Goal: Task Accomplishment & Management: Manage account settings

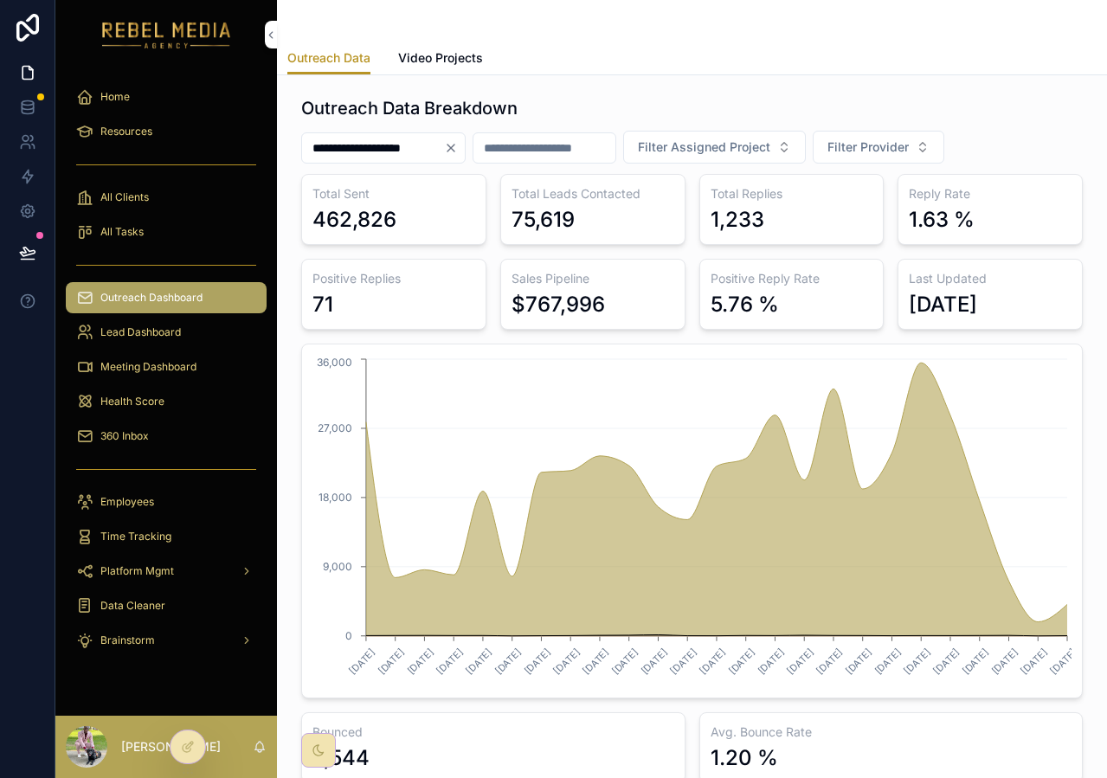
click at [458, 147] on icon "Clear" at bounding box center [451, 148] width 14 height 14
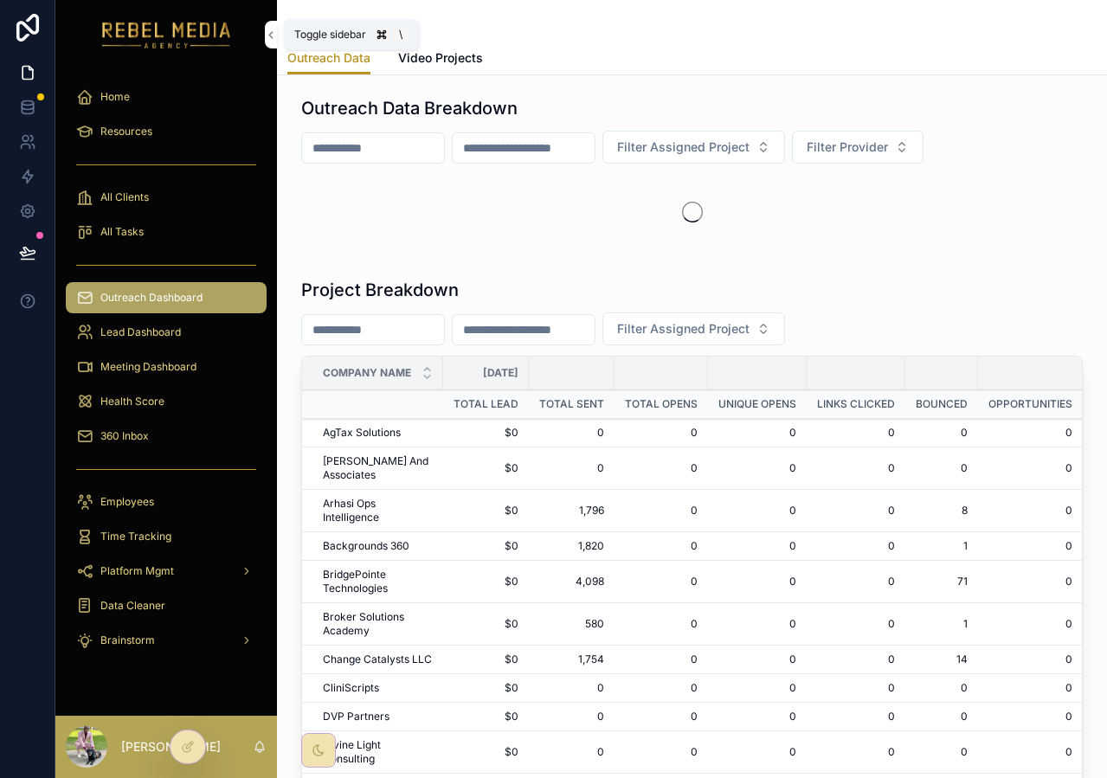
click at [274, 42] on button "scrollable content" at bounding box center [271, 35] width 12 height 28
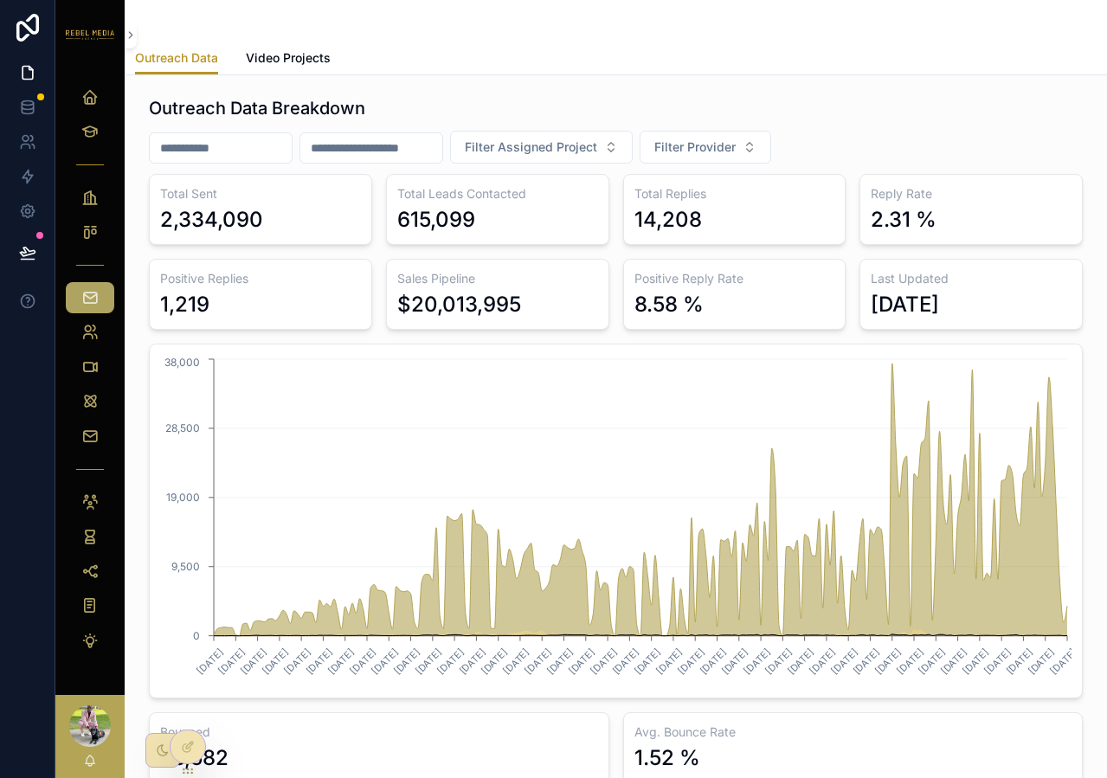
drag, startPoint x: 151, startPoint y: 220, endPoint x: 1056, endPoint y: 326, distance: 911.2
click at [1056, 326] on div "Total Sent 2,334,090 Total Leads Contacted 615,099 Total Replies 14,208 Reply R…" at bounding box center [616, 478] width 934 height 609
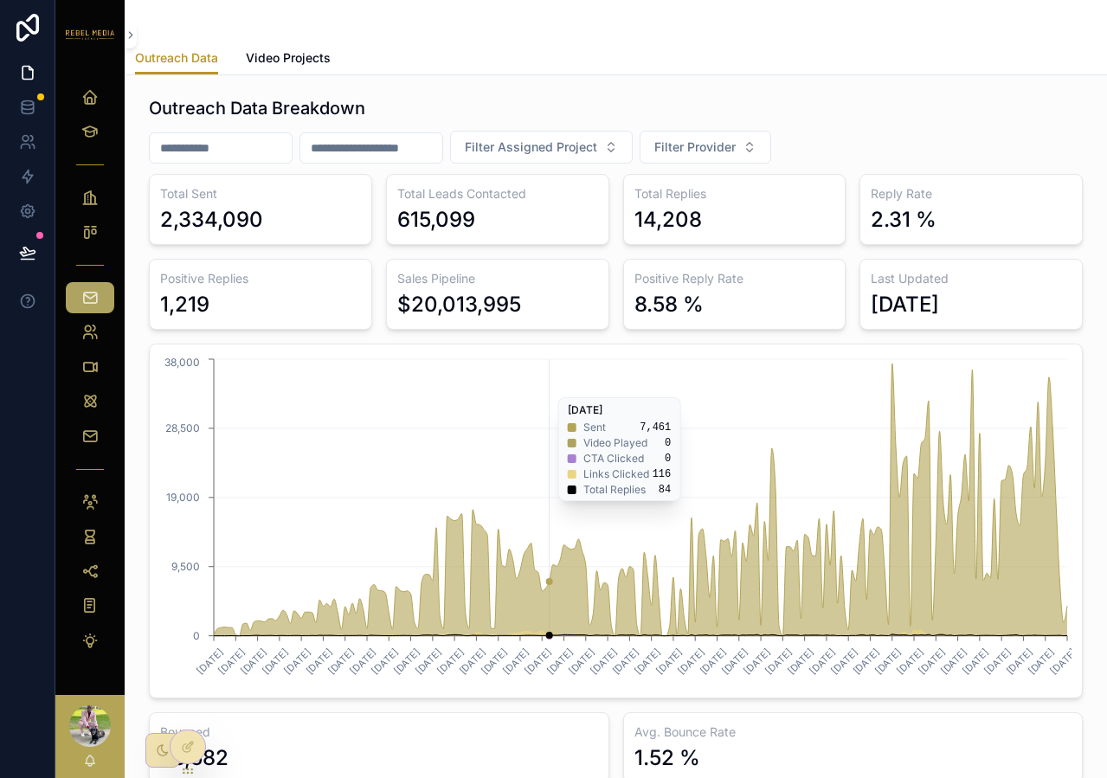
drag, startPoint x: 538, startPoint y: 365, endPoint x: 555, endPoint y: 528, distance: 163.5
click at [538, 364] on icon "1/1/2025 1/18/2025 1/24/2025 1/30/2025 2/5/2025 2/11/2025 2/17/2025 2/23/2025 3…" at bounding box center [615, 521] width 911 height 332
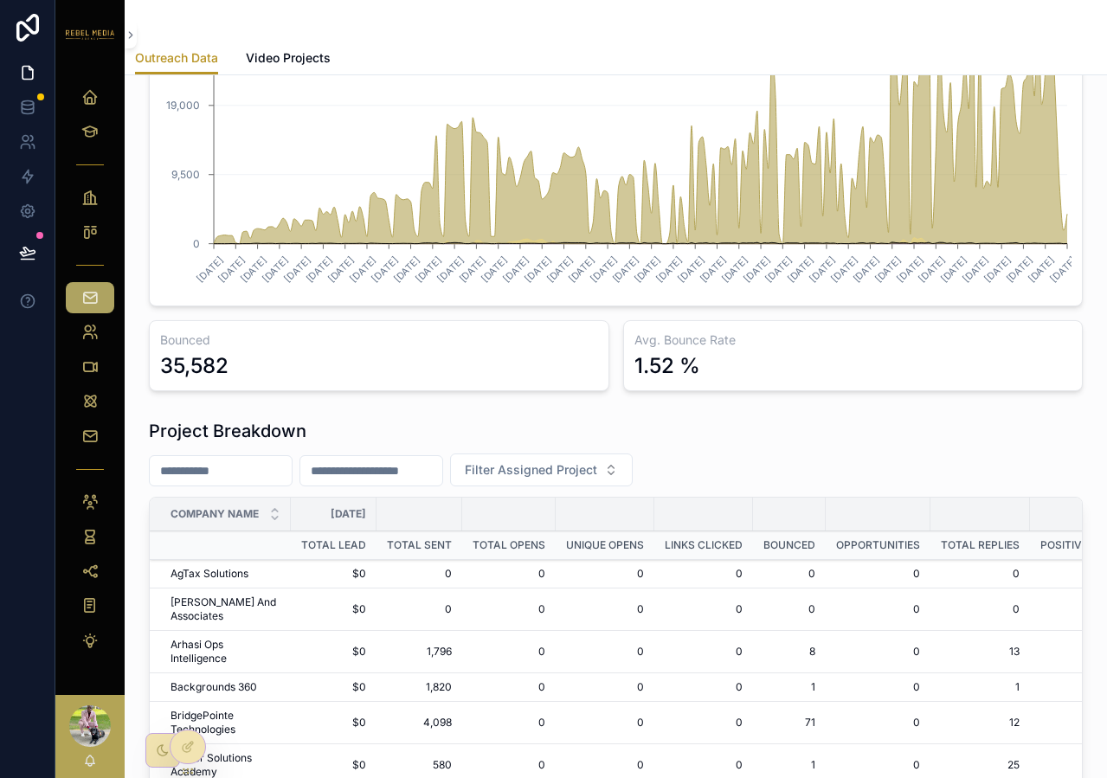
scroll to position [393, 0]
click at [360, 581] on td "$0" at bounding box center [334, 573] width 86 height 29
click at [134, 36] on icon "scrollable content" at bounding box center [131, 35] width 12 height 13
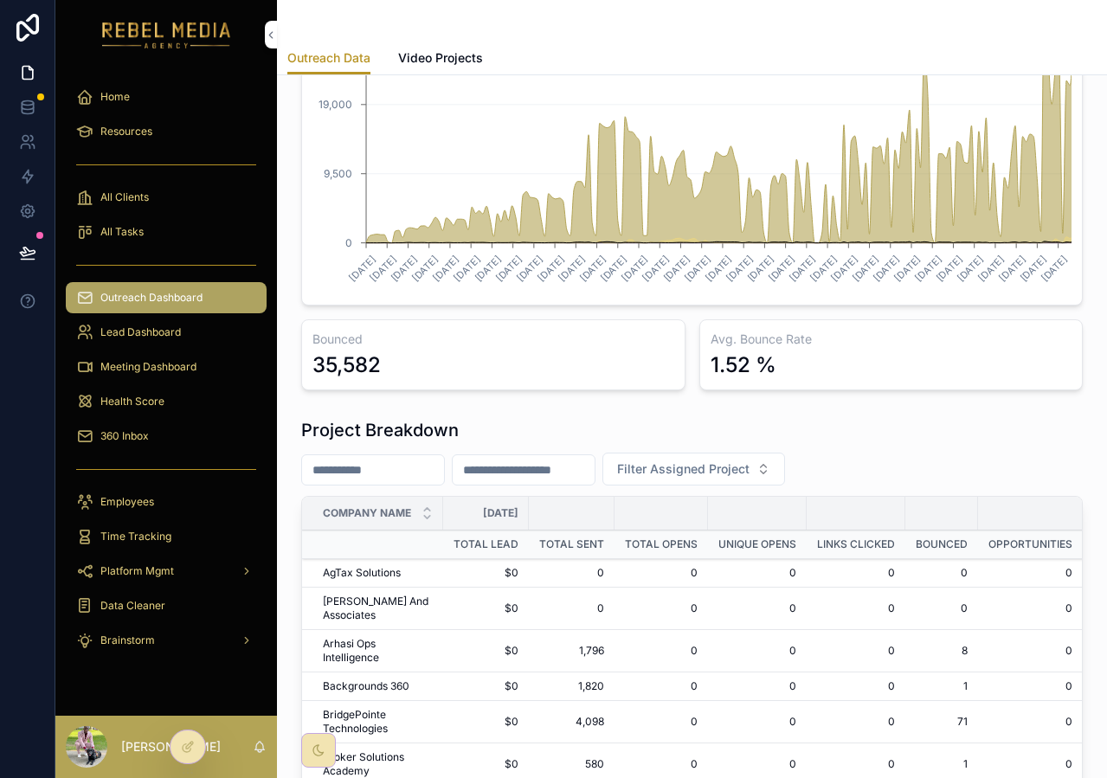
click at [132, 31] on img "scrollable content" at bounding box center [166, 35] width 129 height 28
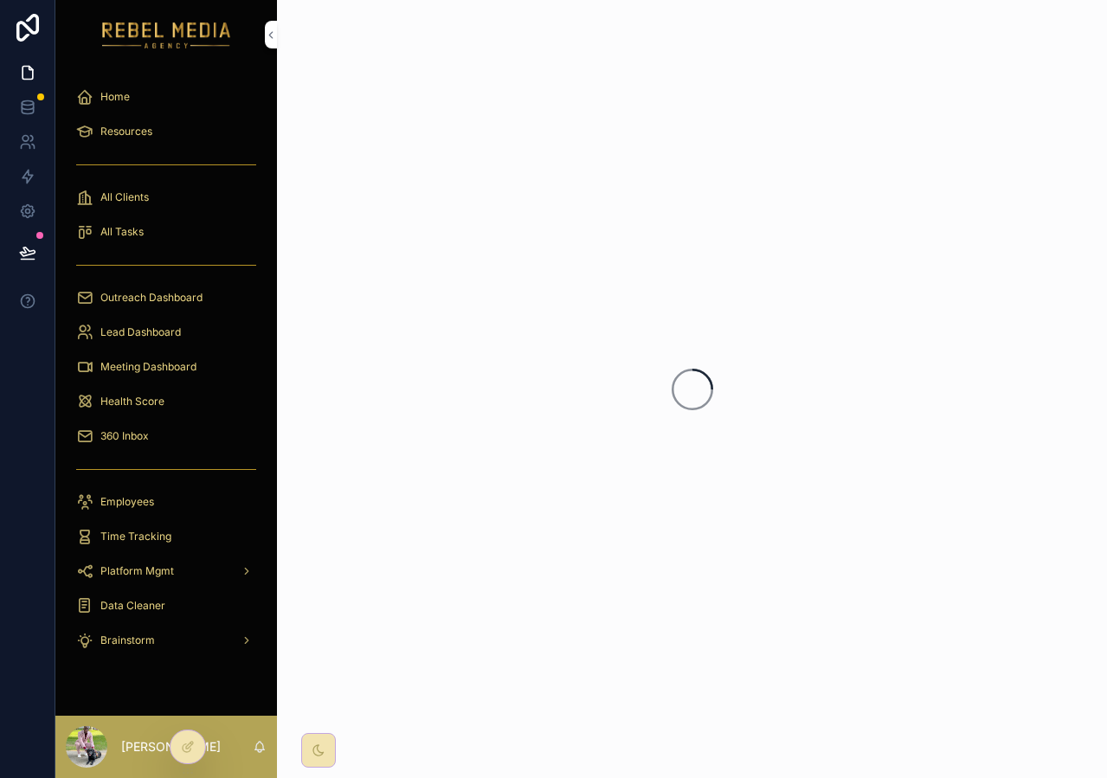
click at [171, 96] on div "Home" at bounding box center [166, 97] width 180 height 28
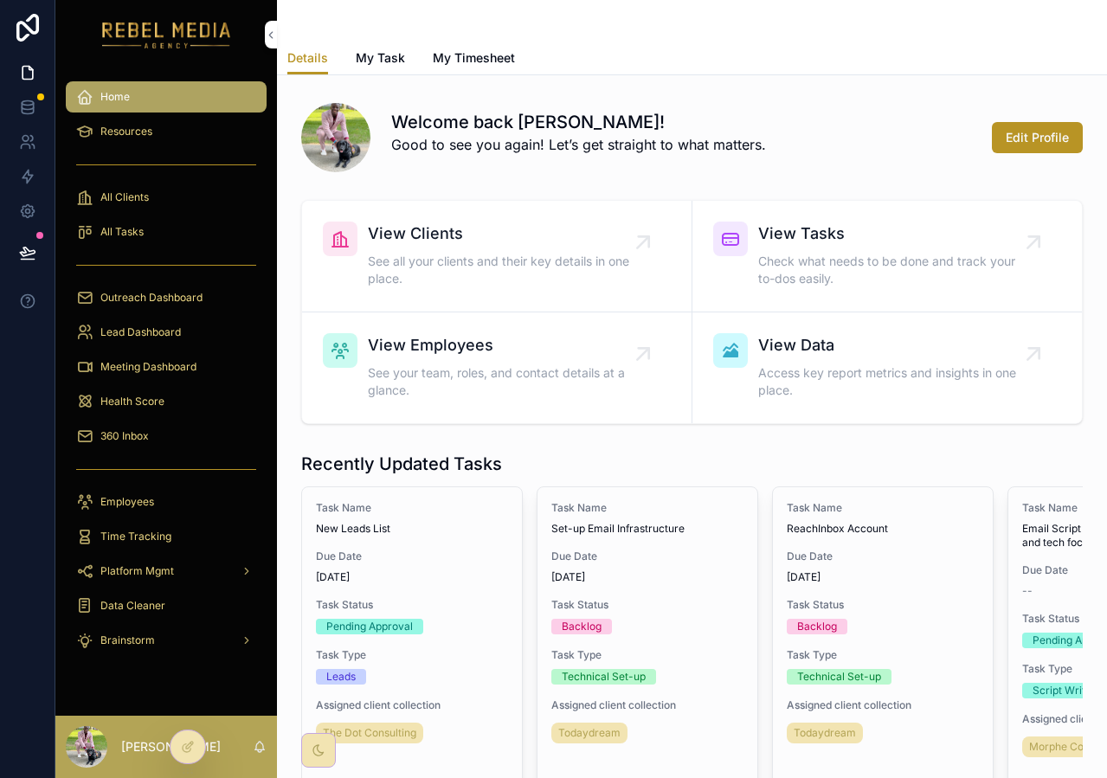
click at [157, 441] on div "360 Inbox" at bounding box center [166, 436] width 180 height 28
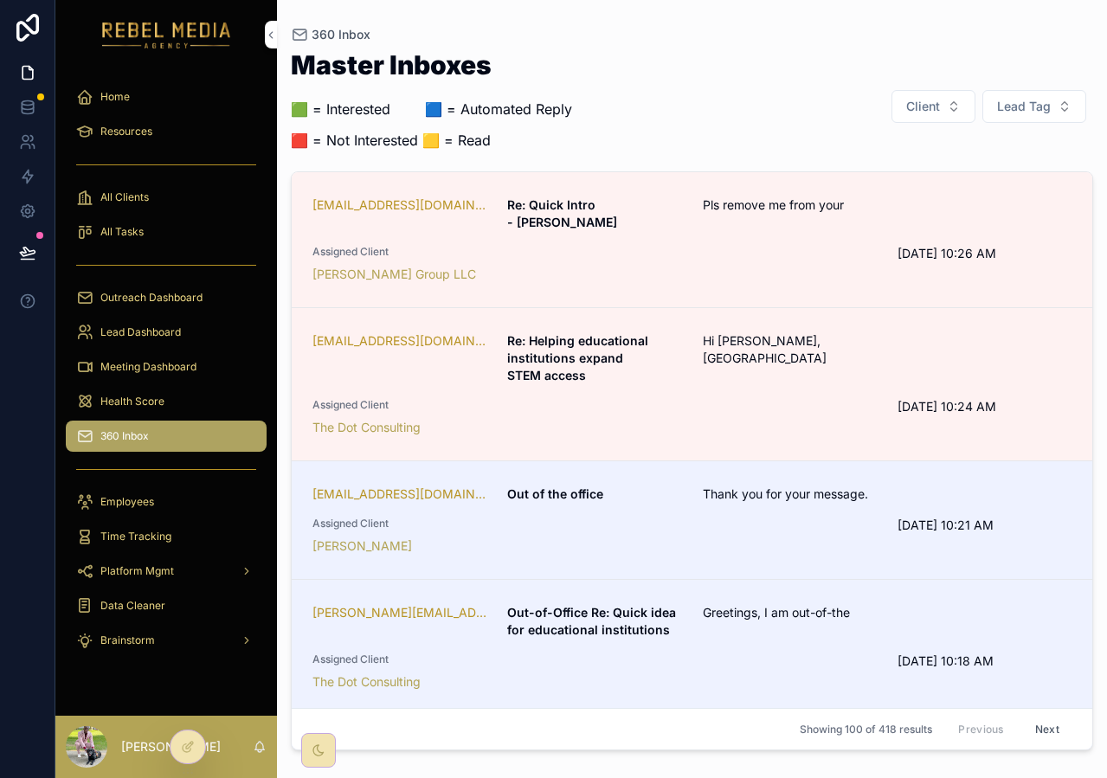
click at [931, 115] on button "Client" at bounding box center [933, 106] width 84 height 33
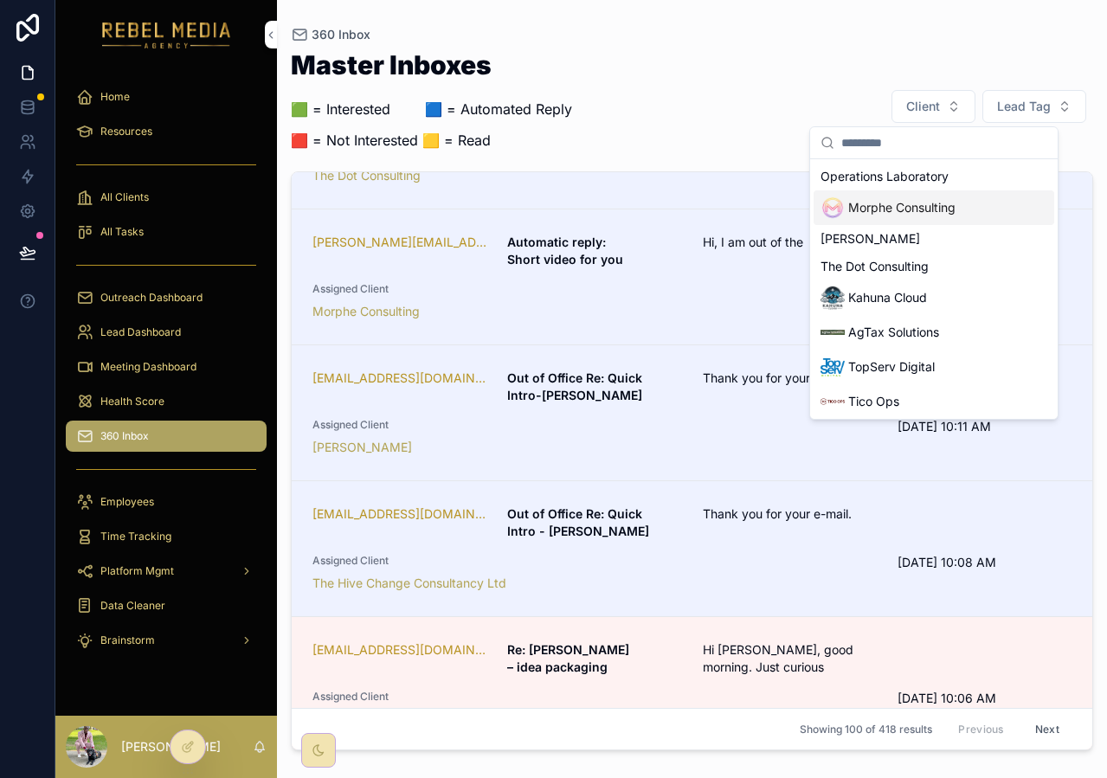
click at [858, 94] on div "Master Inboxes 🟩 = Interested ‎ ‎ ‎ ‎ ‎ ‎‎ ‎ 🟦 = Automated Reply 🟥 = Not Intere…" at bounding box center [692, 106] width 802 height 109
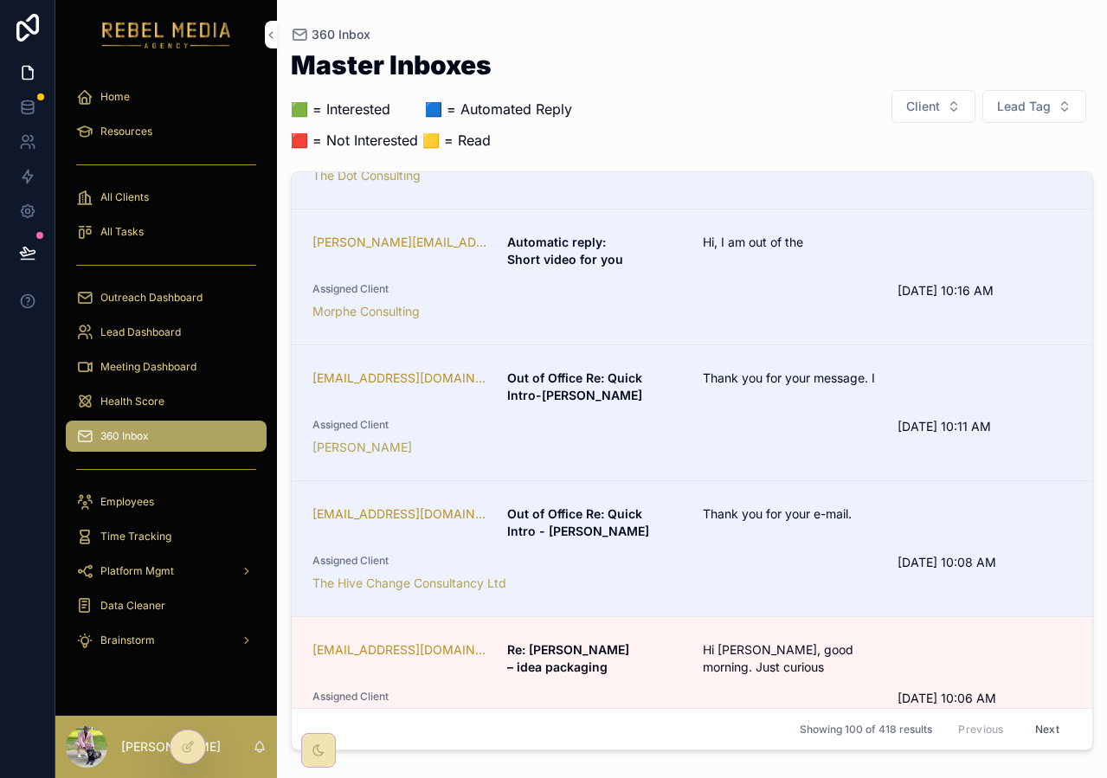
click at [1038, 93] on button "Lead Tag" at bounding box center [1034, 106] width 104 height 33
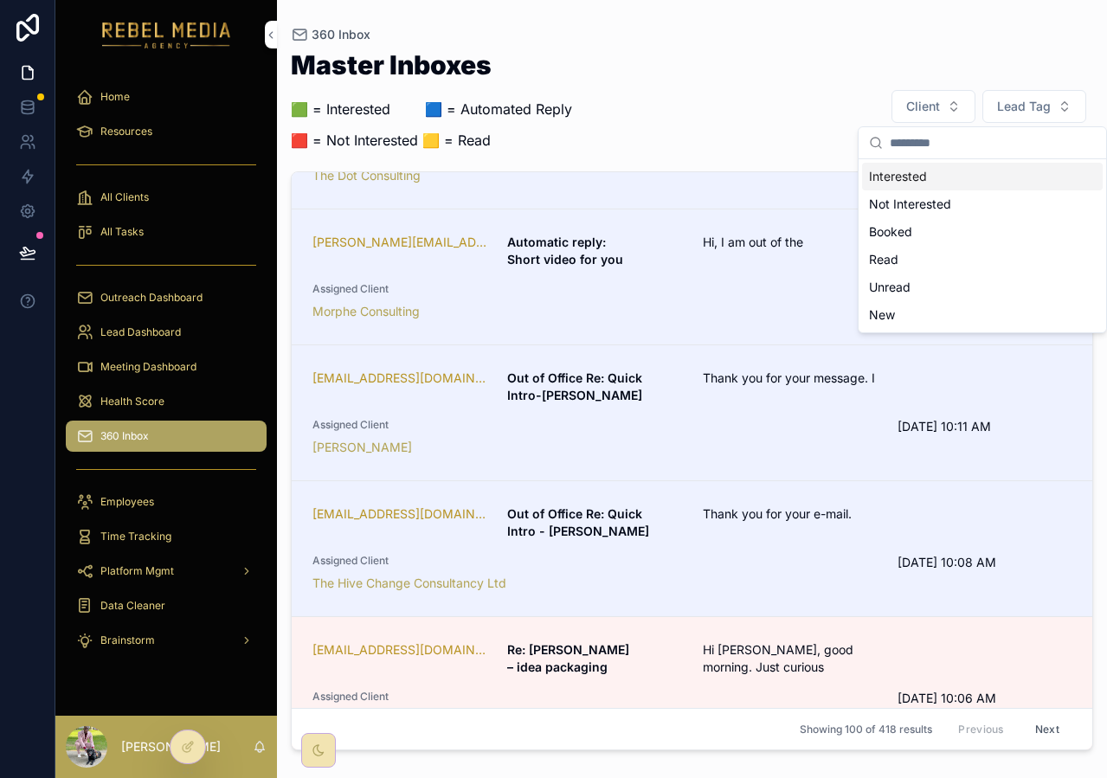
click at [927, 184] on div "Interested" at bounding box center [982, 177] width 241 height 28
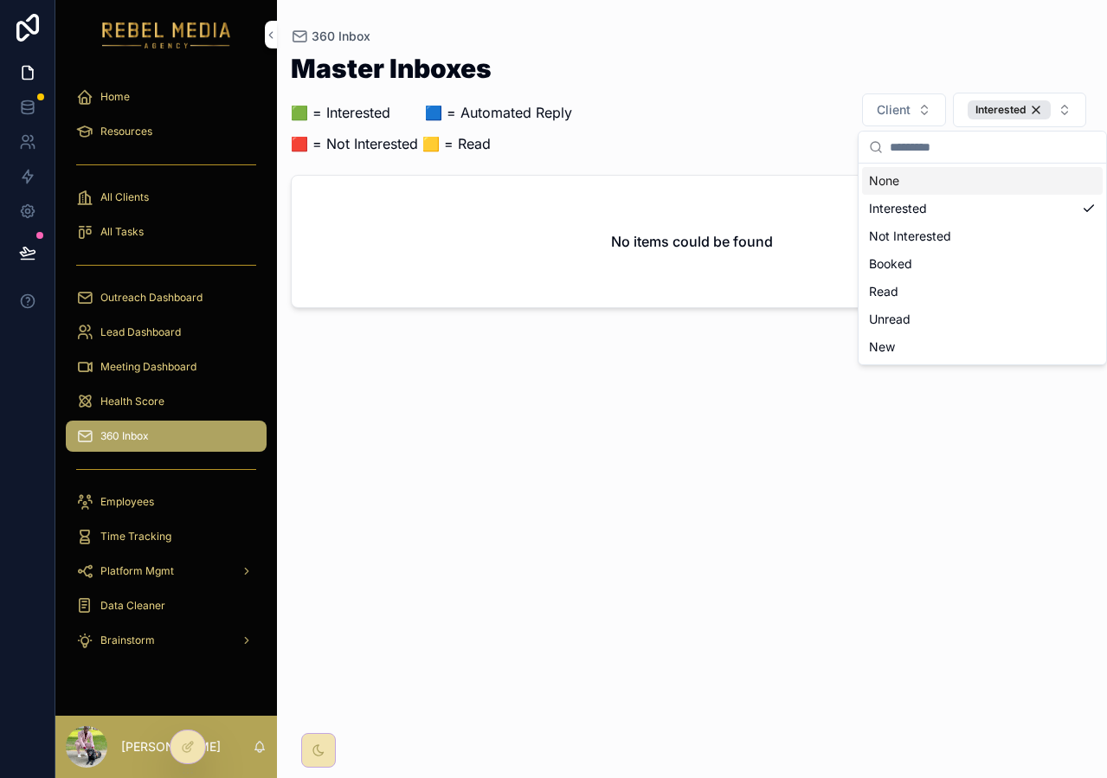
click at [704, 119] on div "Master Inboxes 🟩 = Interested ‎ ‎ ‎ ‎ ‎ ‎‎ ‎ 🟦 = Automated Reply 🟥 = Not Intere…" at bounding box center [692, 109] width 802 height 109
click at [1022, 114] on div "Interested" at bounding box center [1008, 109] width 83 height 19
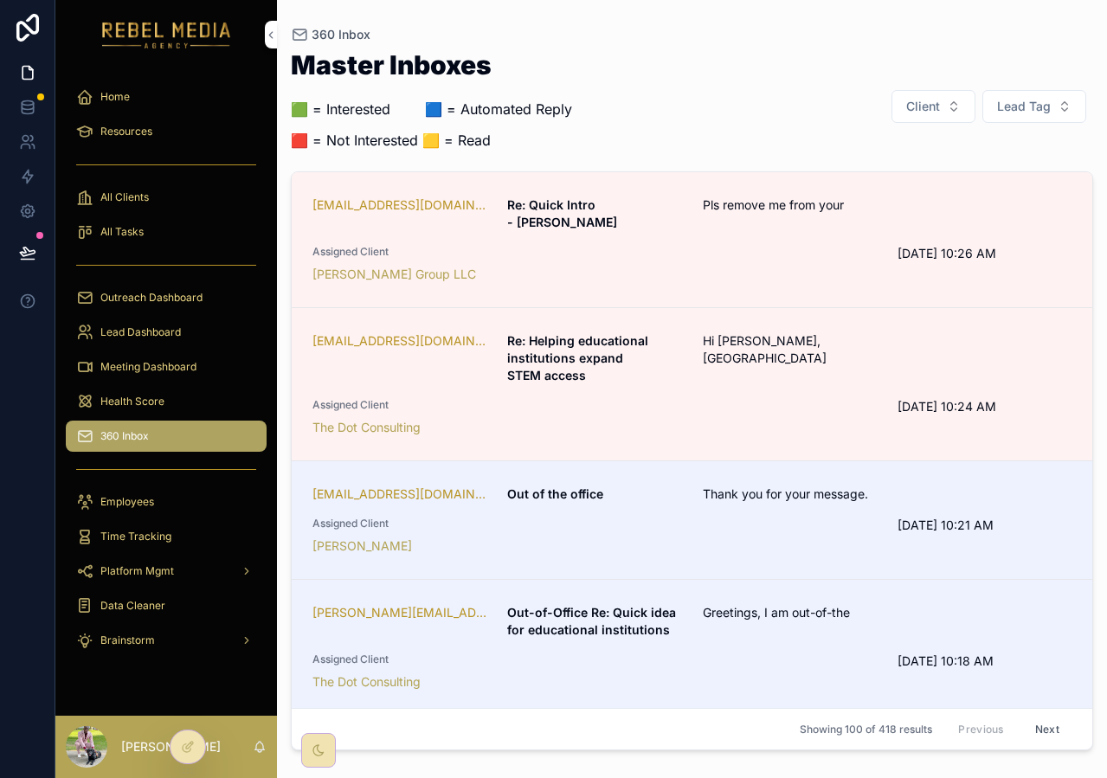
click at [697, 419] on div "The Dot Consulting" at bounding box center [594, 427] width 564 height 17
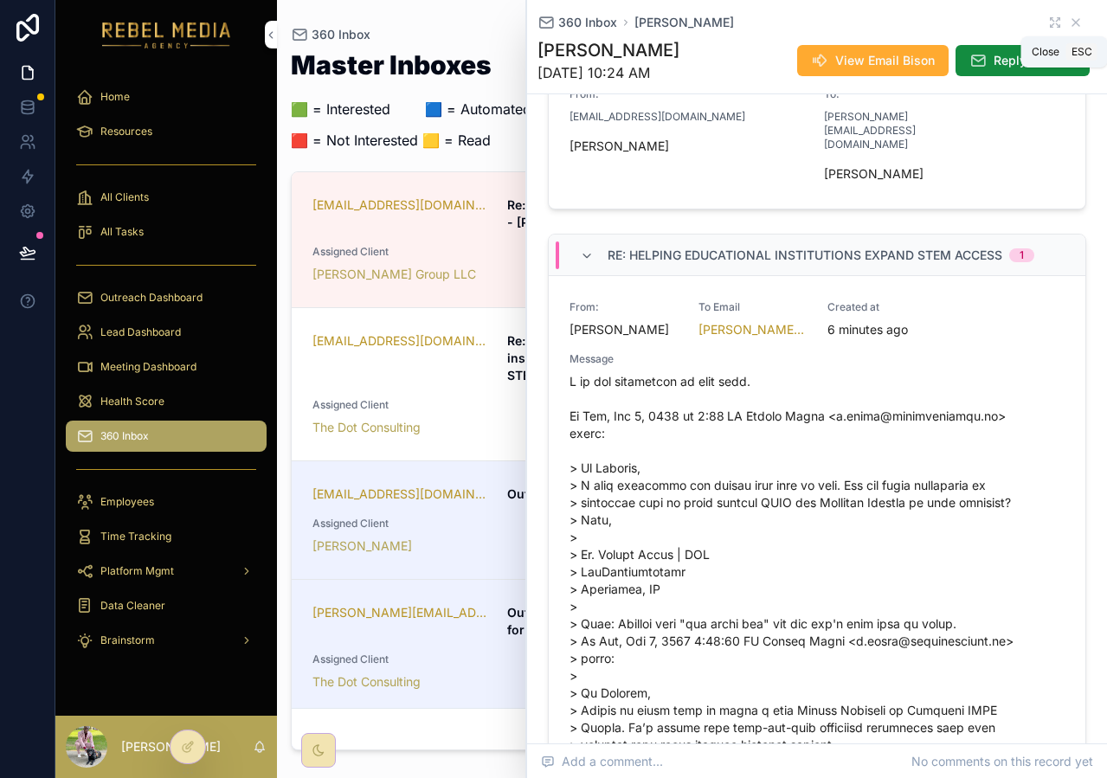
click at [1075, 23] on icon "scrollable content" at bounding box center [1075, 23] width 14 height 14
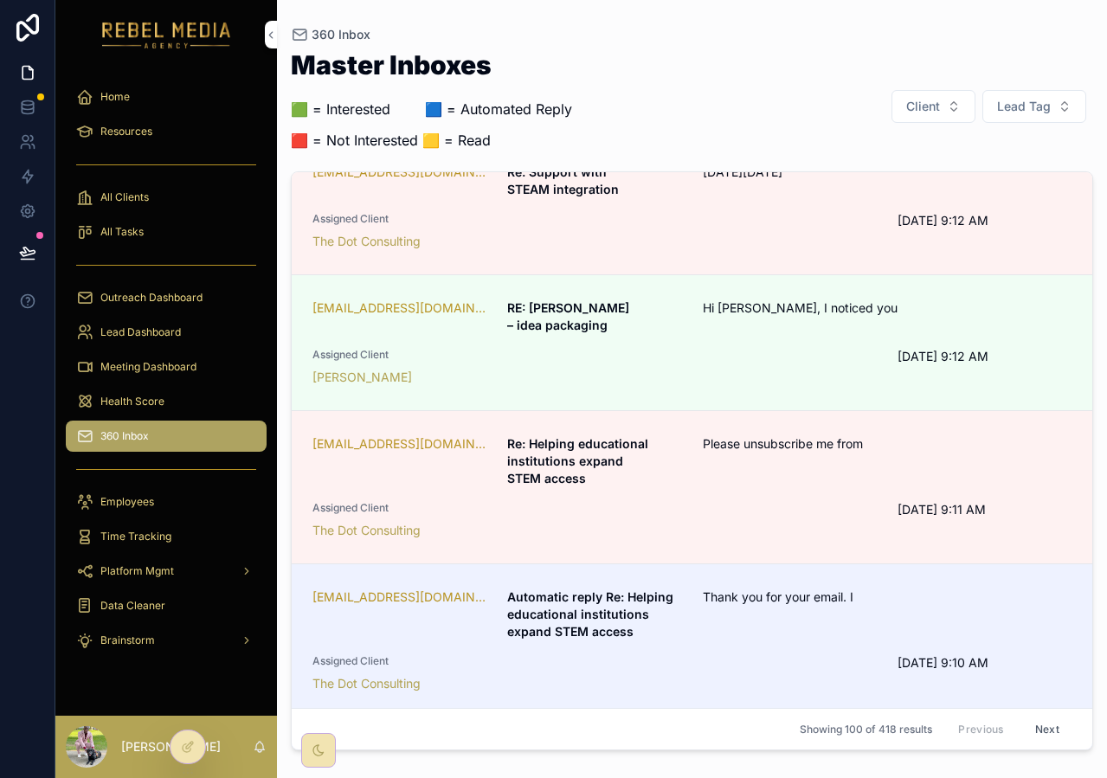
scroll to position [3787, 0]
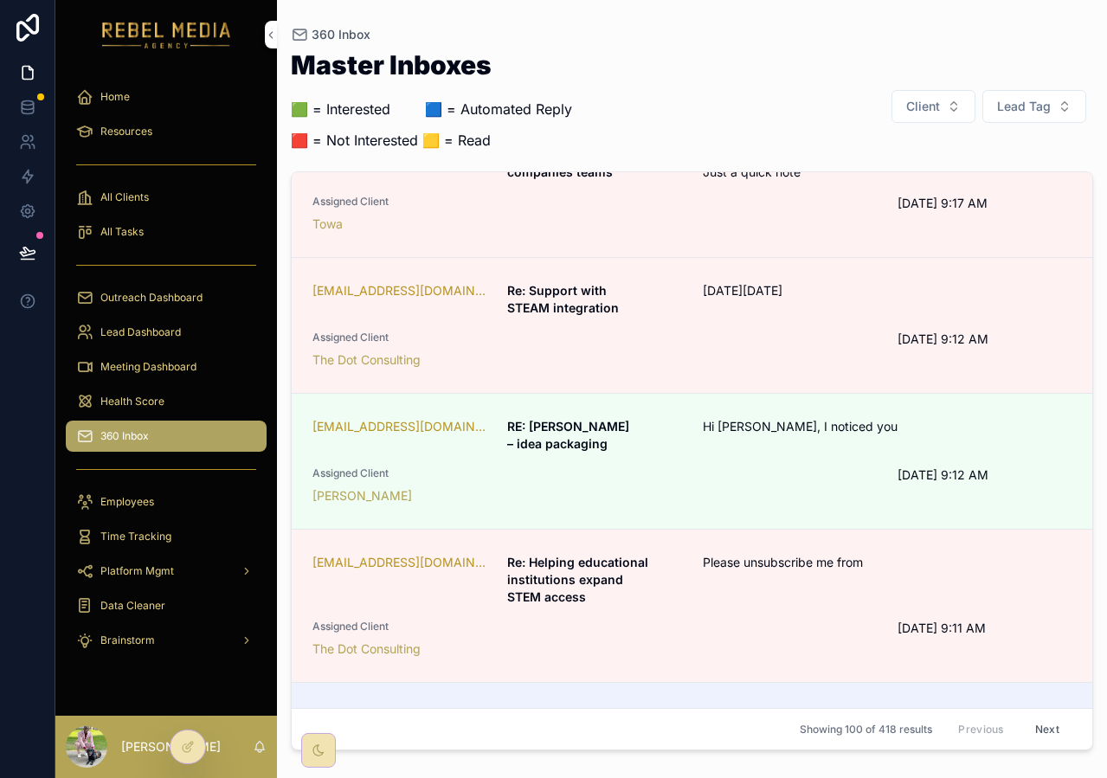
click at [571, 487] on div "[PERSON_NAME]" at bounding box center [594, 495] width 564 height 17
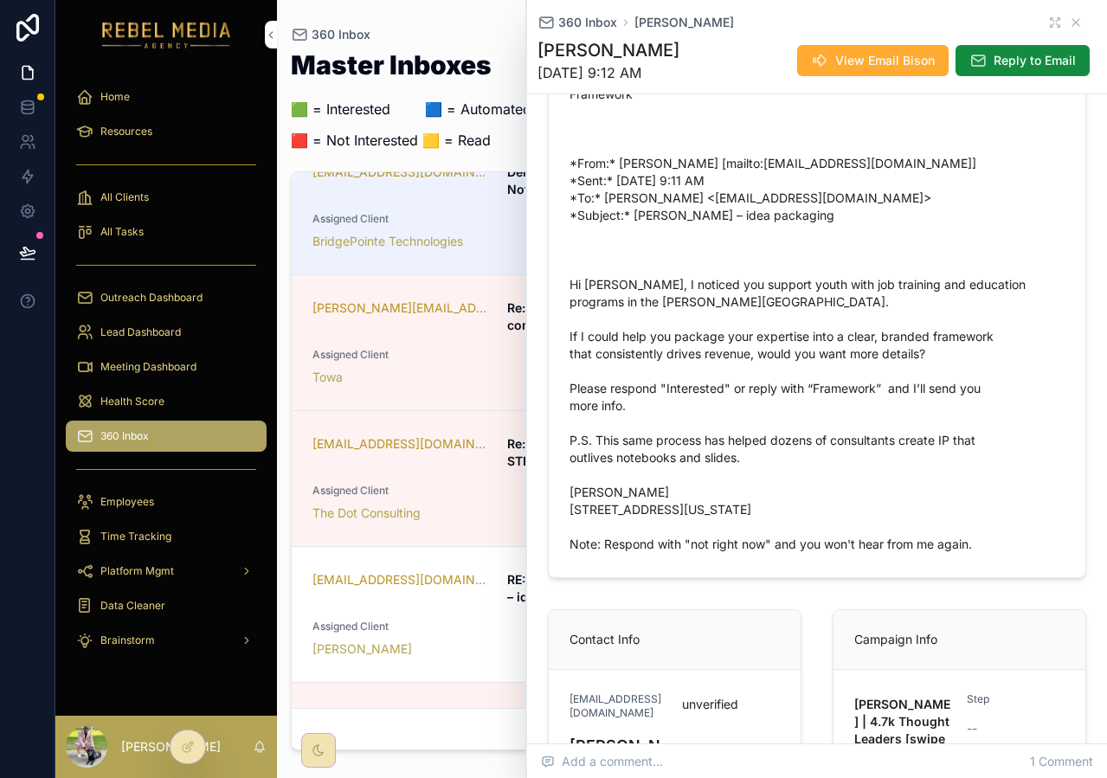
scroll to position [642, 0]
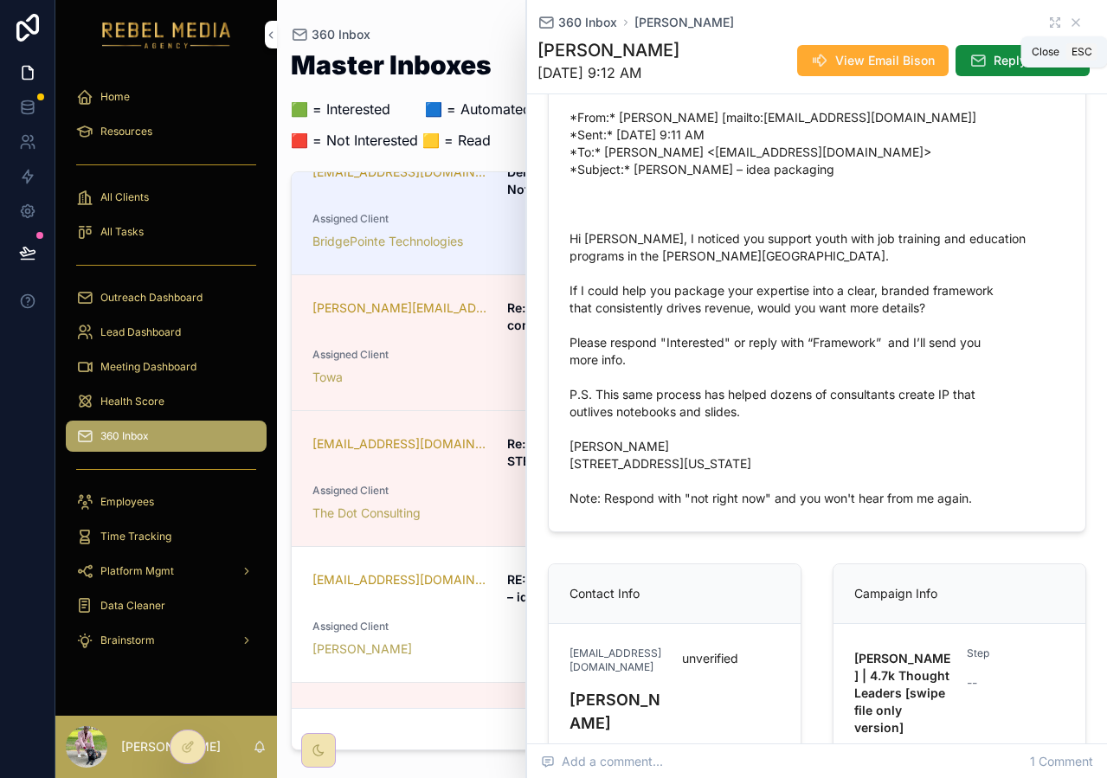
click at [1075, 24] on icon "scrollable content" at bounding box center [1075, 23] width 14 height 14
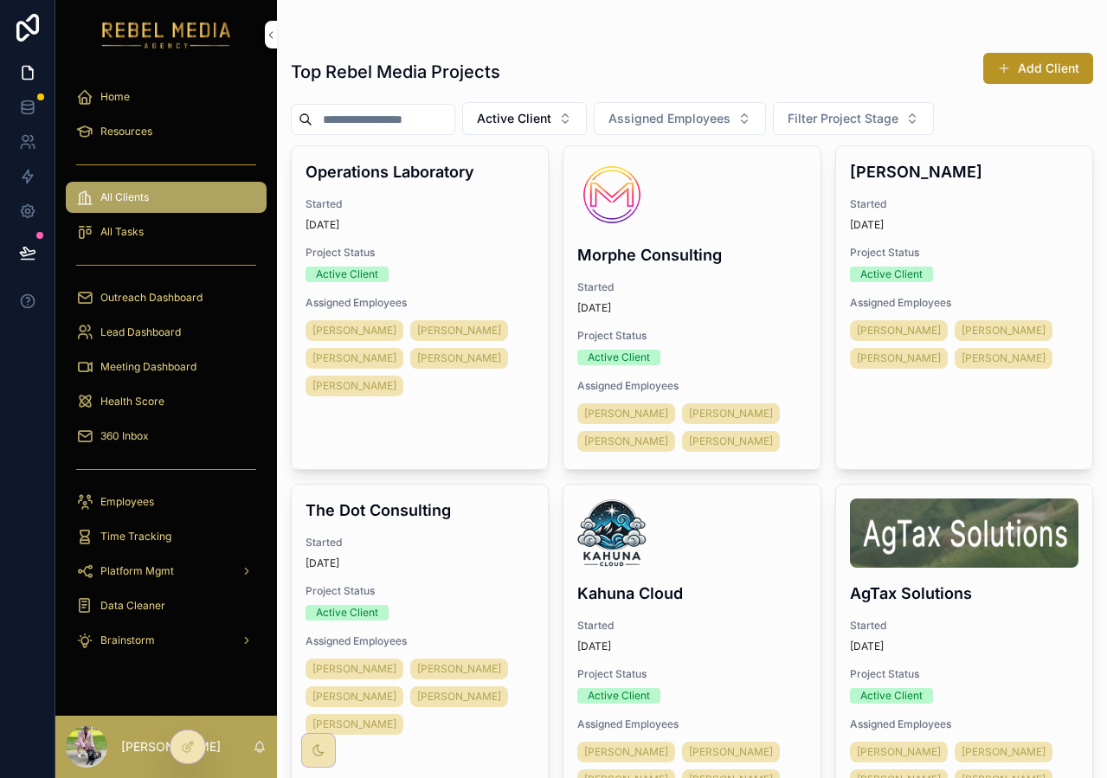
click at [174, 375] on div "Meeting Dashboard" at bounding box center [166, 367] width 180 height 28
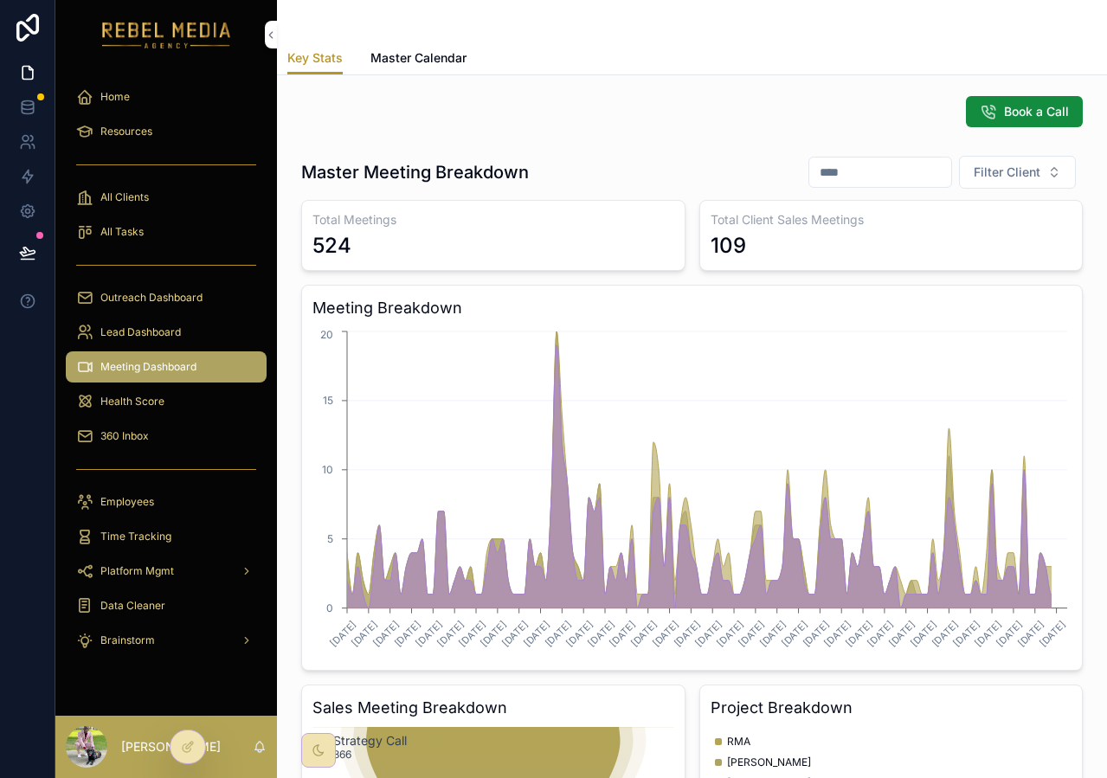
click at [132, 398] on span "Health Score" at bounding box center [132, 402] width 64 height 14
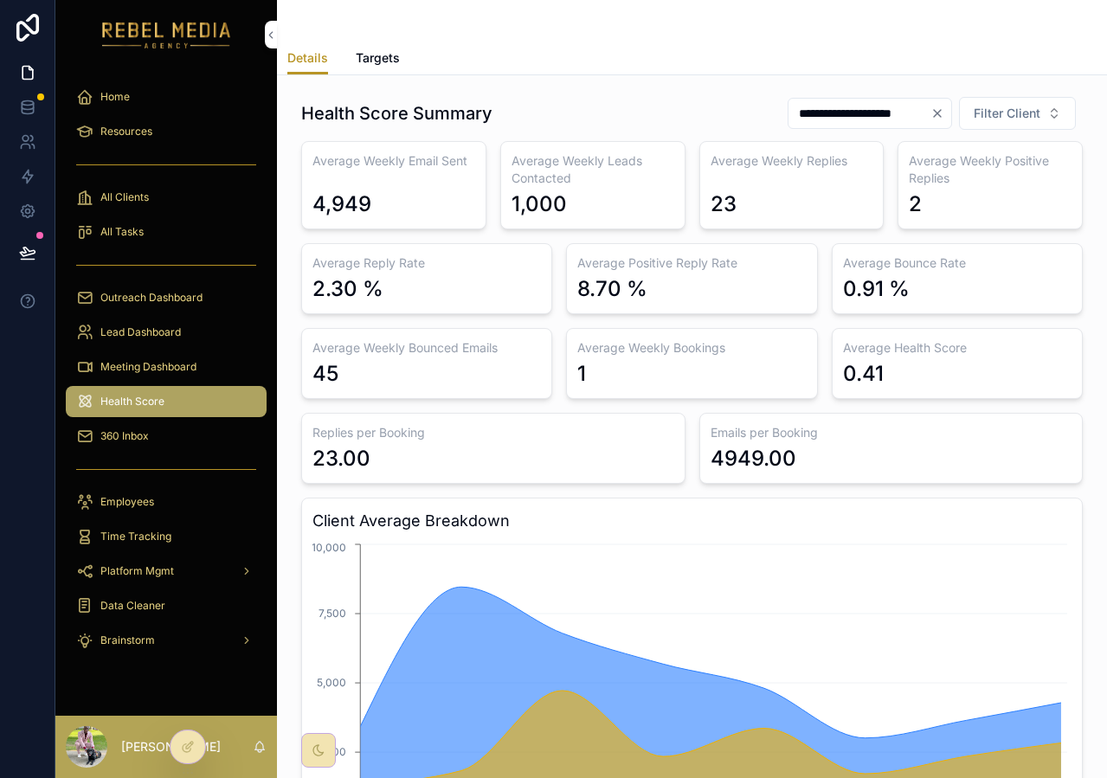
click at [161, 314] on div "Outreach Dashboard" at bounding box center [165, 297] width 221 height 35
click at [33, 107] on icon at bounding box center [27, 110] width 11 height 7
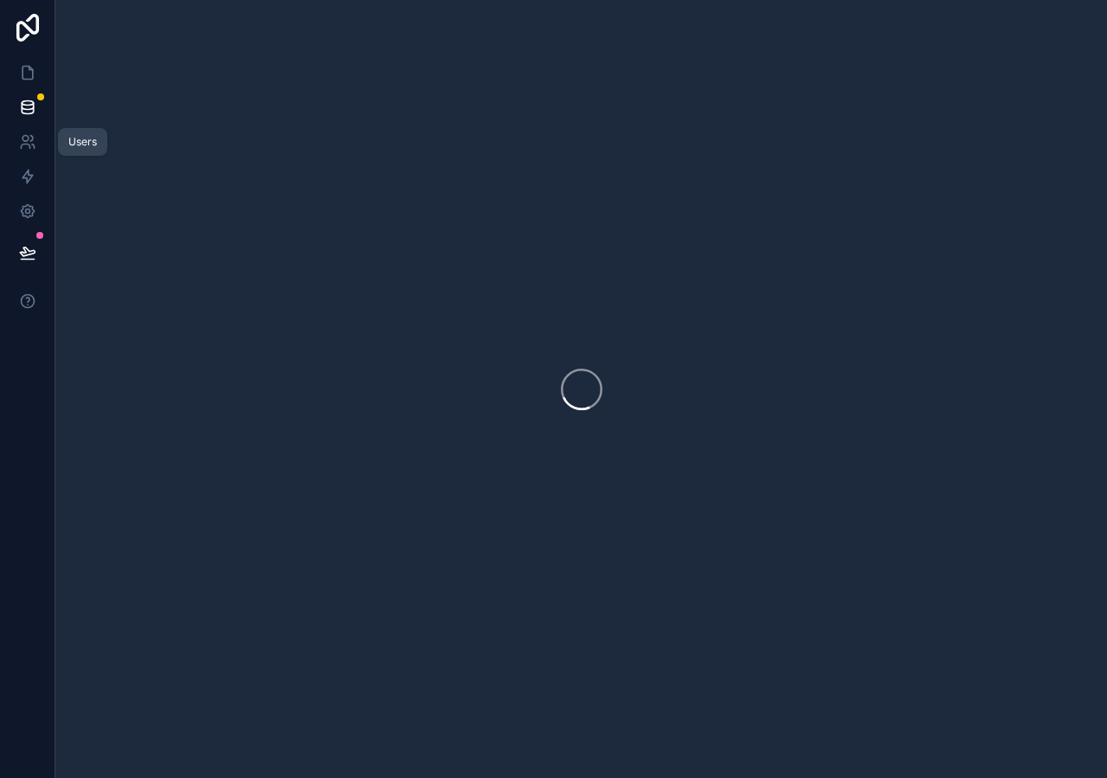
click at [33, 141] on icon at bounding box center [27, 141] width 17 height 17
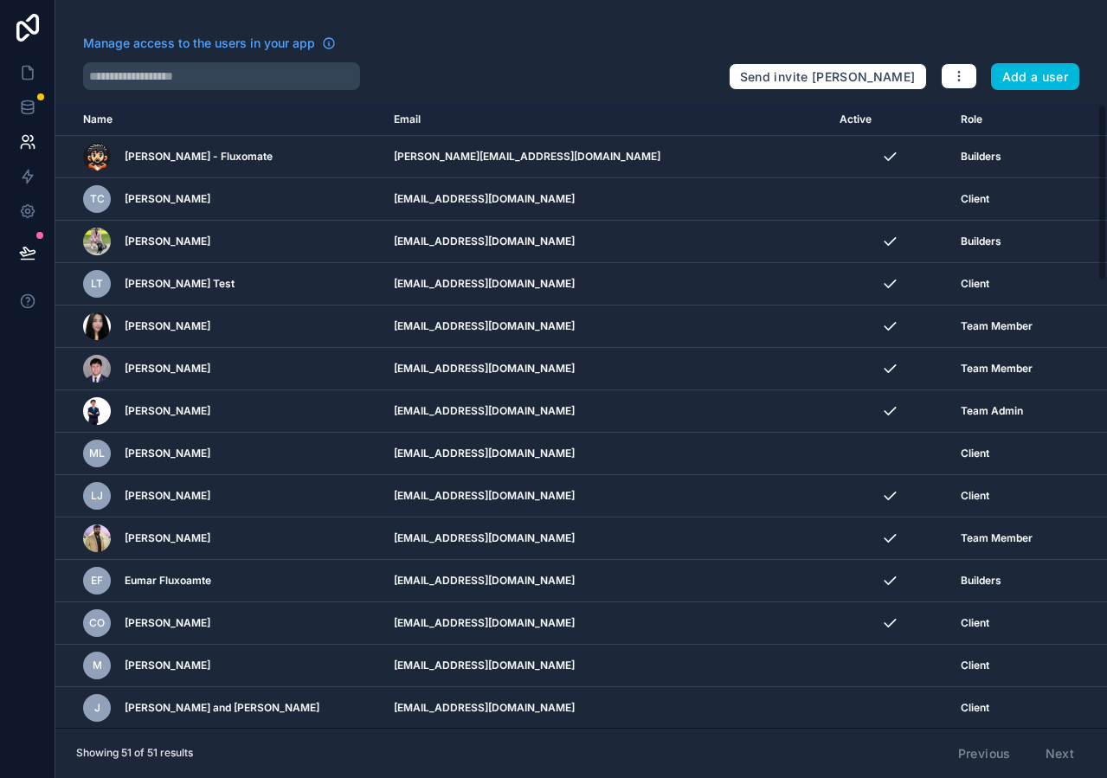
click at [1033, 73] on button "Add a user" at bounding box center [1035, 77] width 89 height 28
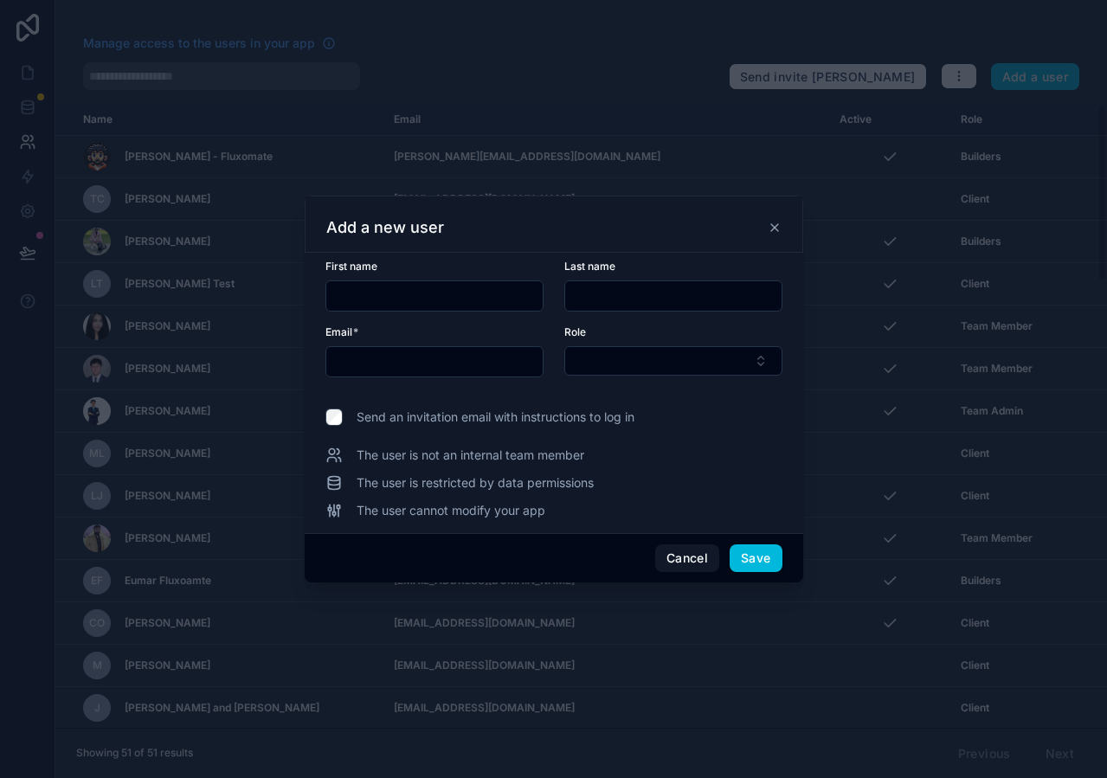
click at [466, 298] on input "text" at bounding box center [434, 296] width 216 height 24
type input "********"
click at [644, 302] on input "text" at bounding box center [673, 296] width 216 height 24
type input "*"
click at [427, 367] on input "text" at bounding box center [434, 362] width 216 height 24
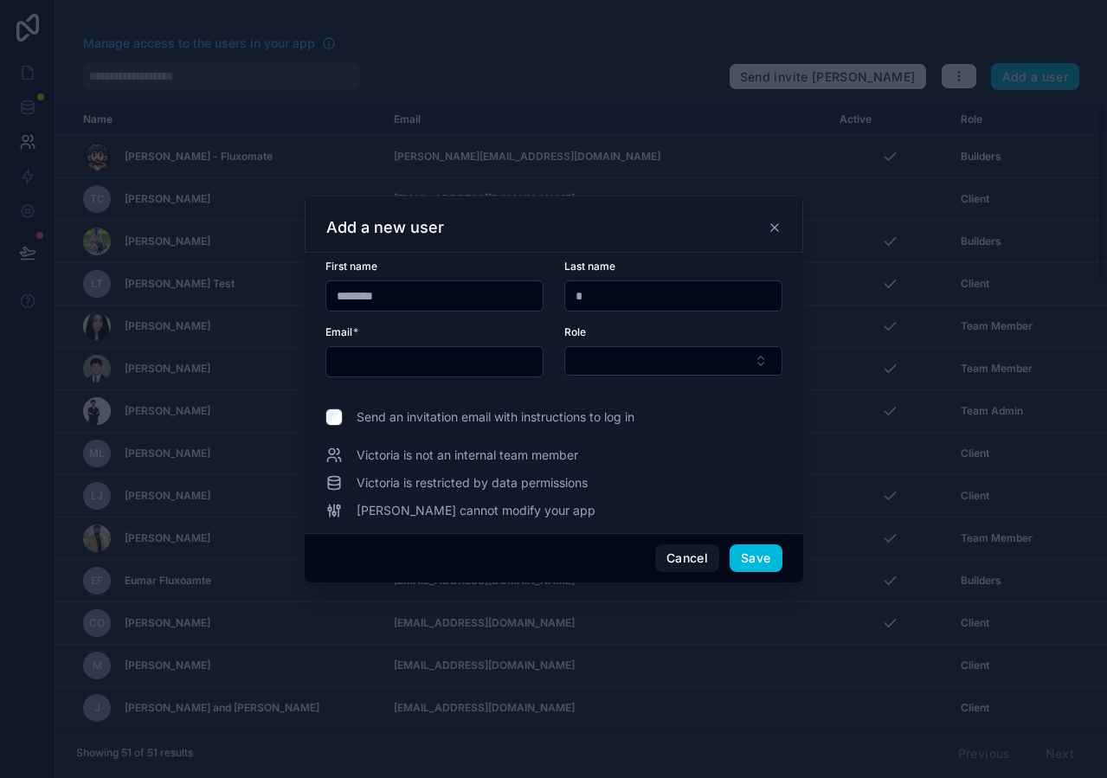
paste input "**********"
type input "**********"
click at [615, 365] on button "Select Button" at bounding box center [673, 360] width 218 height 29
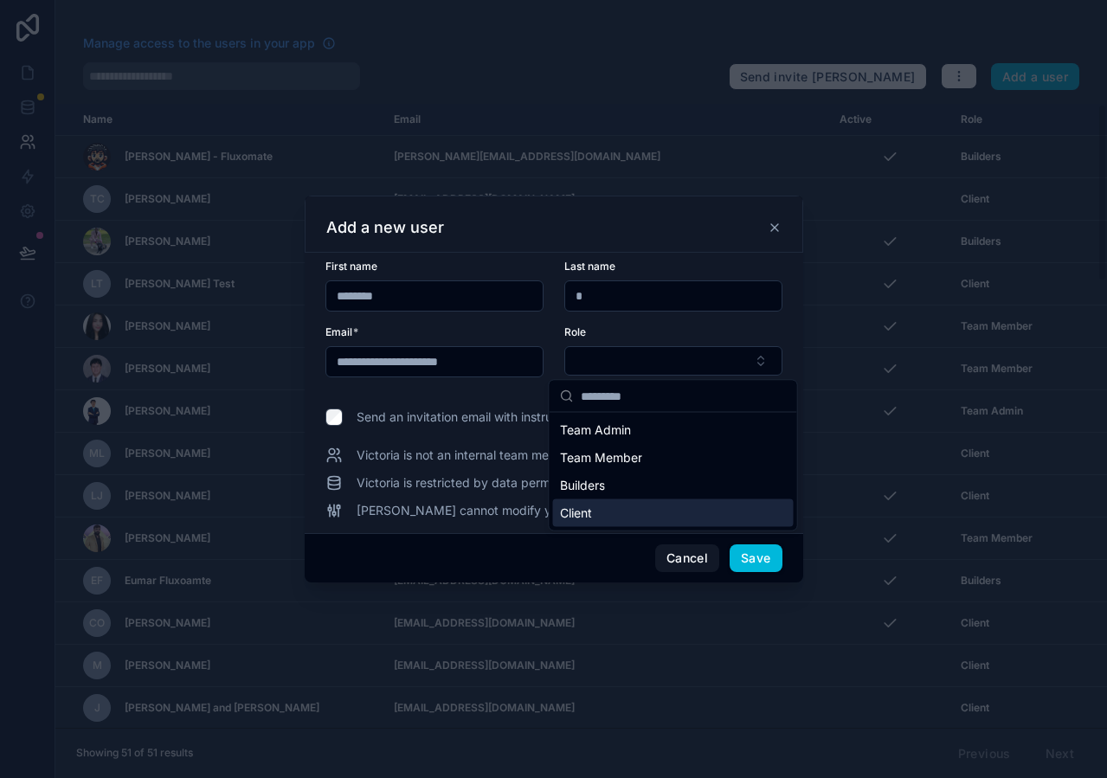
click at [605, 512] on div "Client" at bounding box center [673, 513] width 241 height 28
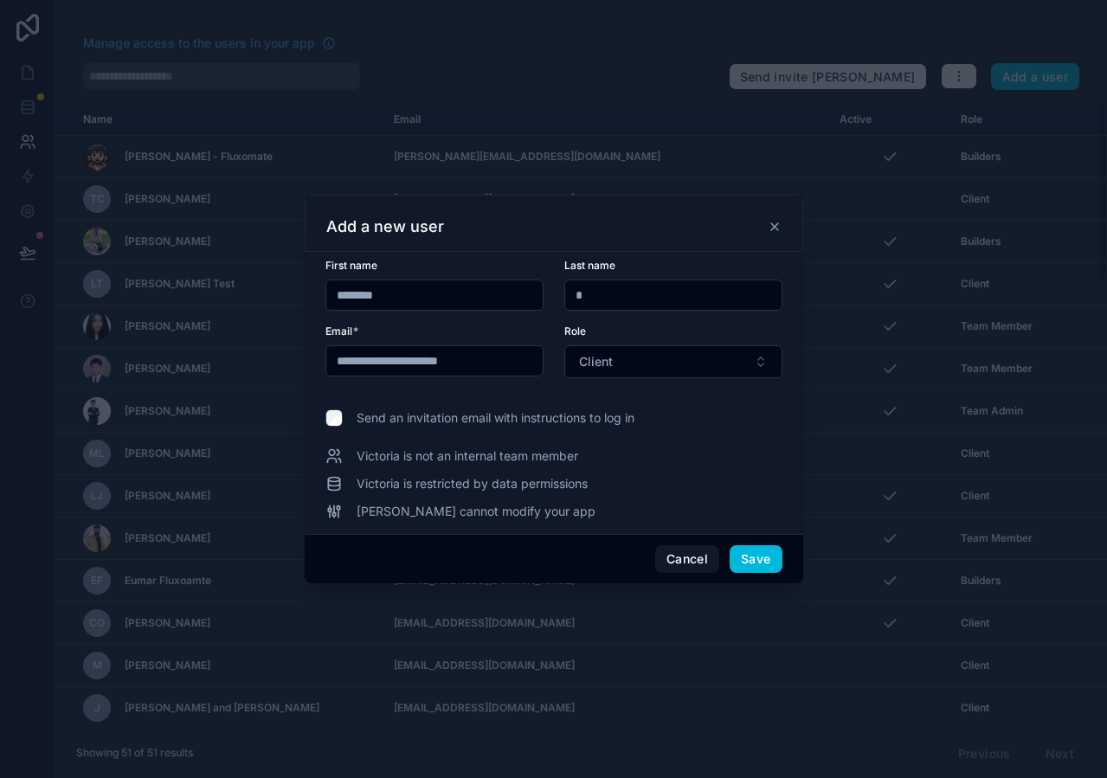
click at [692, 369] on button "Client" at bounding box center [673, 361] width 218 height 33
click at [348, 422] on div "Send an invitation email with instructions to log in" at bounding box center [489, 417] width 292 height 17
click at [600, 297] on input "*" at bounding box center [673, 295] width 216 height 24
paste input "**********"
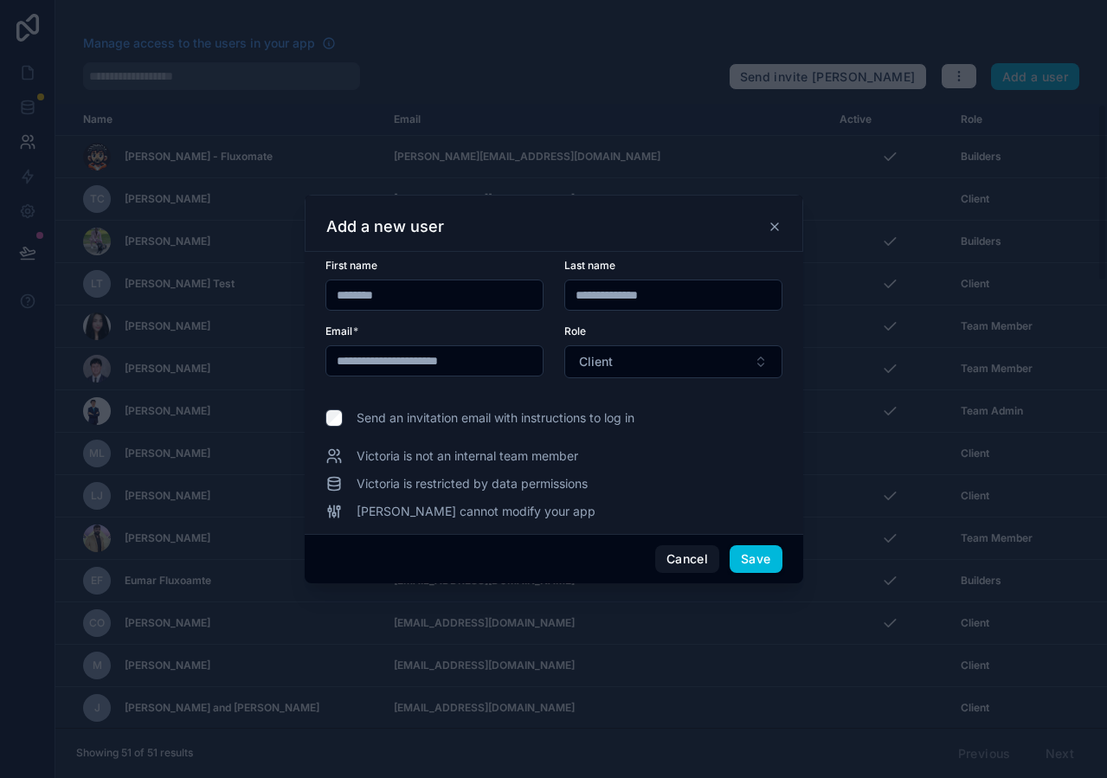
type input "**********"
drag, startPoint x: 769, startPoint y: 566, endPoint x: 501, endPoint y: 397, distance: 316.9
click at [501, 397] on div "**********" at bounding box center [554, 389] width 498 height 388
click at [344, 417] on div "Send an invitation email with instructions to log in" at bounding box center [489, 417] width 292 height 17
click at [343, 417] on div "Send an invitation email with instructions to log in" at bounding box center [489, 417] width 292 height 17
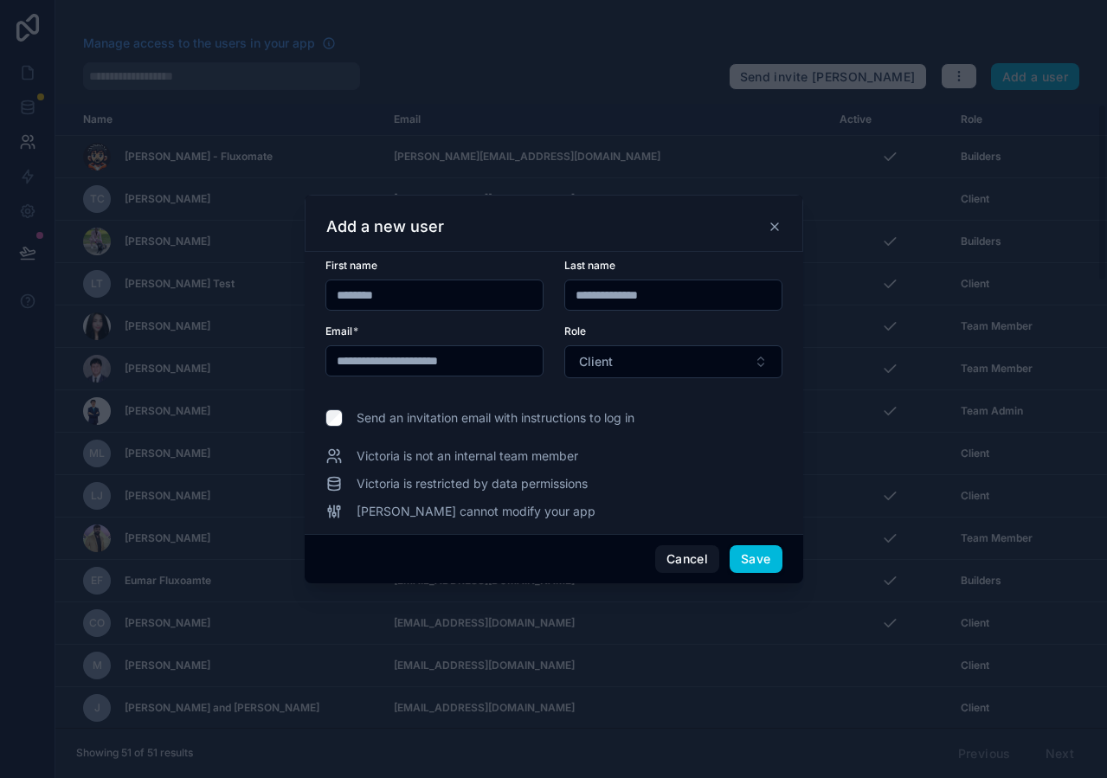
click at [743, 572] on button "Save" at bounding box center [755, 559] width 52 height 28
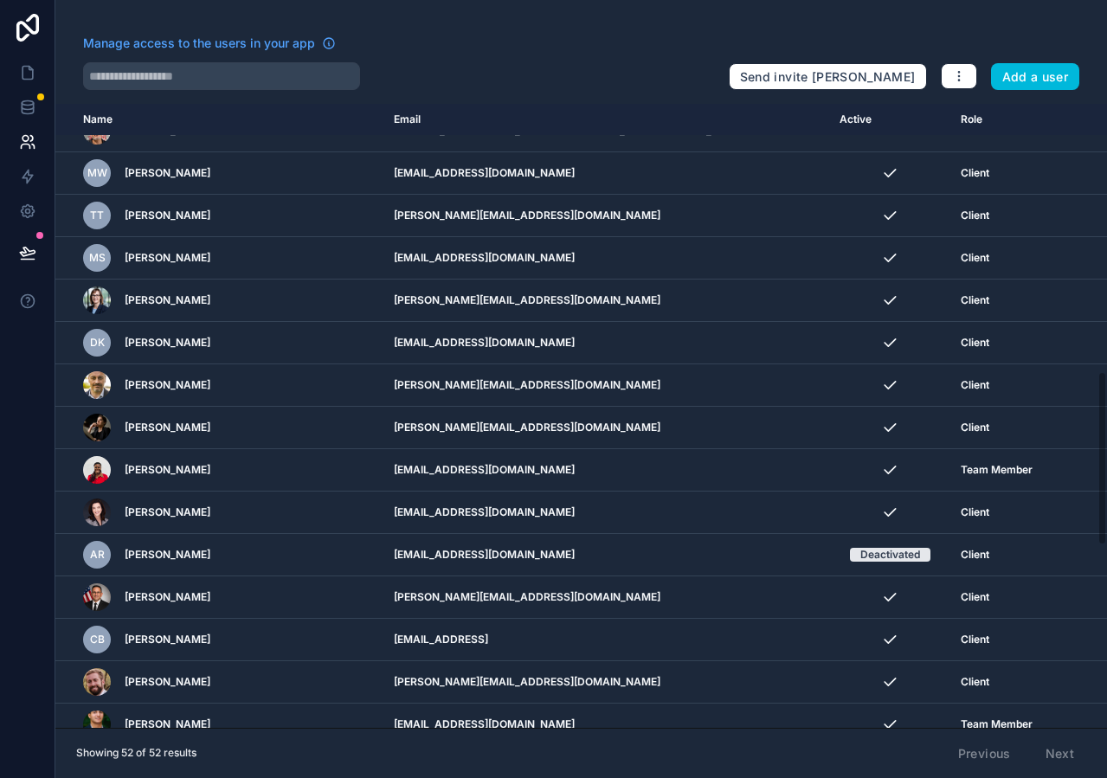
scroll to position [1612, 0]
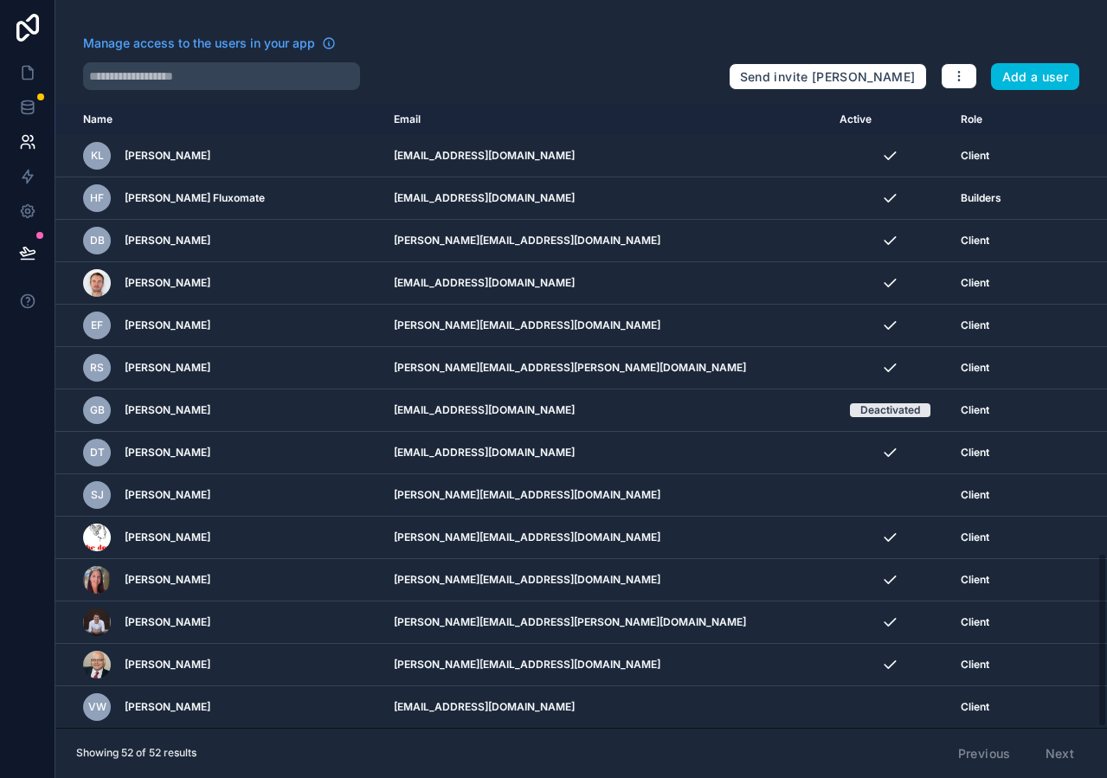
click at [0, 0] on icon "scrollable content" at bounding box center [0, 0] width 0 height 0
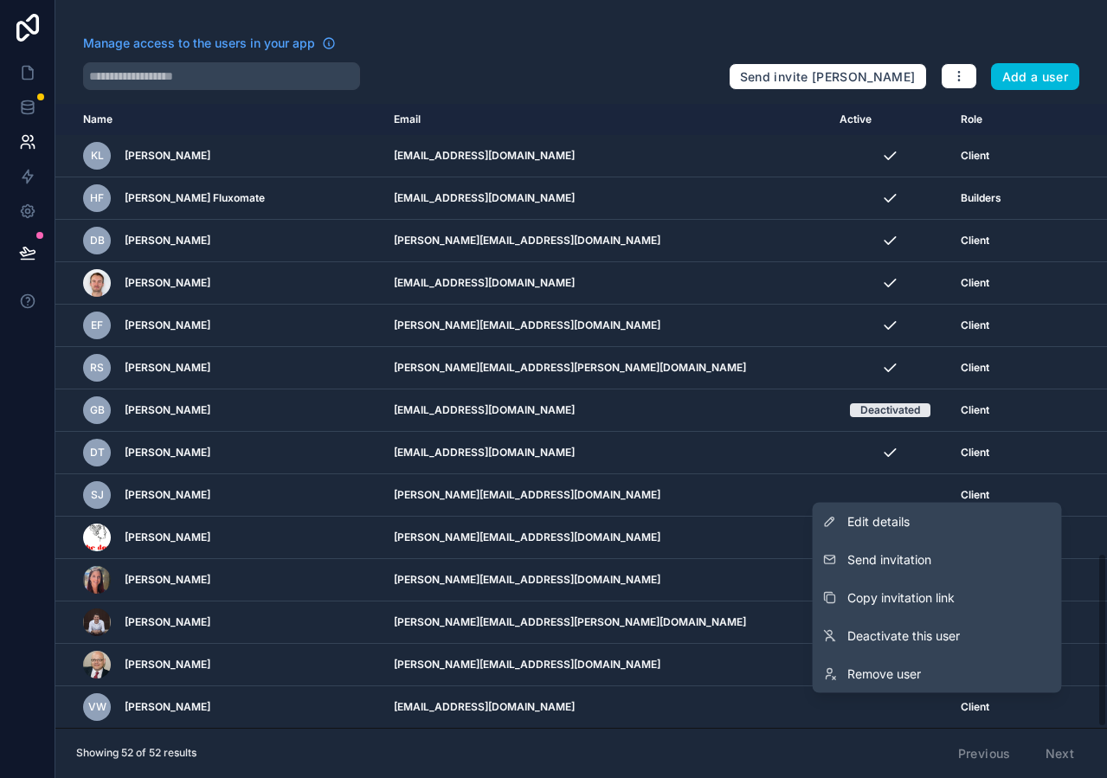
click at [915, 534] on link "Edit details" at bounding box center [936, 522] width 249 height 38
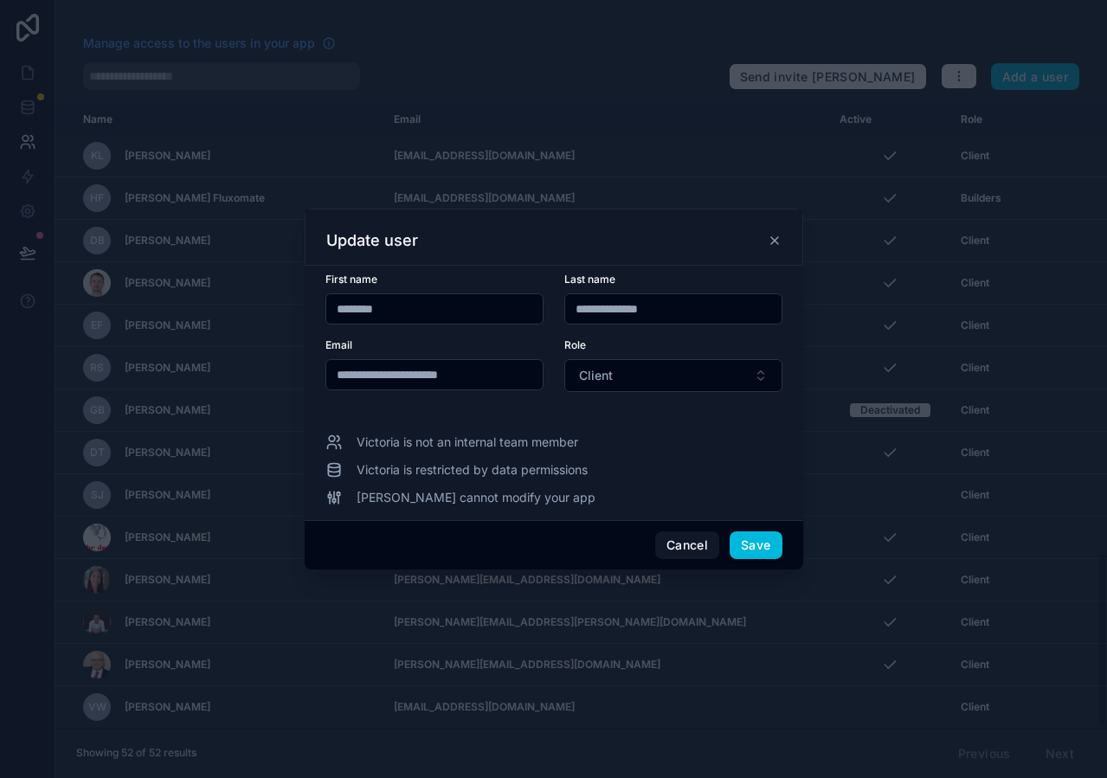
click at [670, 548] on button "Cancel" at bounding box center [687, 545] width 64 height 28
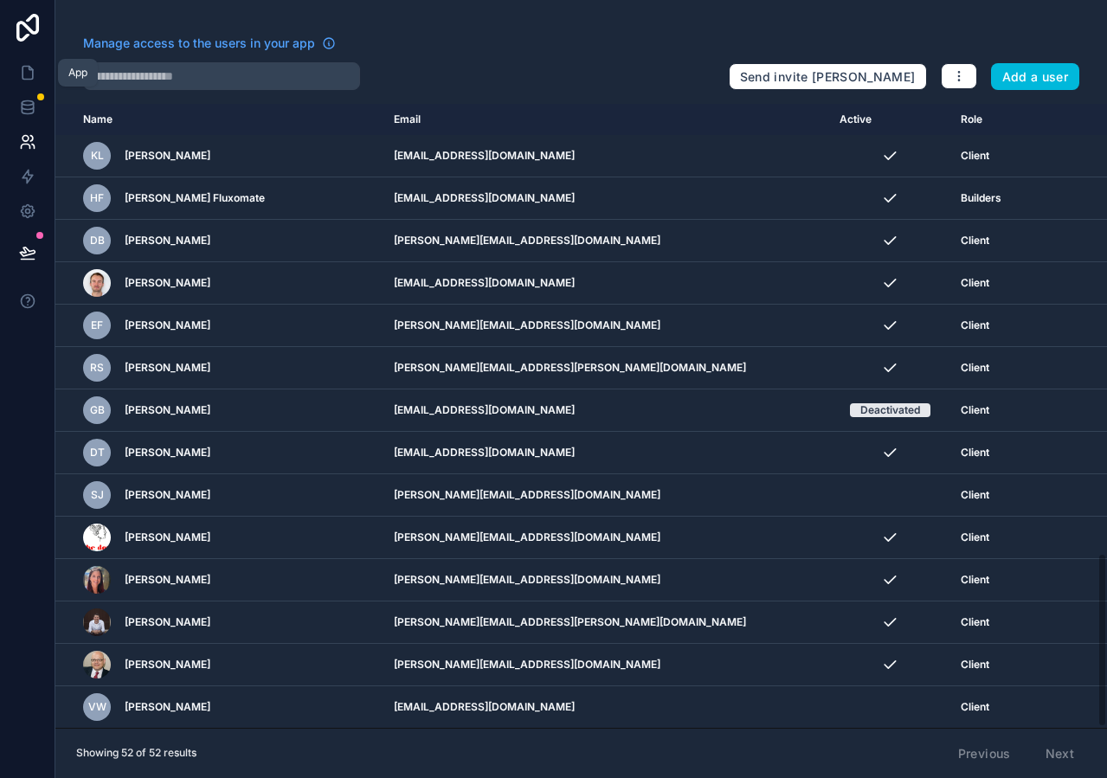
click at [25, 80] on icon at bounding box center [27, 73] width 10 height 13
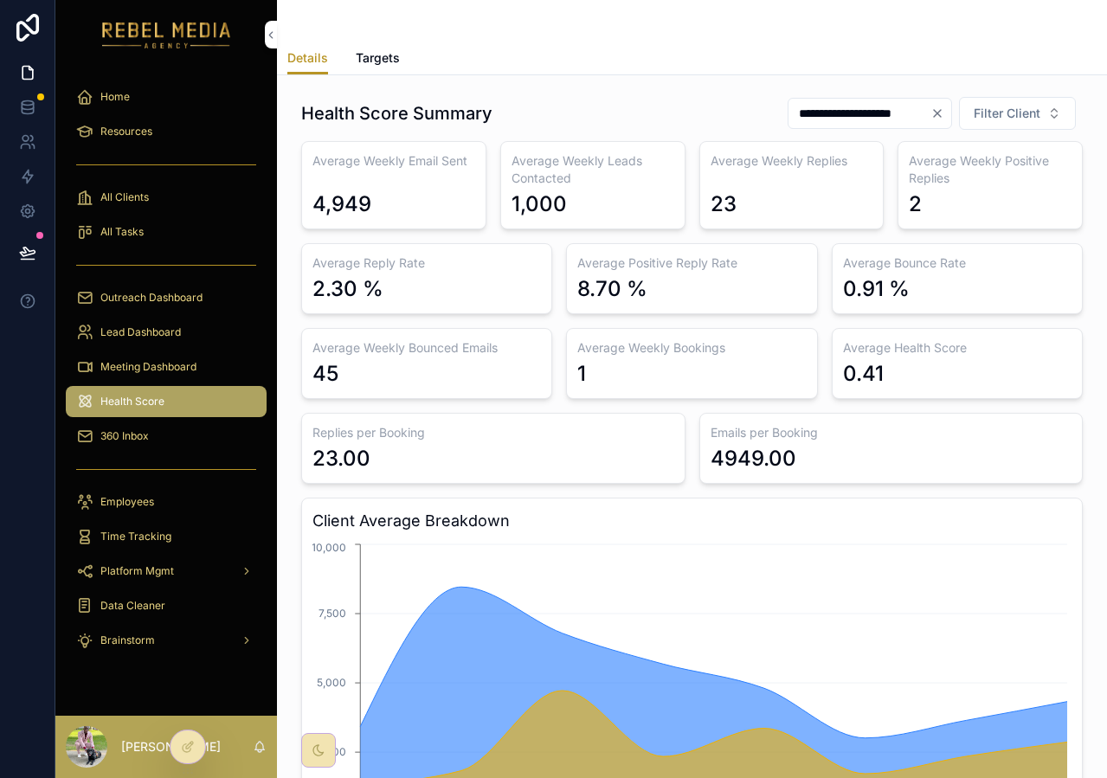
click at [146, 211] on link "All Clients" at bounding box center [166, 197] width 201 height 31
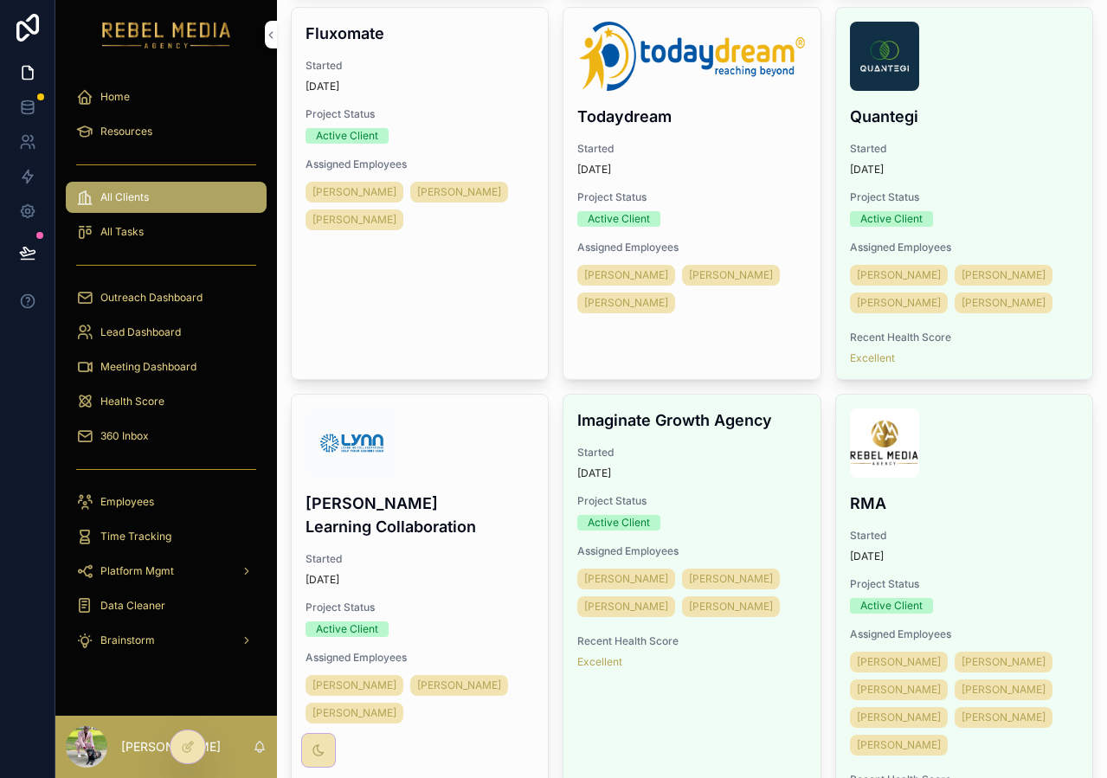
scroll to position [2841, 0]
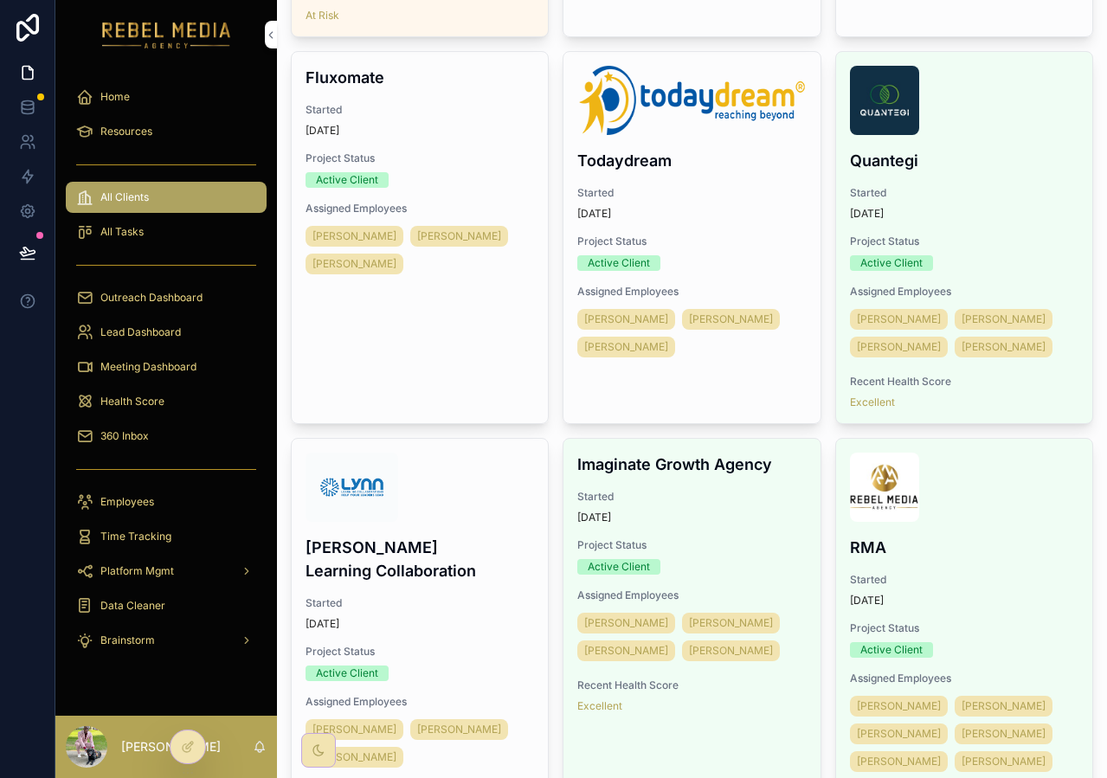
click at [722, 183] on div "Todaydream Started [DATE] Project Status Active Client Assigned Employees Nahra…" at bounding box center [691, 213] width 256 height 323
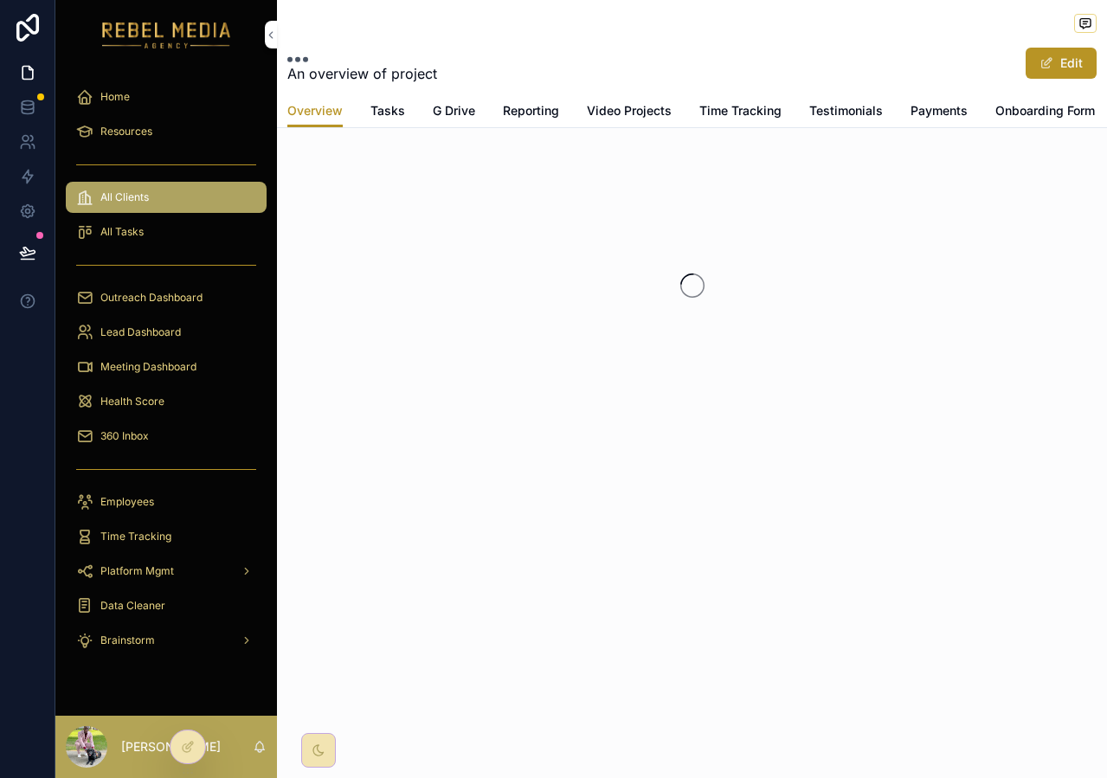
click at [401, 118] on span "Tasks" at bounding box center [387, 110] width 35 height 17
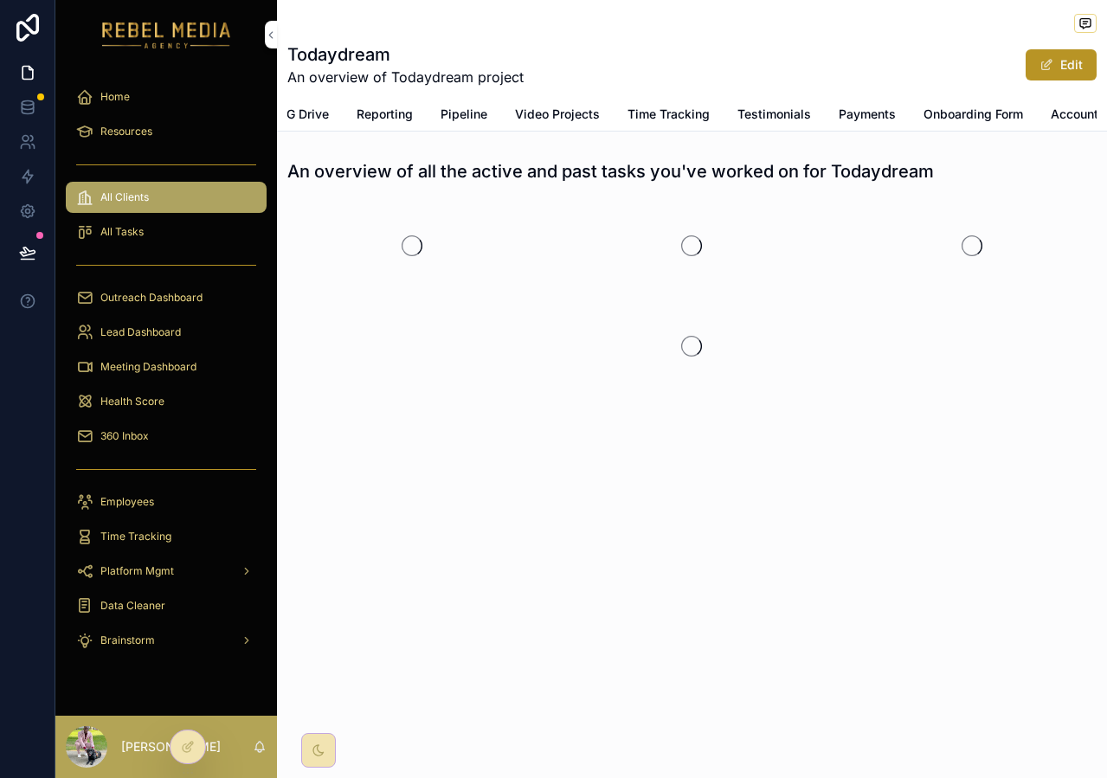
click at [1067, 114] on span "Accounts" at bounding box center [1077, 114] width 55 height 17
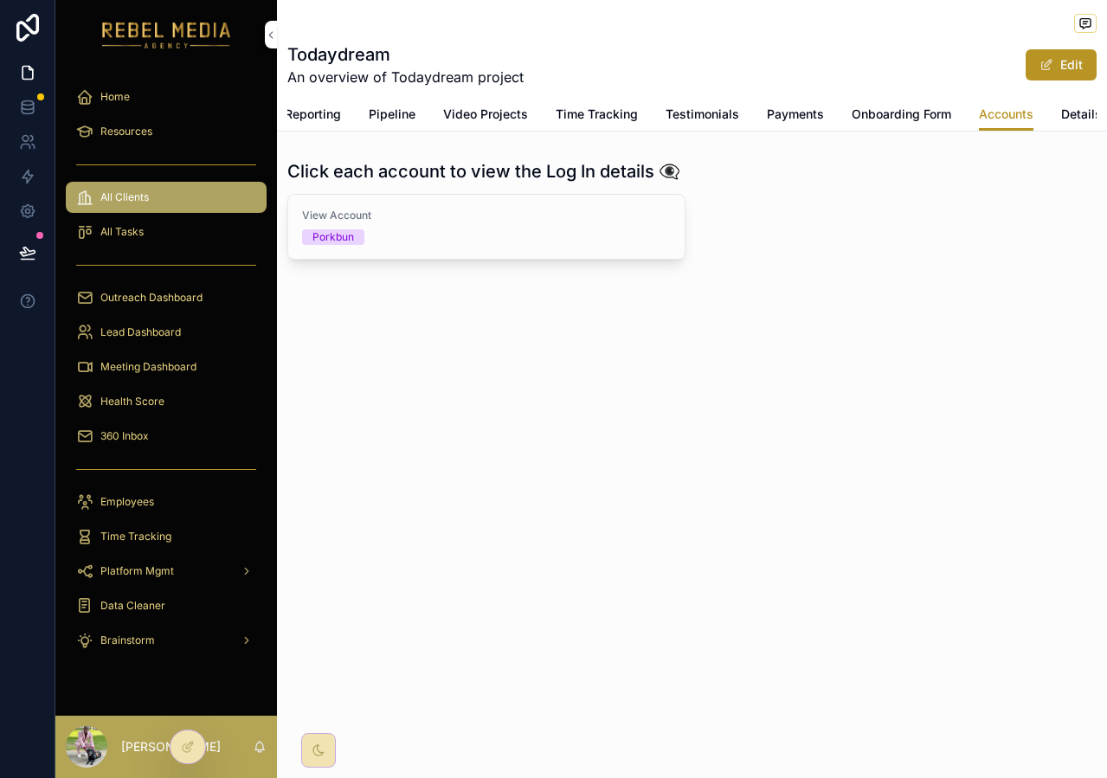
scroll to position [0, 220]
click at [1074, 110] on span "Details" at bounding box center [1079, 114] width 41 height 17
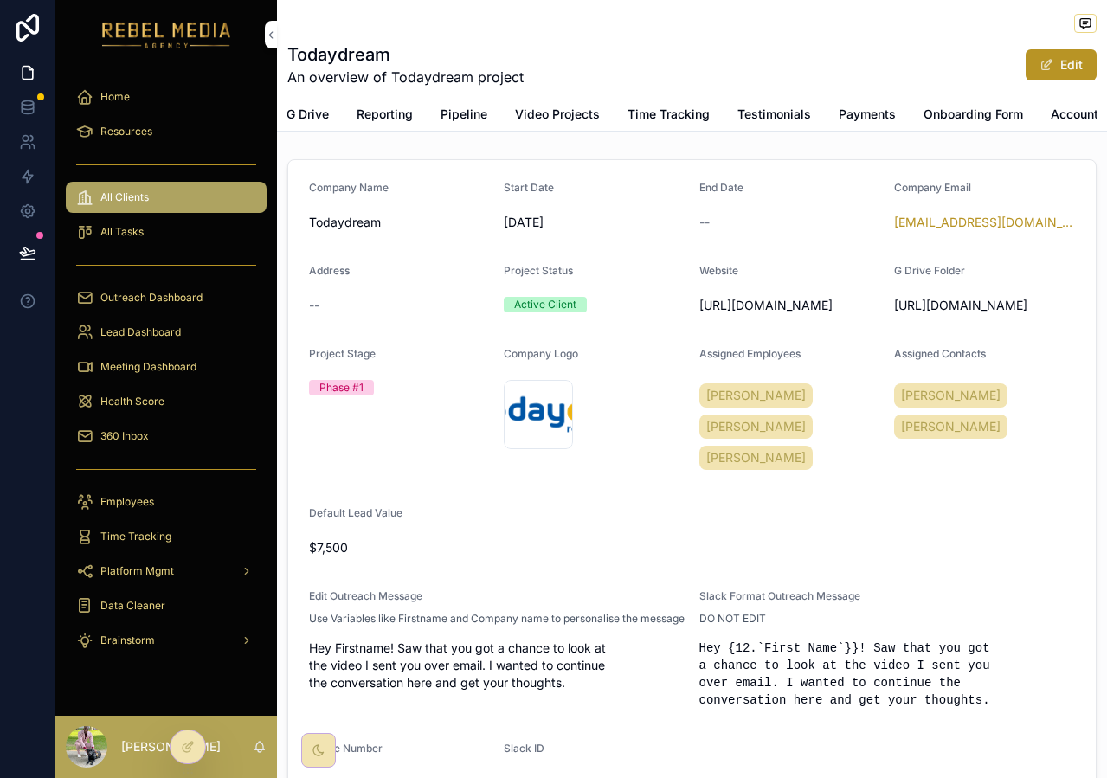
click at [1067, 73] on button "Edit" at bounding box center [1060, 64] width 71 height 31
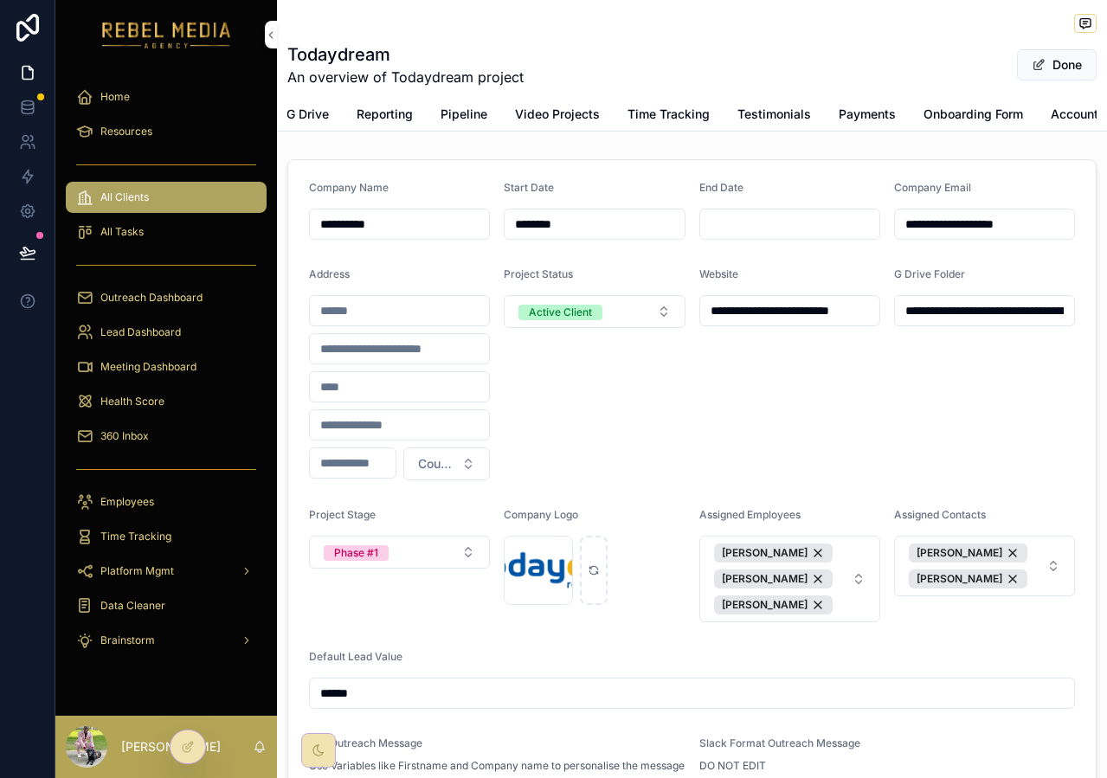
click at [1060, 549] on button "Chika Okafor Victoria Wijerathnayapa" at bounding box center [984, 566] width 181 height 61
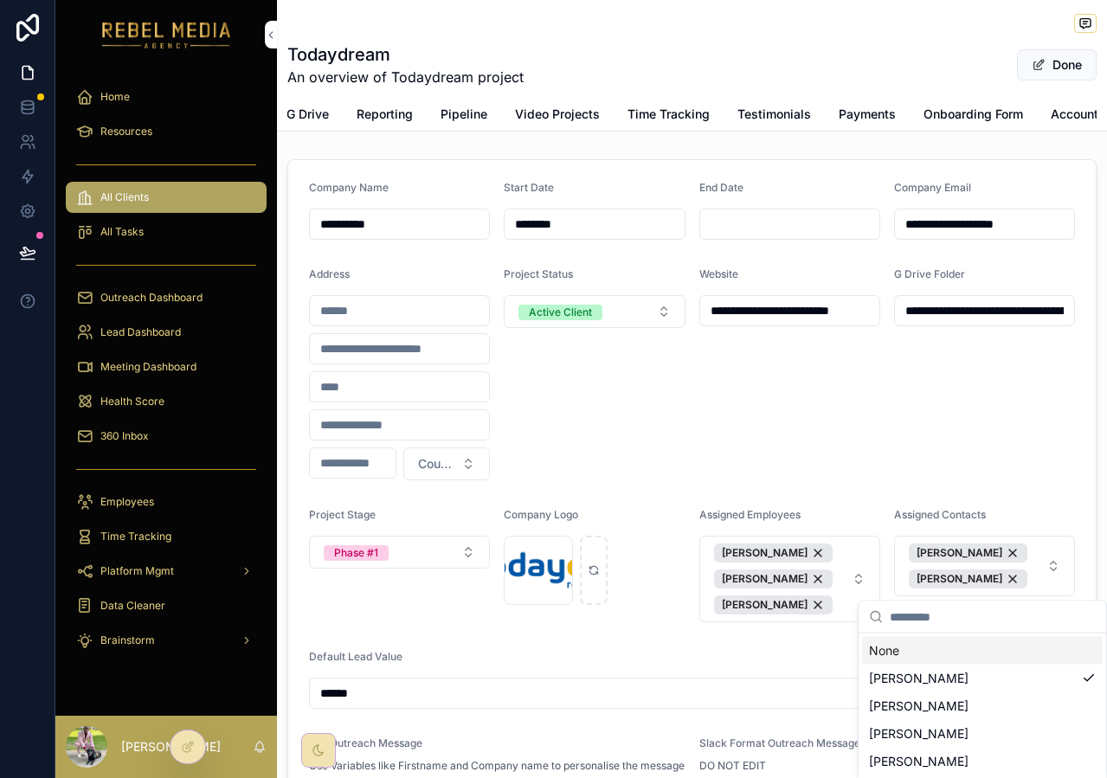
click at [1067, 510] on div "Assigned Contacts" at bounding box center [984, 518] width 181 height 21
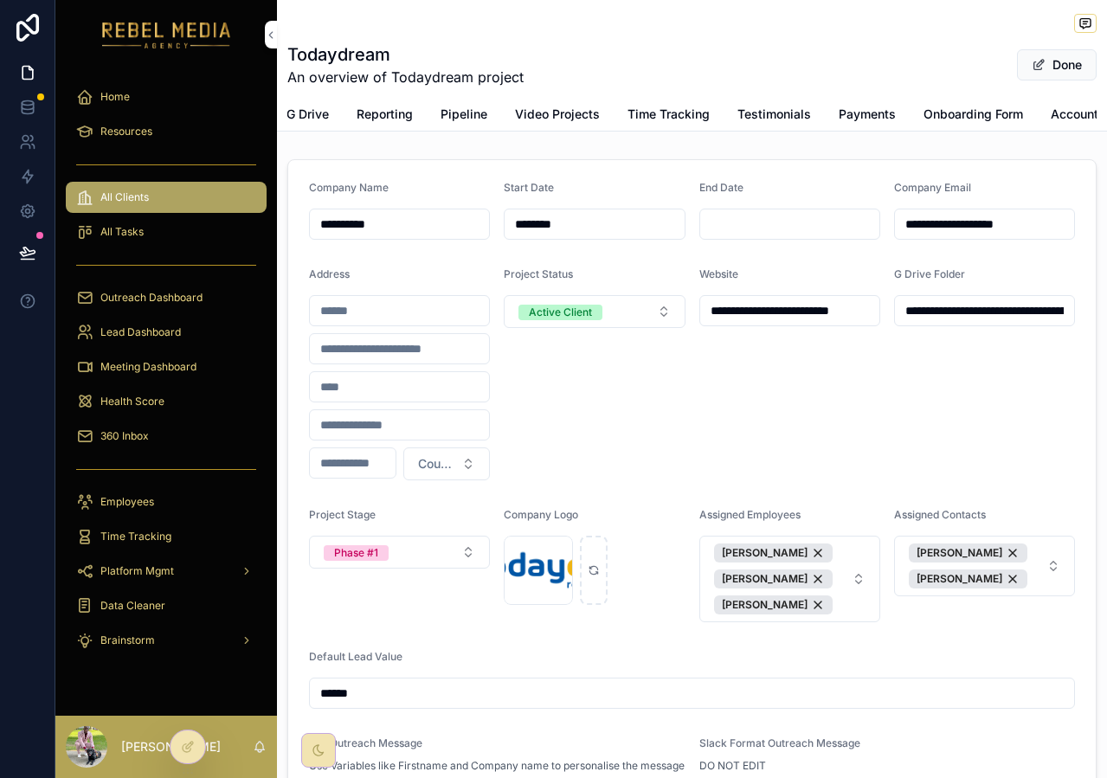
click at [1068, 568] on button "Chika Okafor Victoria Wijerathnayapa" at bounding box center [984, 566] width 181 height 61
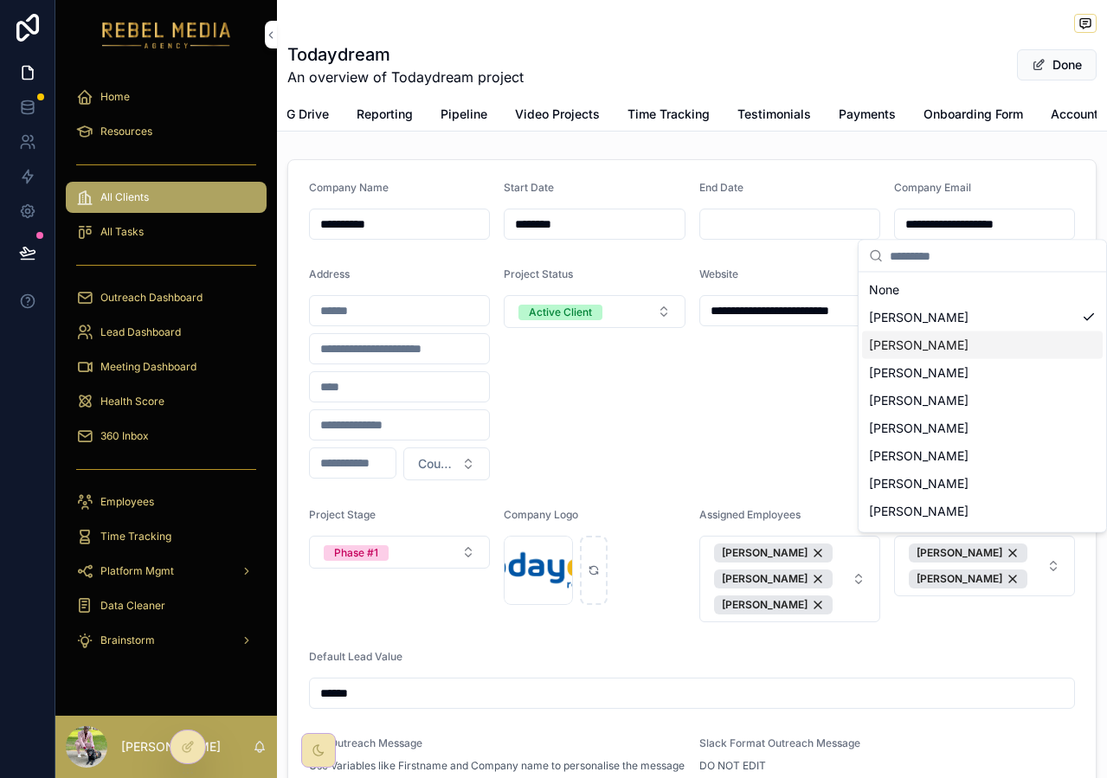
click at [766, 407] on div "**********" at bounding box center [789, 373] width 181 height 213
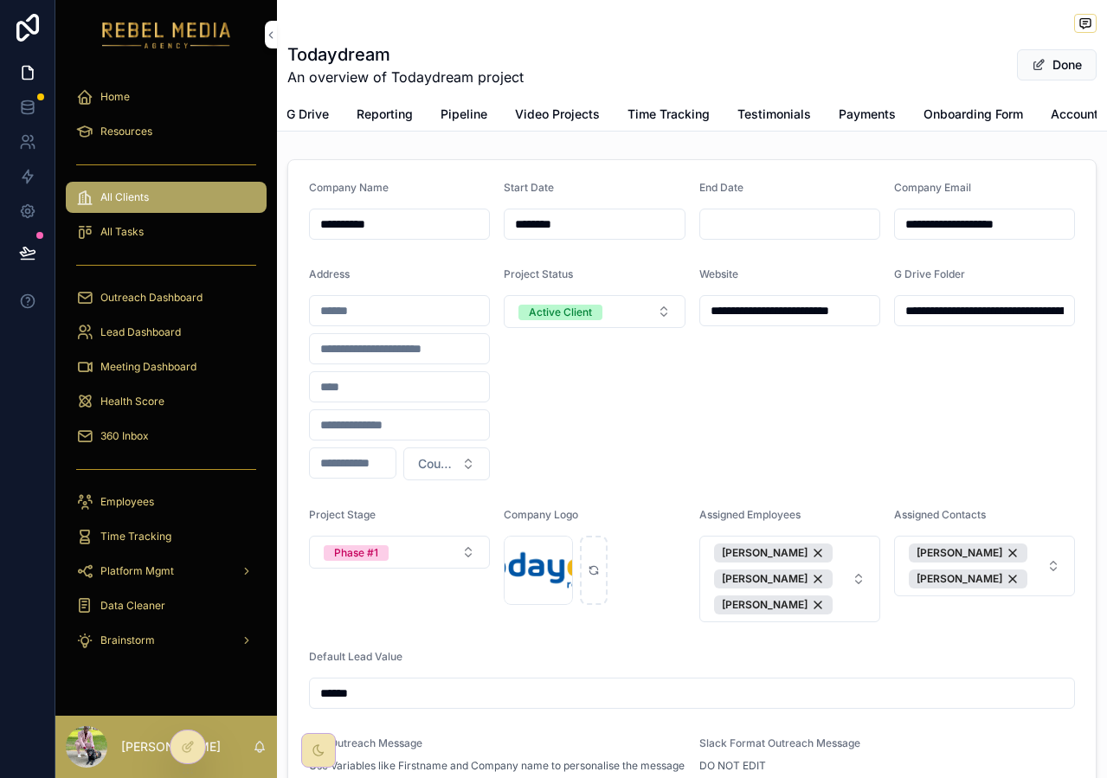
scroll to position [0, 220]
click at [1073, 112] on span "Details" at bounding box center [1079, 114] width 41 height 17
click at [1052, 61] on button "Done" at bounding box center [1057, 64] width 80 height 31
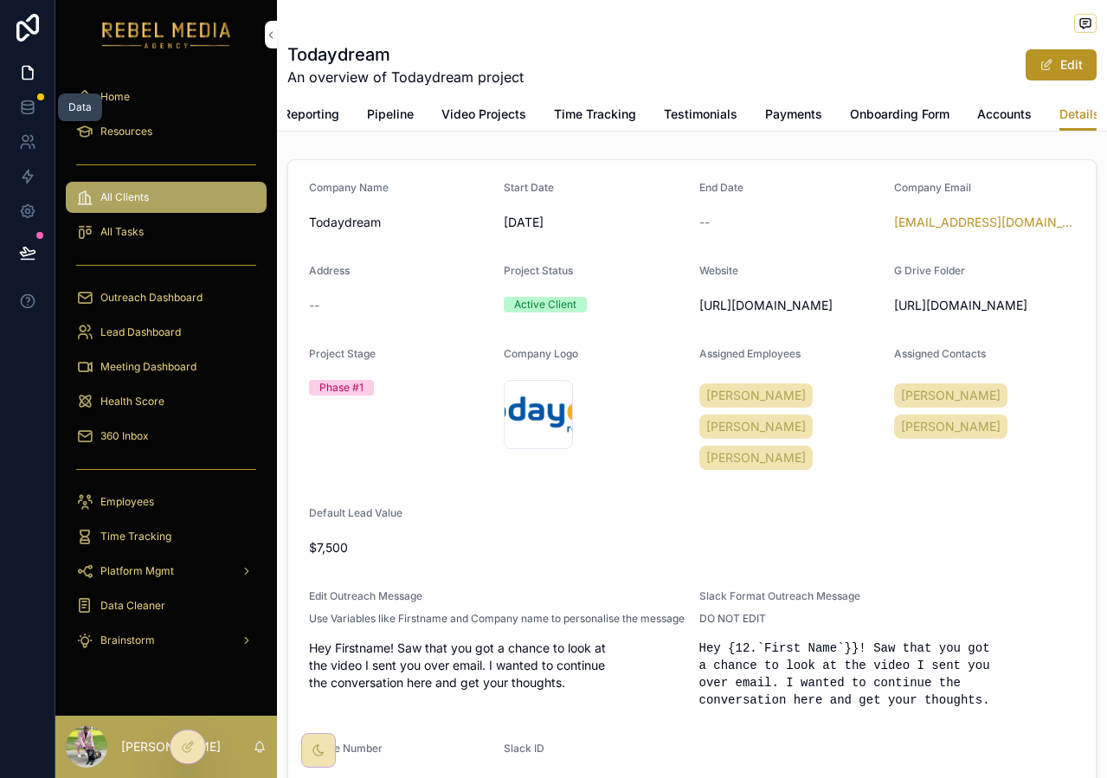
click at [35, 123] on link at bounding box center [27, 107] width 55 height 35
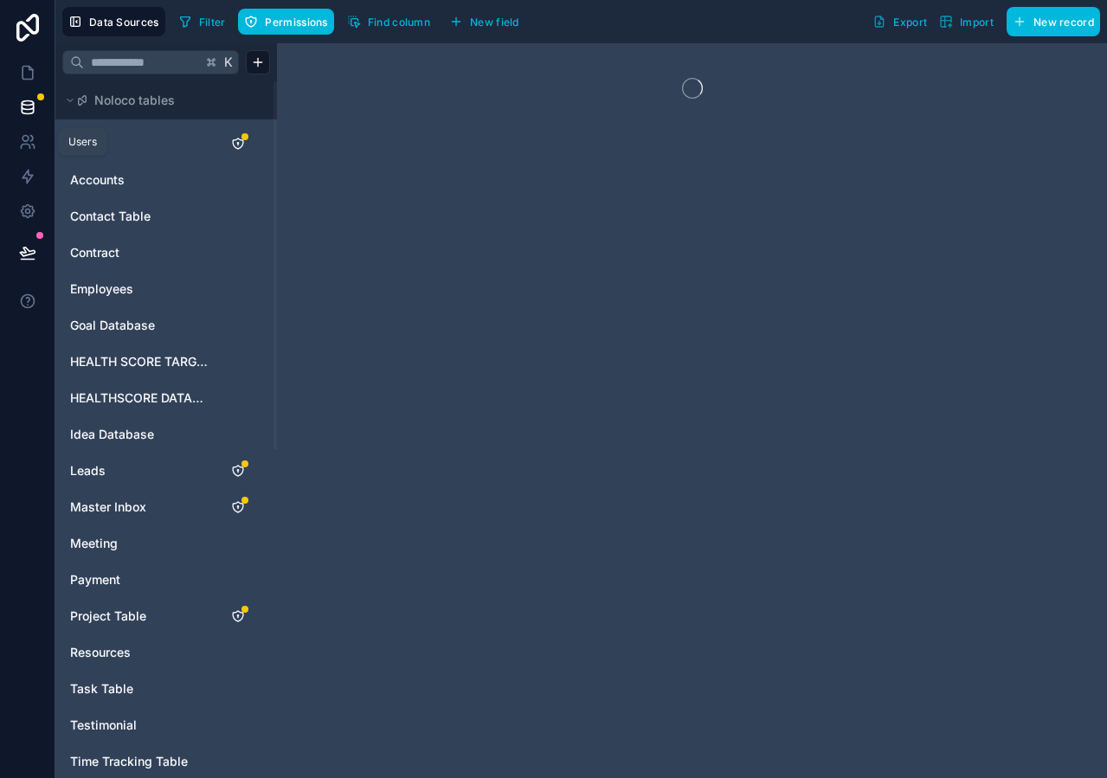
click at [31, 142] on icon at bounding box center [27, 141] width 17 height 17
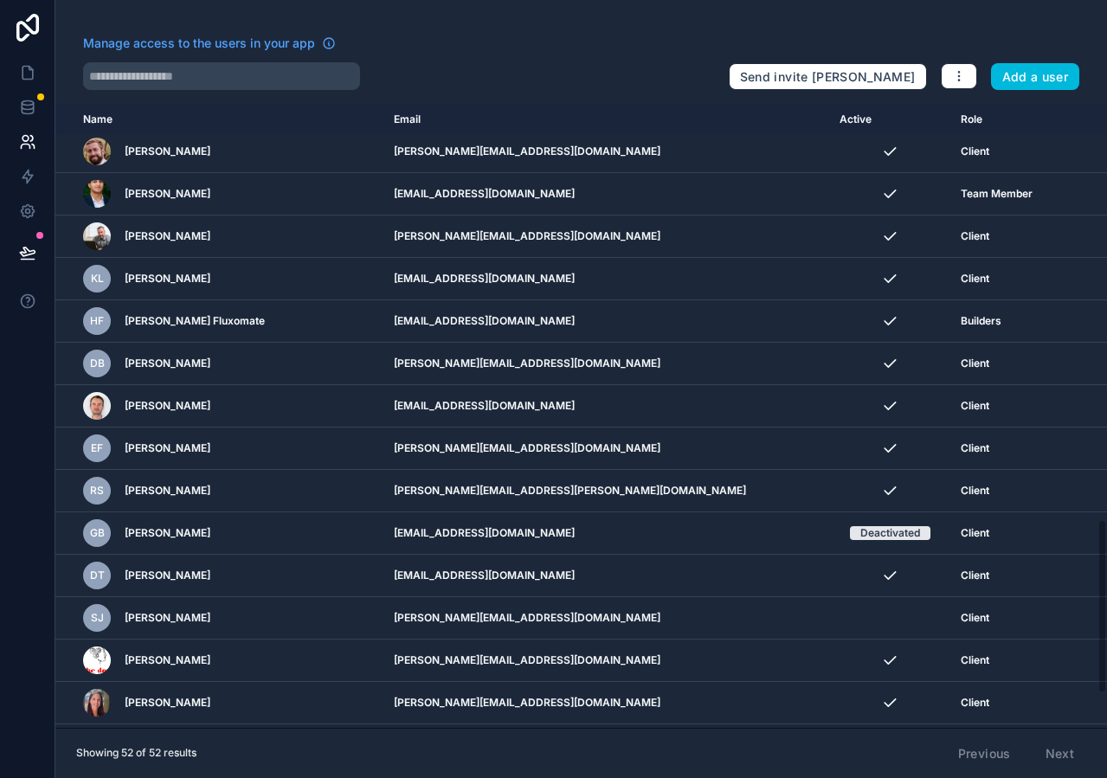
scroll to position [1612, 0]
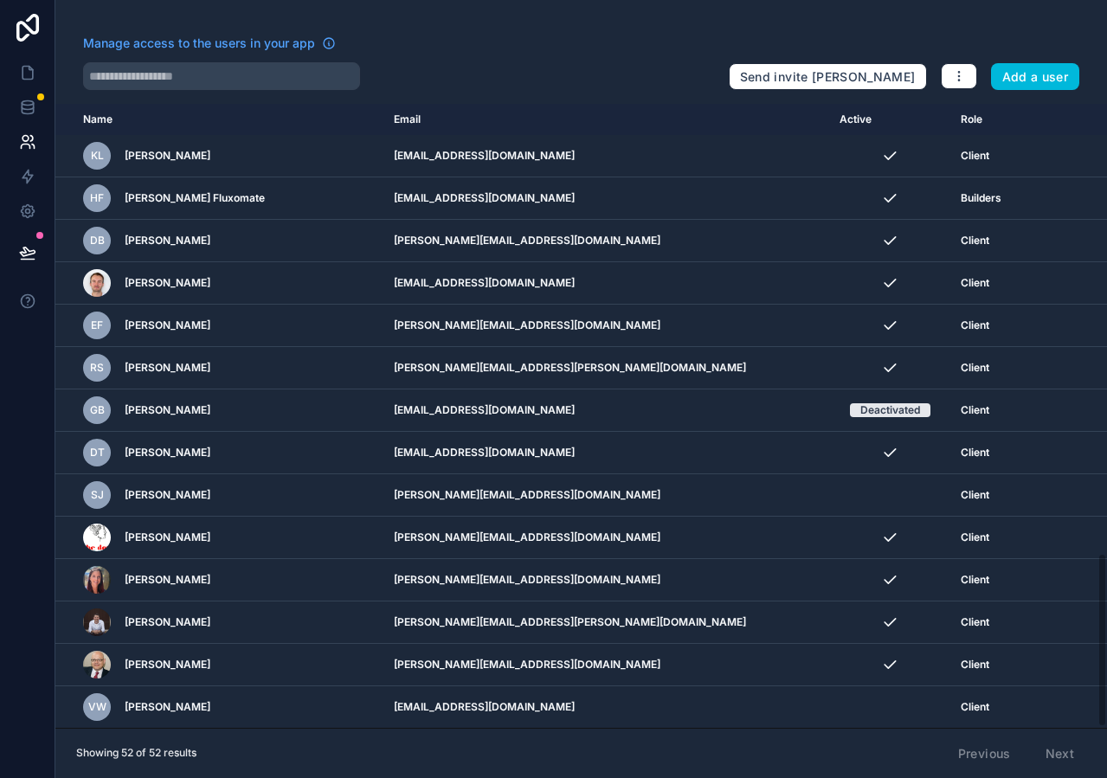
click at [447, 703] on td "[EMAIL_ADDRESS][DOMAIN_NAME]" at bounding box center [606, 707] width 446 height 42
click at [0, 0] on icon "scrollable content" at bounding box center [0, 0] width 0 height 0
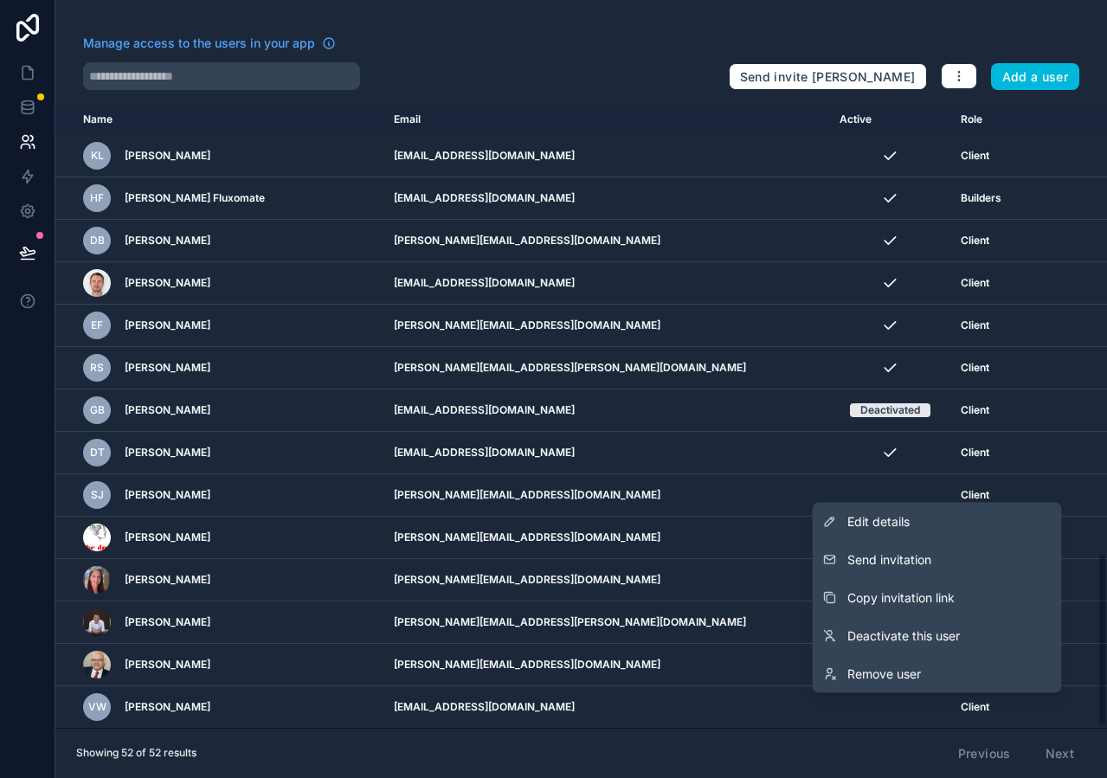
click at [920, 556] on span "Send invitation" at bounding box center [889, 559] width 84 height 17
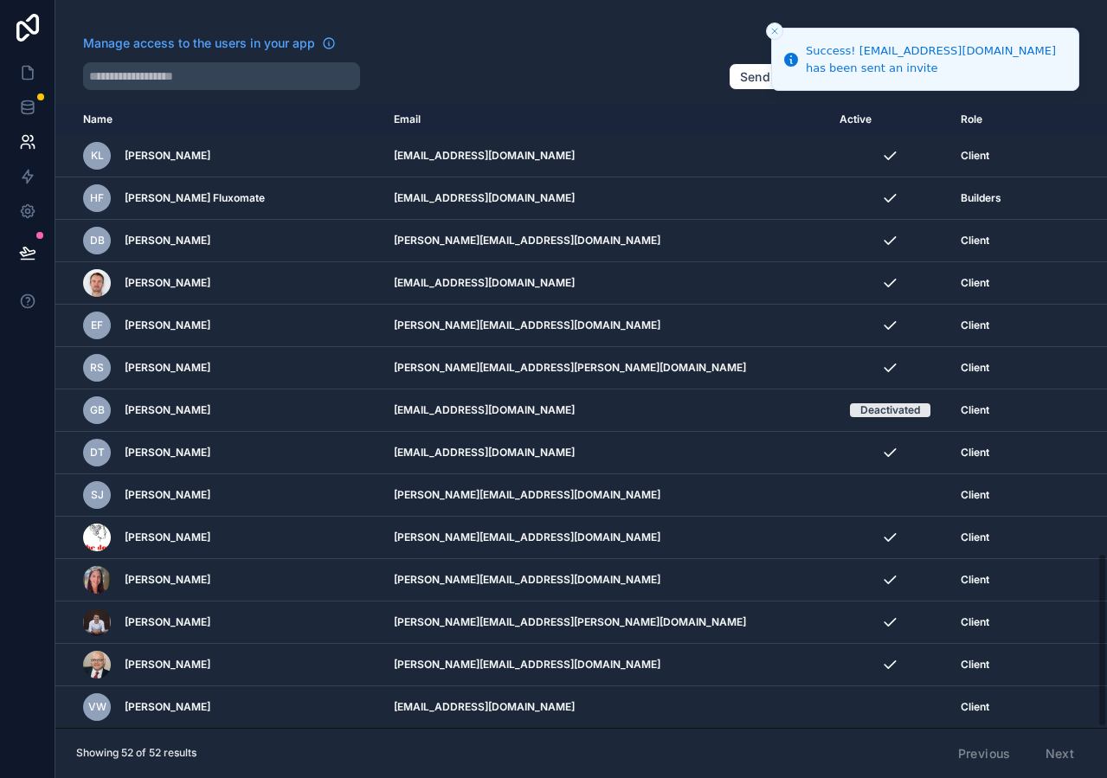
click at [0, 0] on icon "scrollable content" at bounding box center [0, 0] width 0 height 0
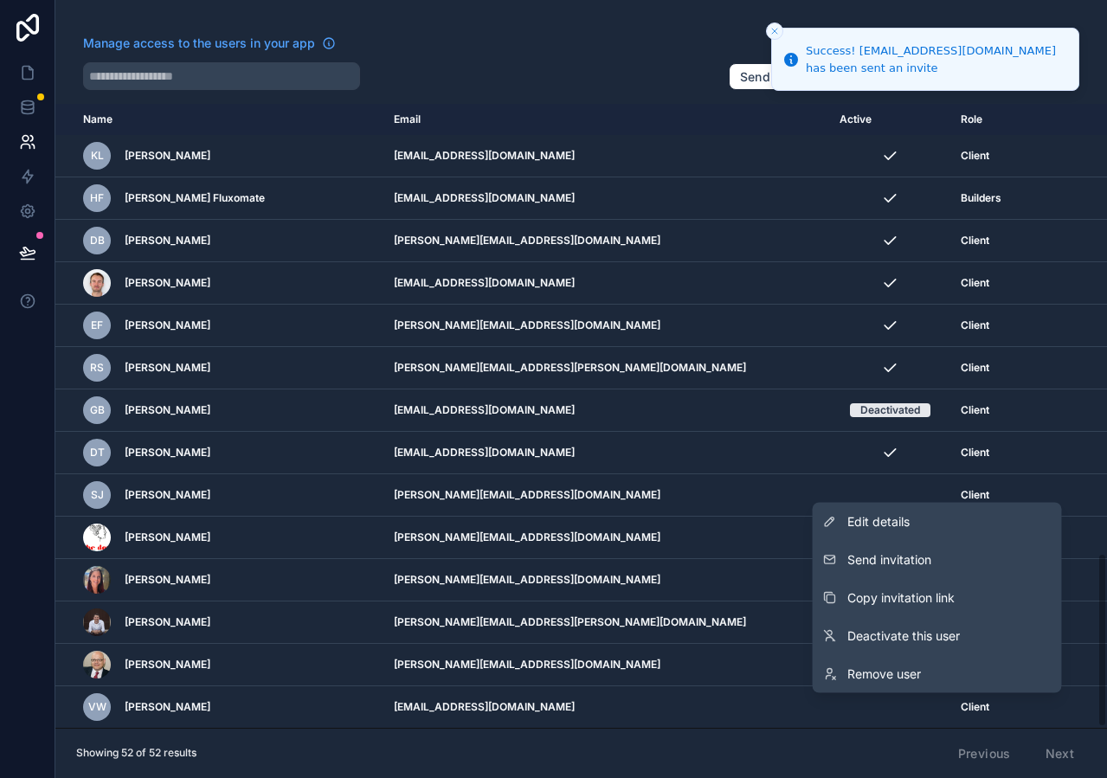
click at [950, 601] on span "Copy invitation link" at bounding box center [900, 597] width 107 height 17
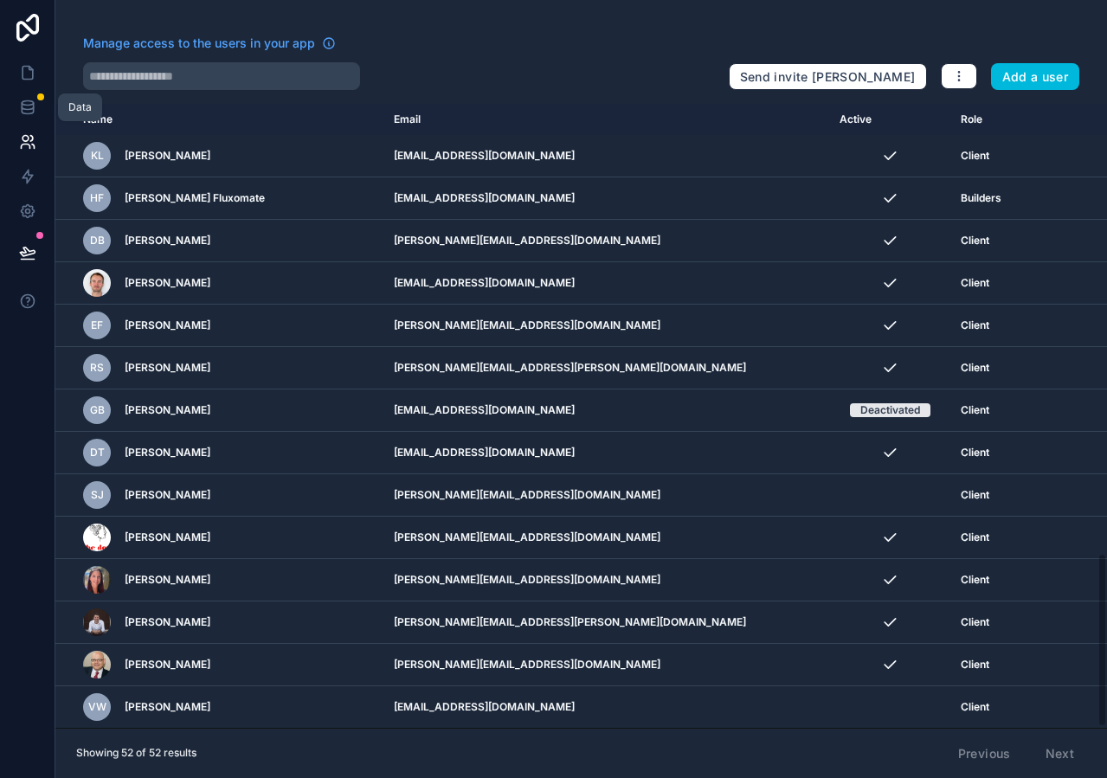
click at [29, 97] on link at bounding box center [27, 107] width 55 height 35
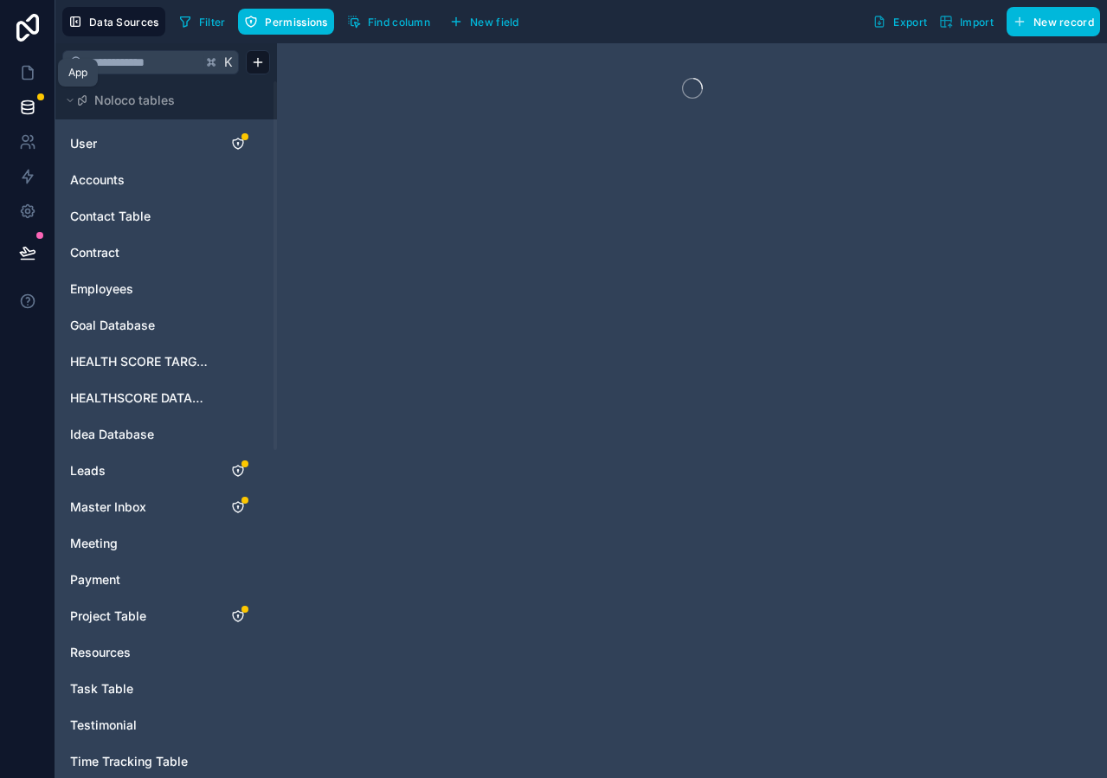
click at [39, 74] on link at bounding box center [27, 72] width 55 height 35
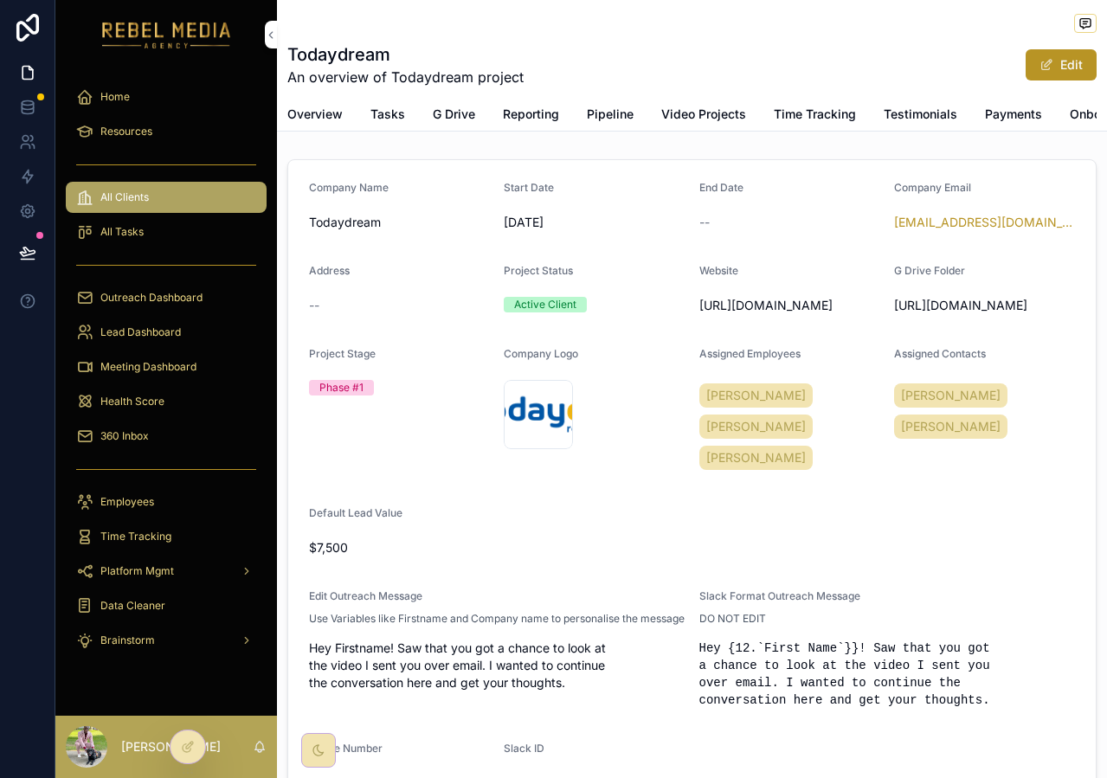
click at [151, 296] on span "Outreach Dashboard" at bounding box center [151, 298] width 102 height 14
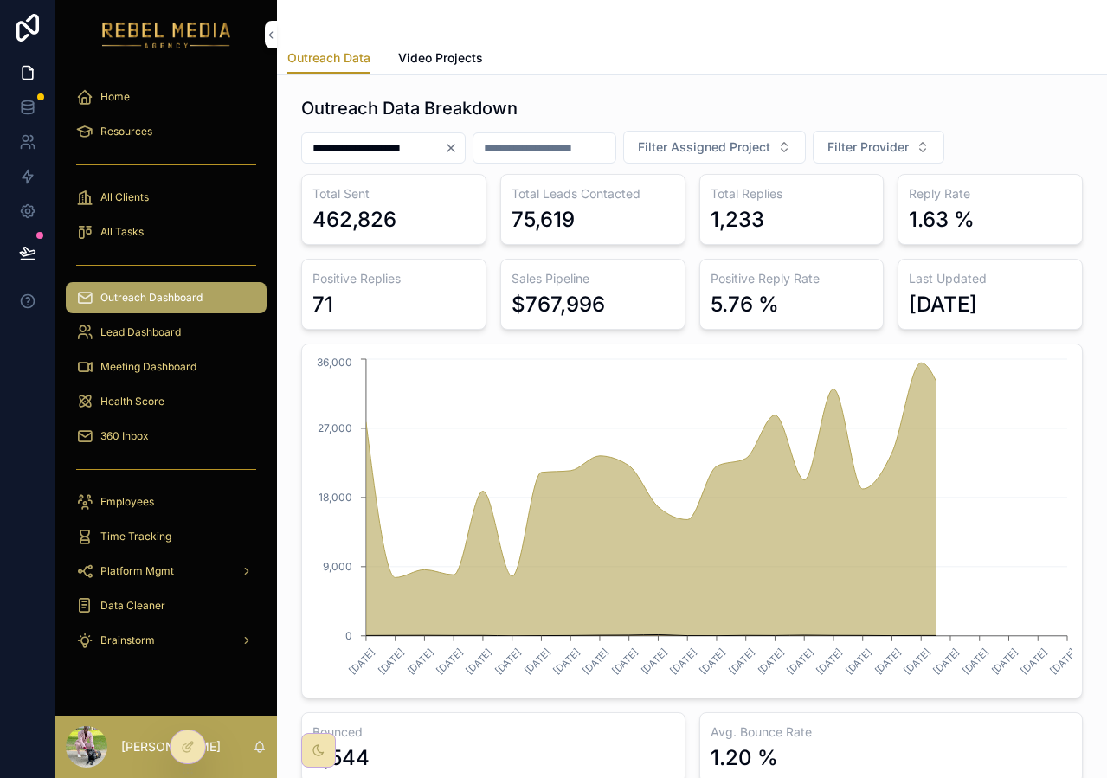
click at [0, 0] on icon at bounding box center [0, 0] width 0 height 0
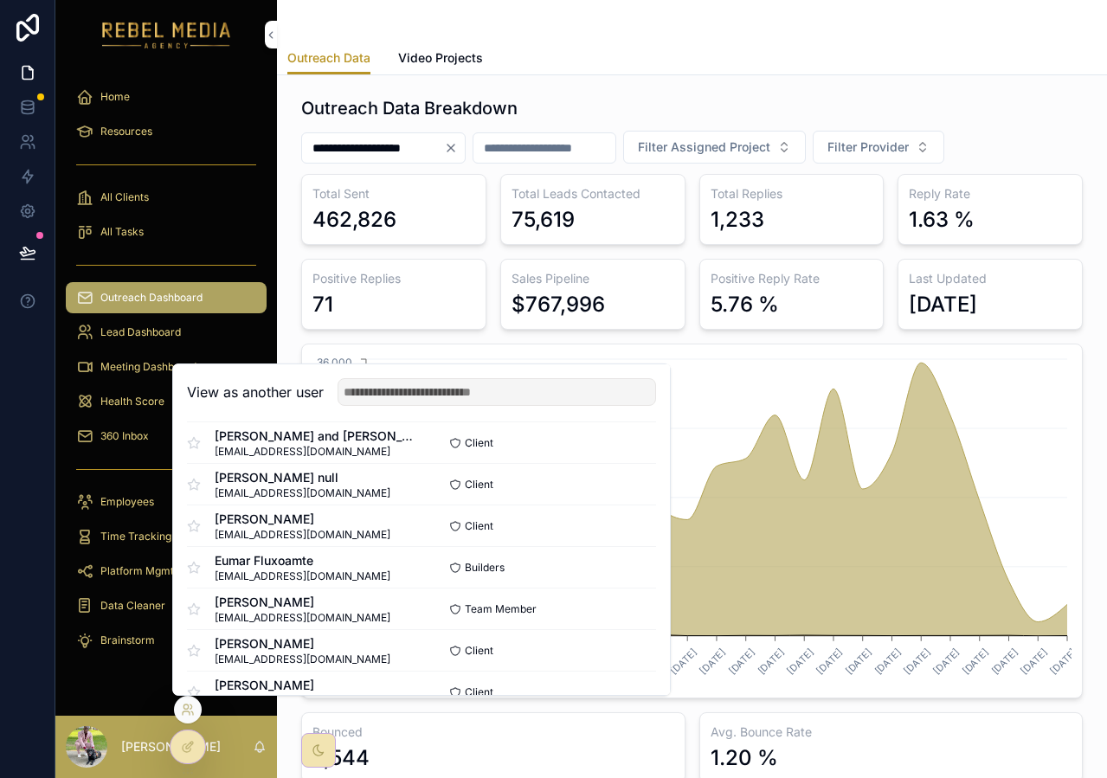
scroll to position [1548, 0]
click at [0, 0] on button "Select" at bounding box center [0, 0] width 0 height 0
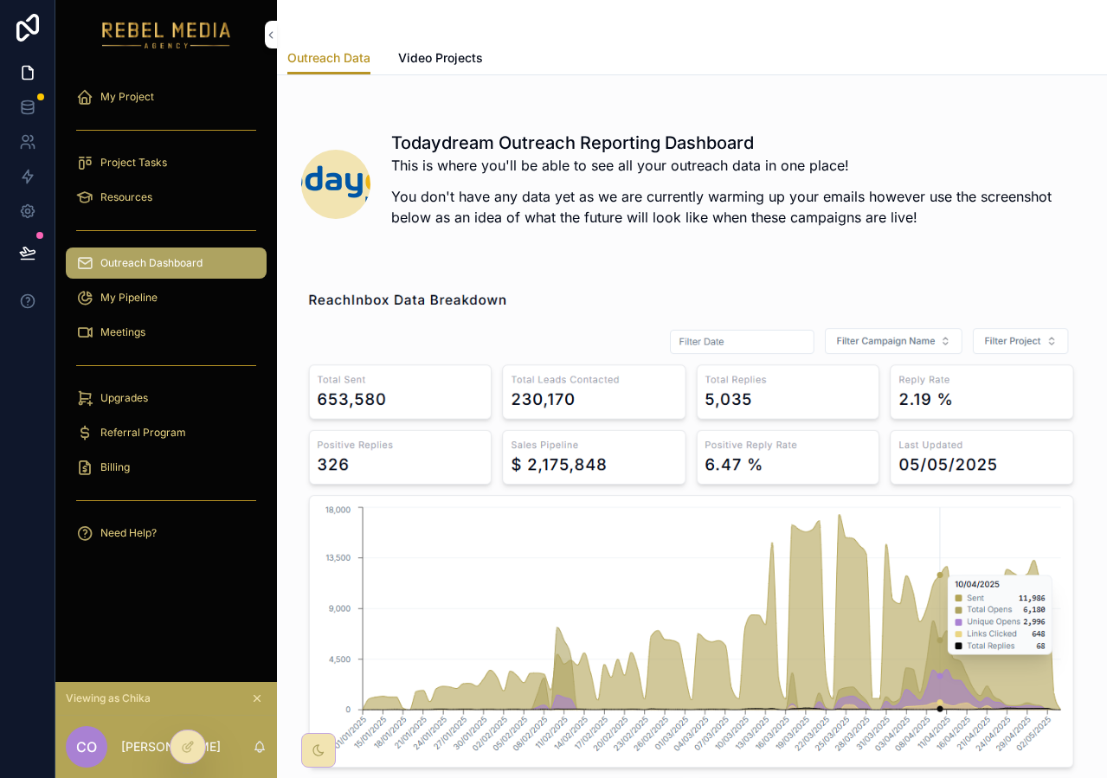
click at [164, 107] on div "My Project" at bounding box center [166, 97] width 180 height 28
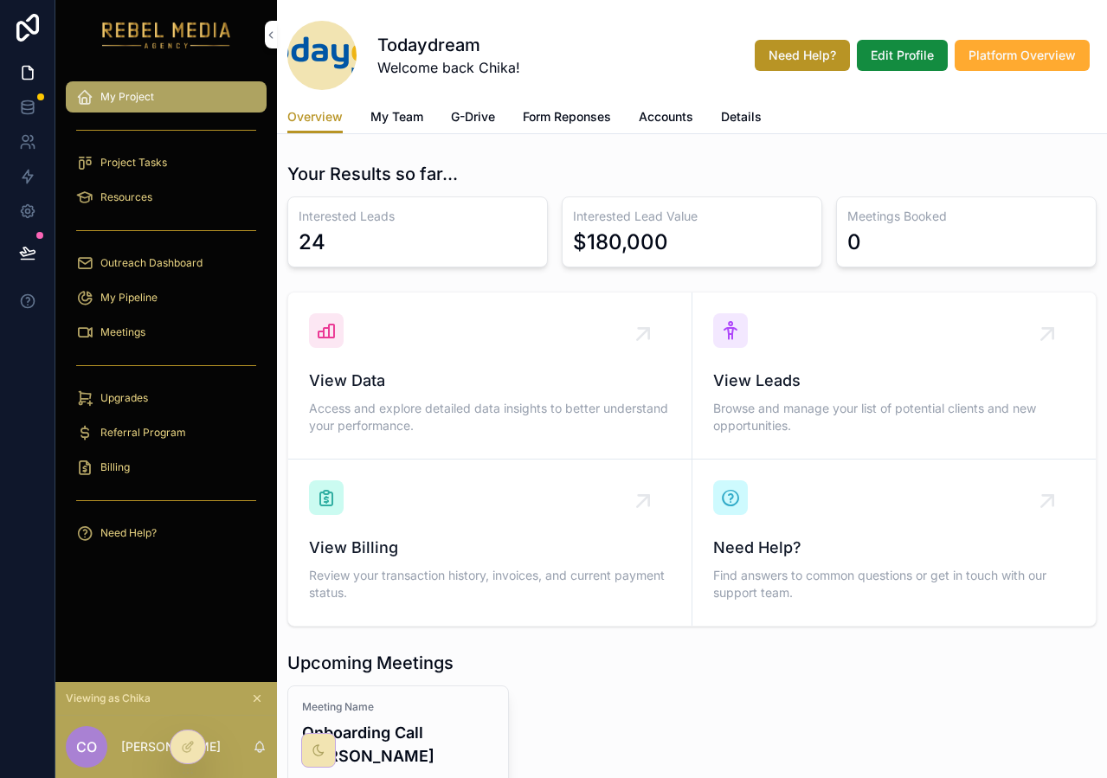
click at [424, 130] on div "Overview My Team G-Drive Form Reponses Accounts Details" at bounding box center [691, 116] width 809 height 33
click at [401, 125] on link "My Team" at bounding box center [396, 118] width 53 height 35
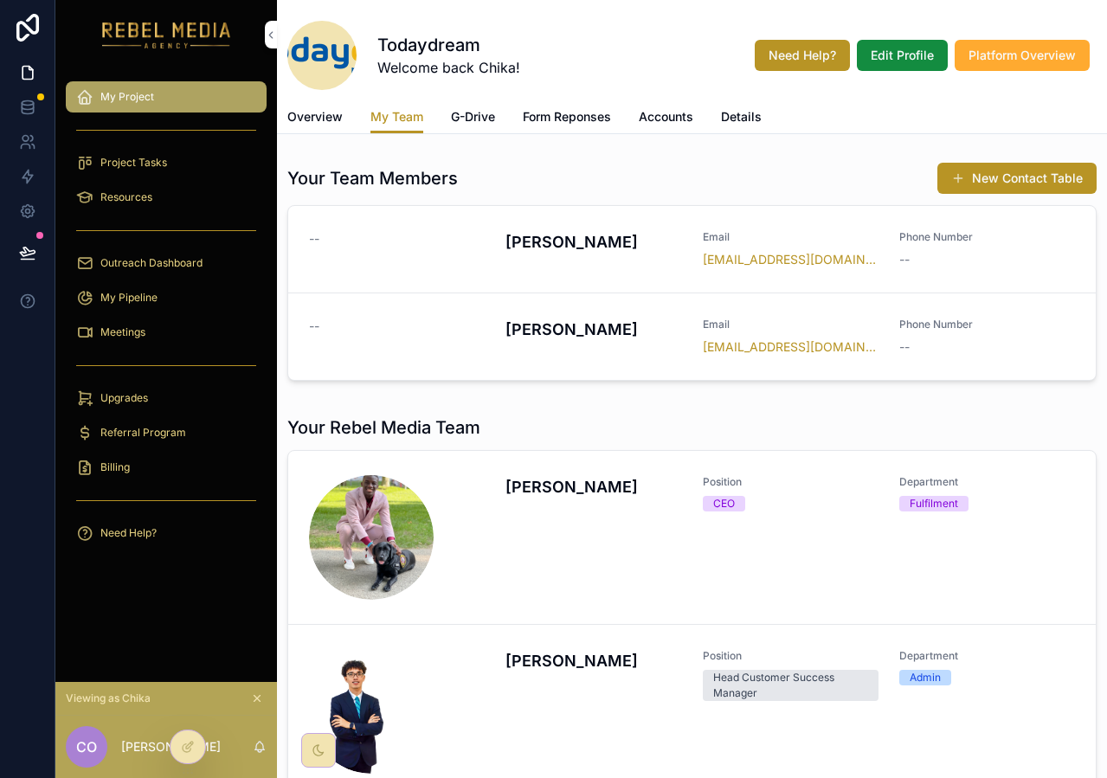
scroll to position [328, 0]
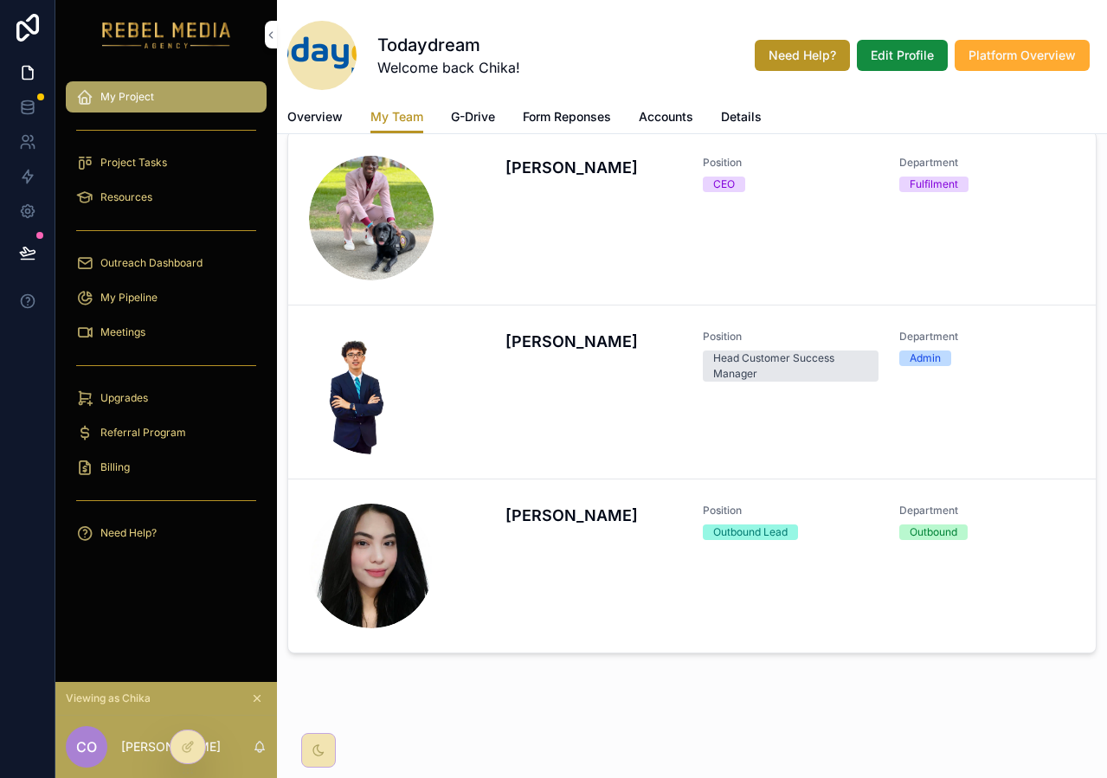
click at [256, 690] on button "scrollable content" at bounding box center [256, 698] width 19 height 19
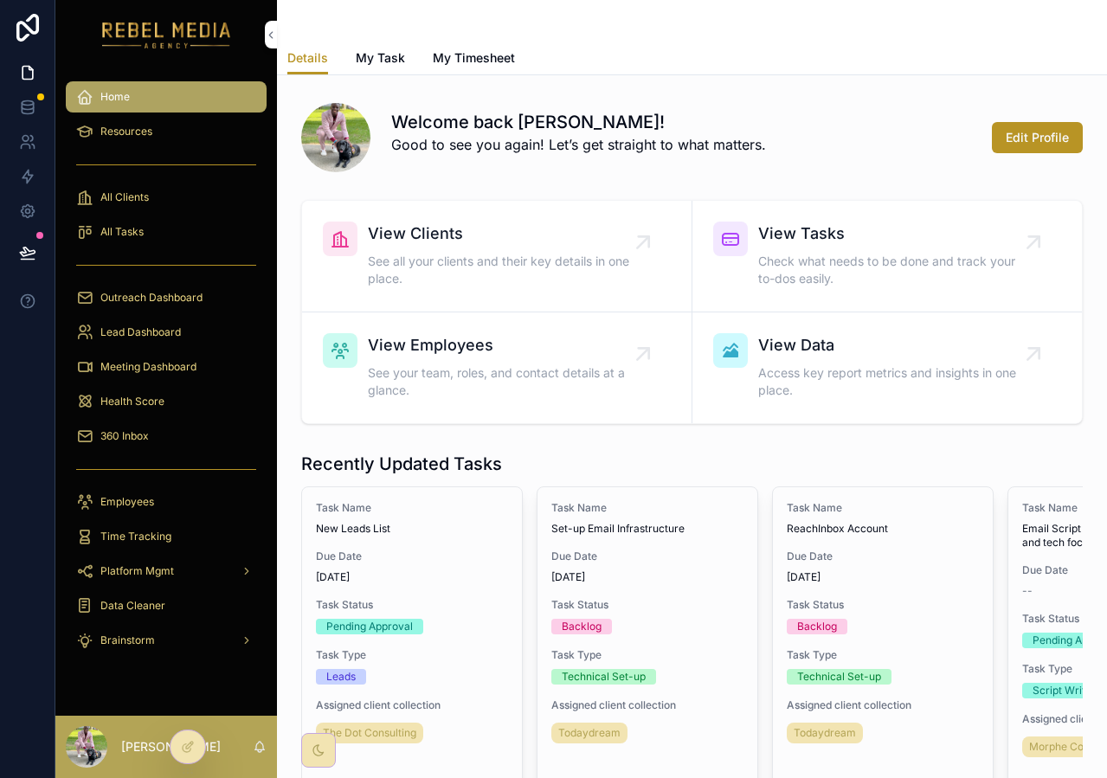
click at [145, 206] on div "All Clients" at bounding box center [166, 197] width 180 height 28
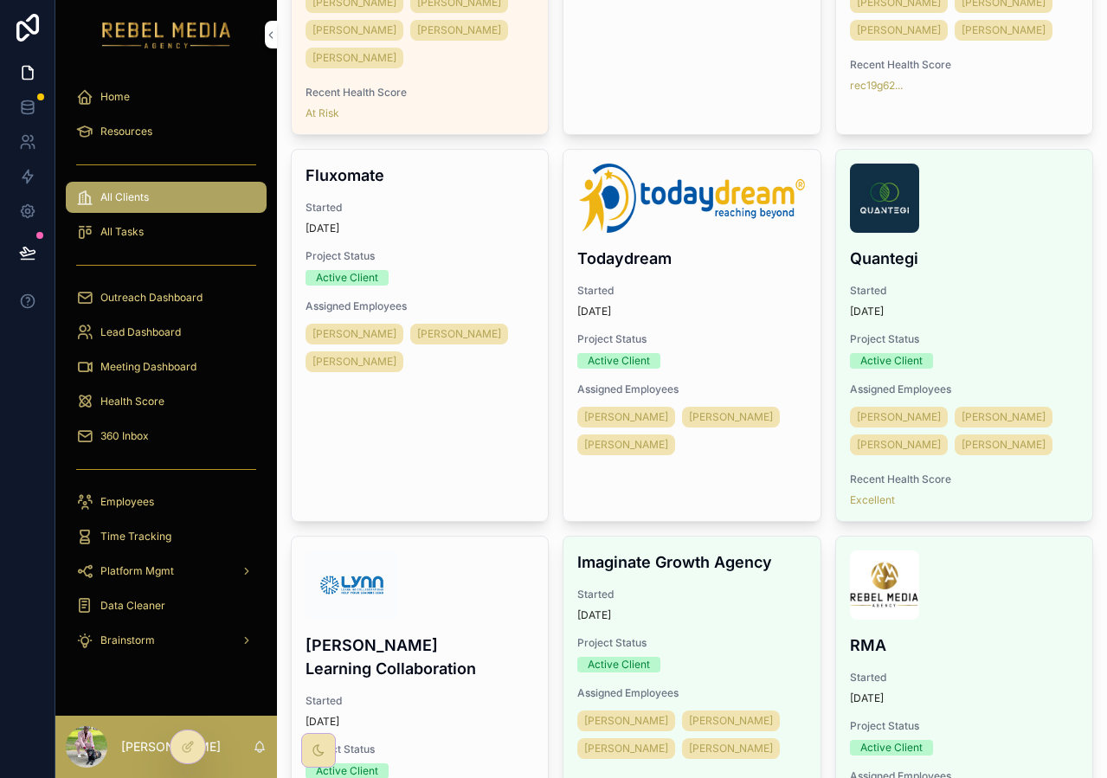
scroll to position [2705, 0]
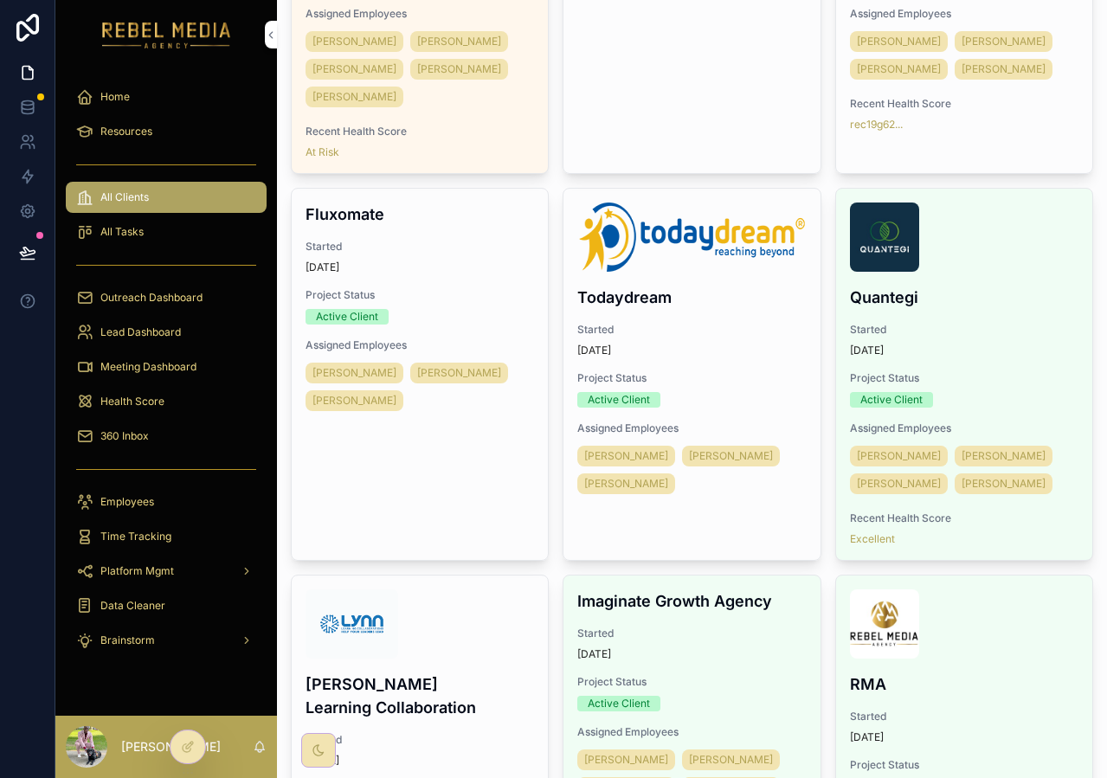
click at [725, 337] on span "Started" at bounding box center [691, 330] width 228 height 14
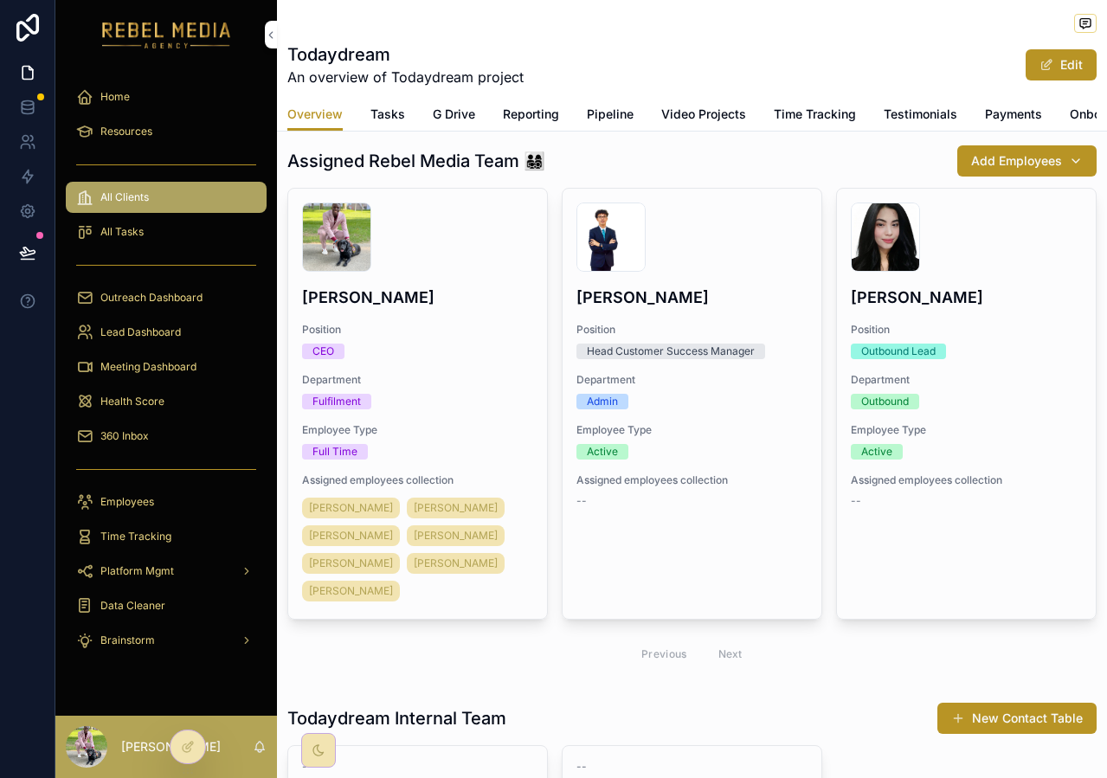
scroll to position [340, 0]
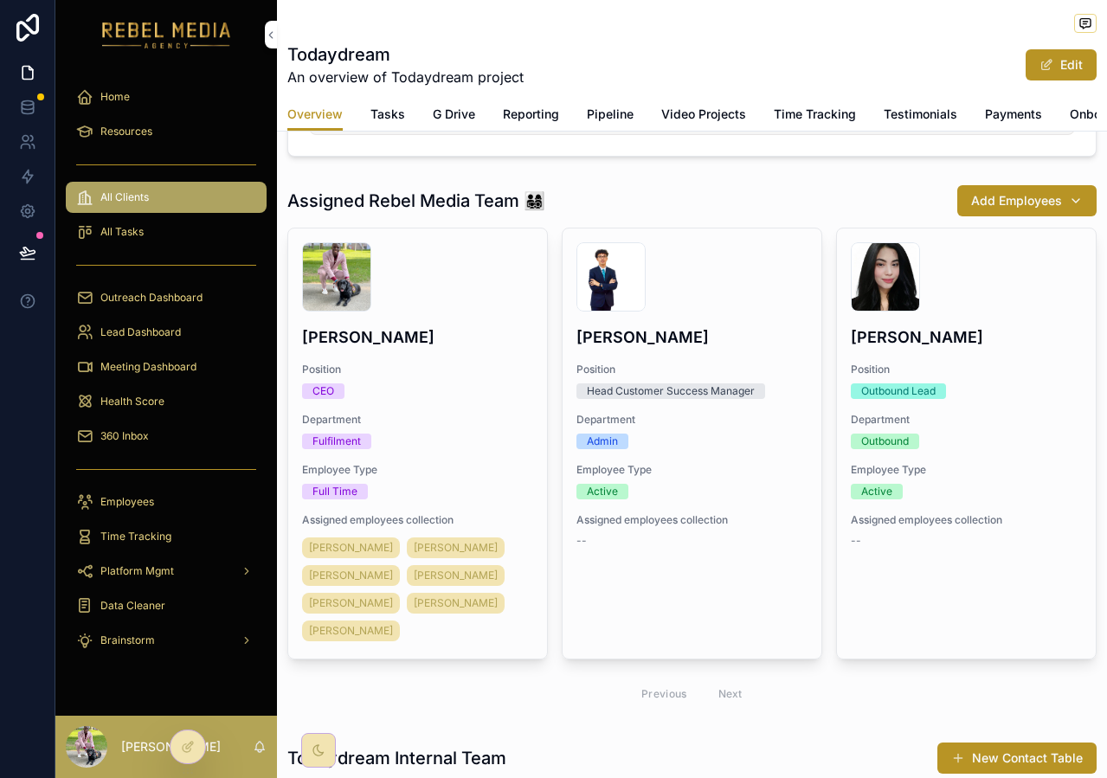
click at [1017, 196] on span "Add Employees" at bounding box center [1016, 200] width 91 height 17
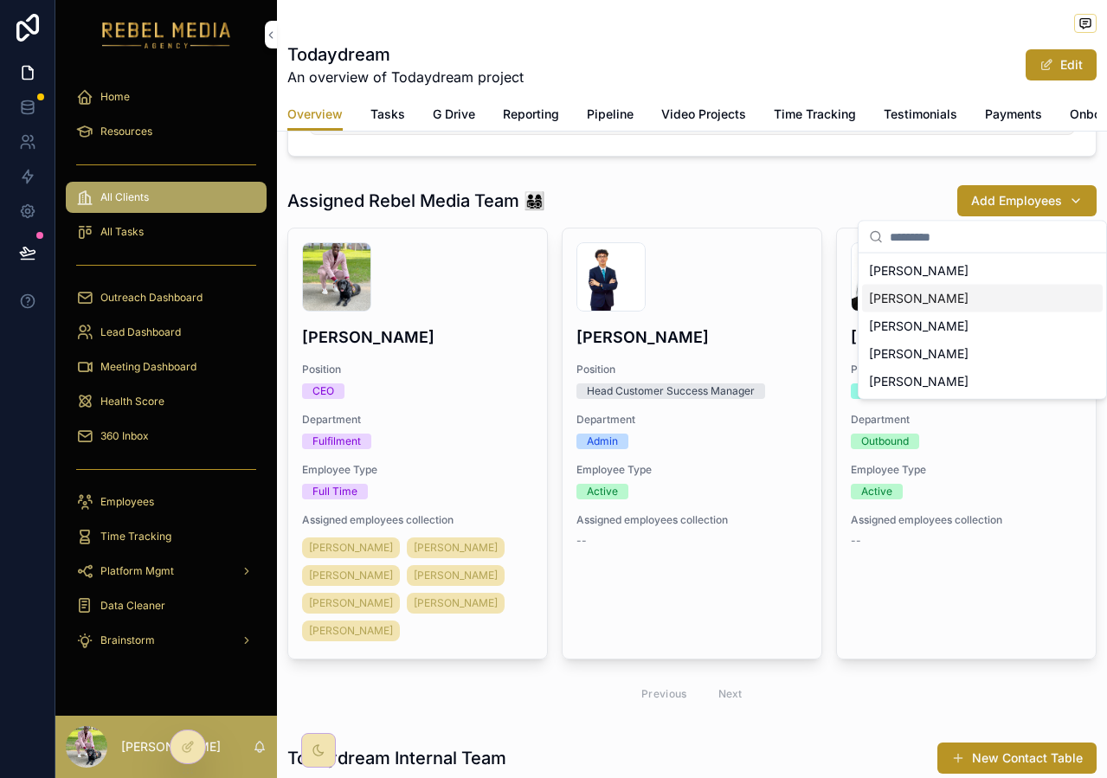
click at [921, 296] on span "[PERSON_NAME]" at bounding box center [918, 298] width 99 height 17
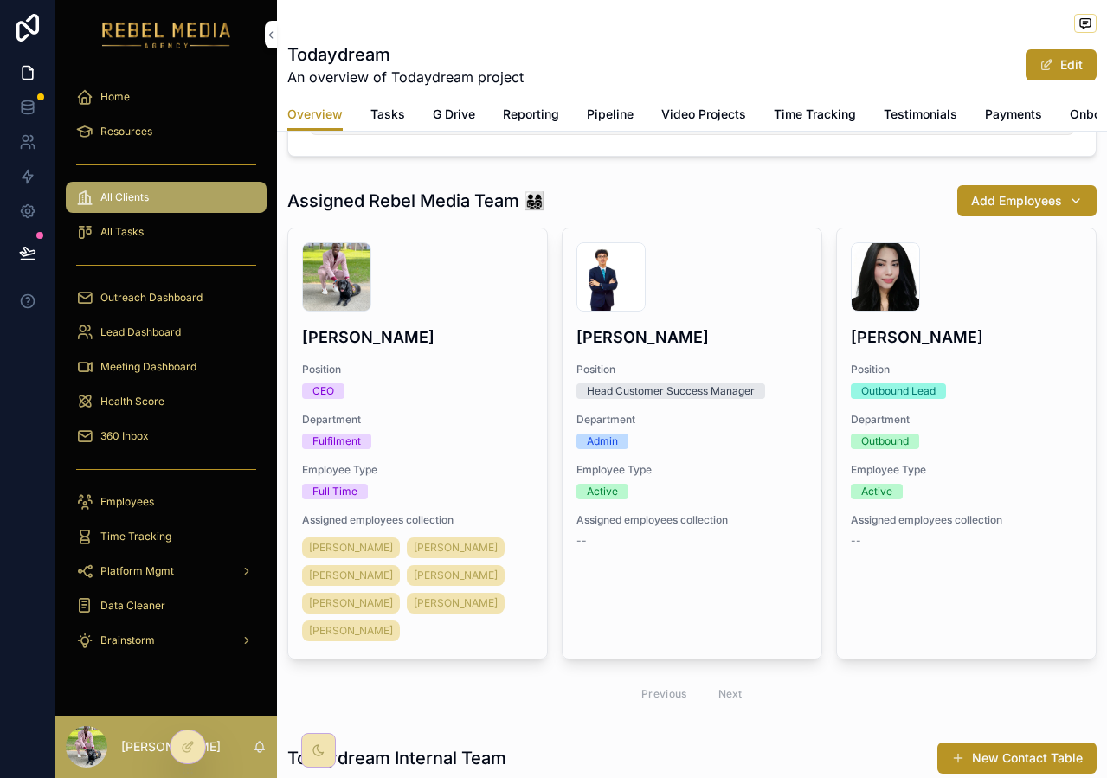
click at [1016, 204] on span "Add Employees" at bounding box center [1016, 200] width 91 height 17
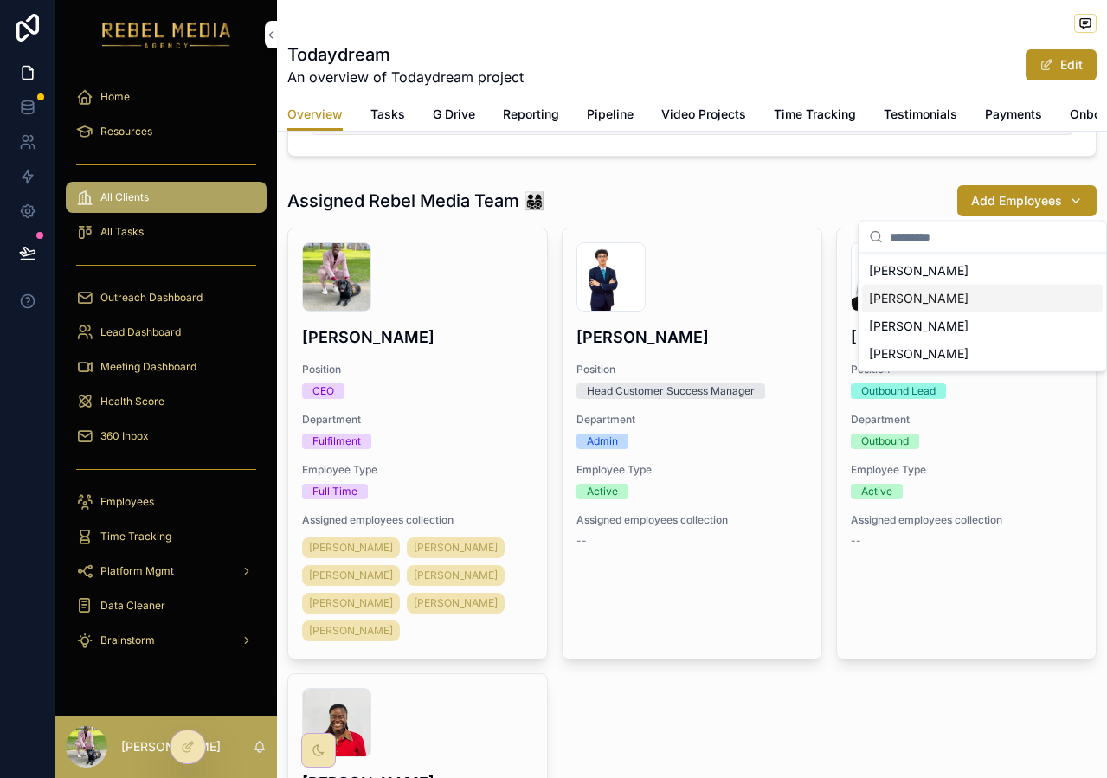
click at [973, 305] on div "[PERSON_NAME]" at bounding box center [982, 299] width 241 height 28
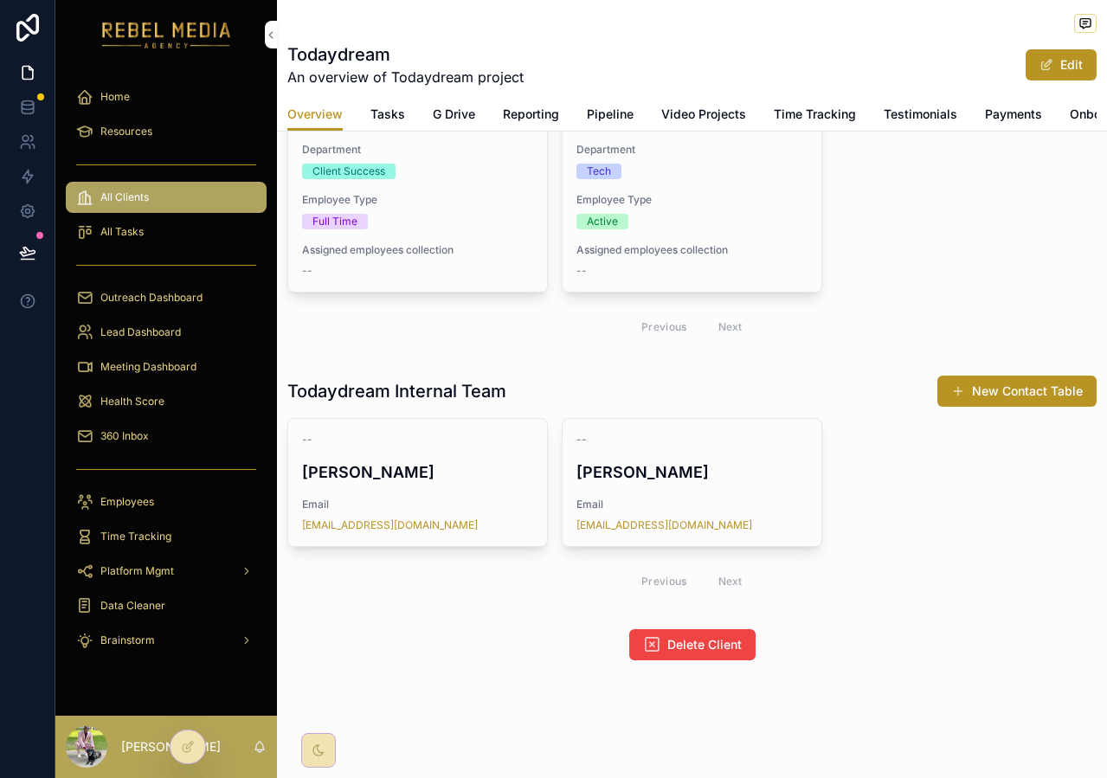
scroll to position [200, 0]
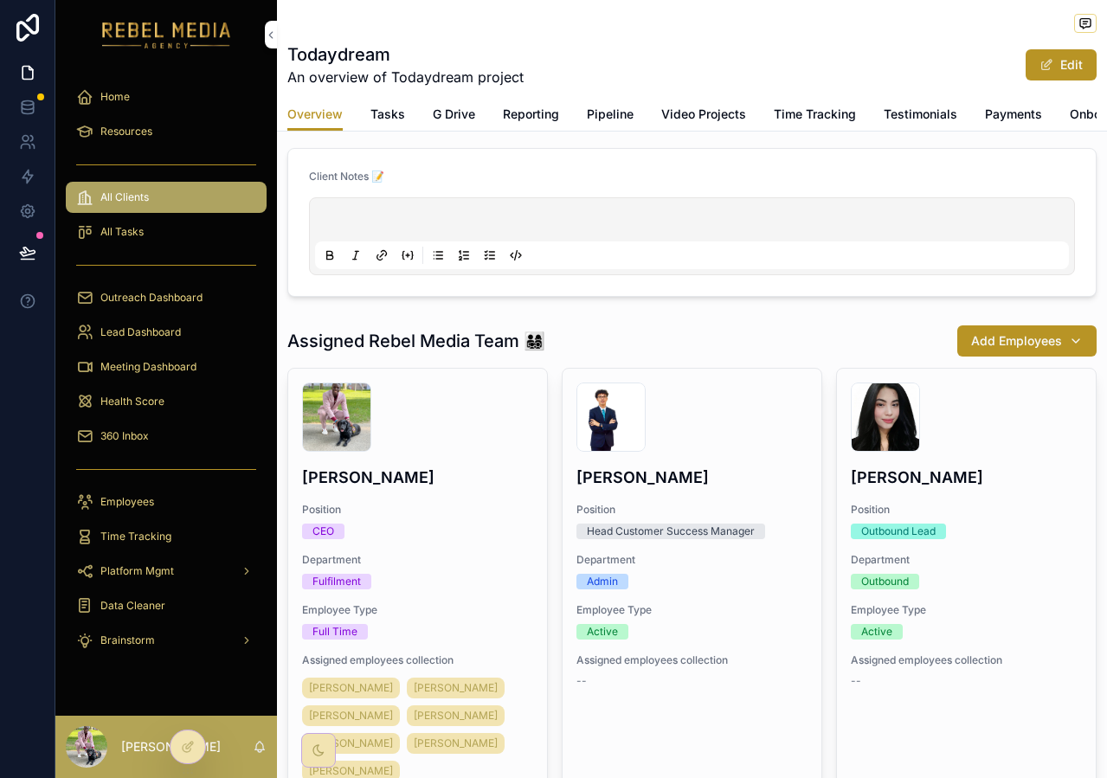
click at [176, 433] on div "360 Inbox" at bounding box center [166, 436] width 180 height 28
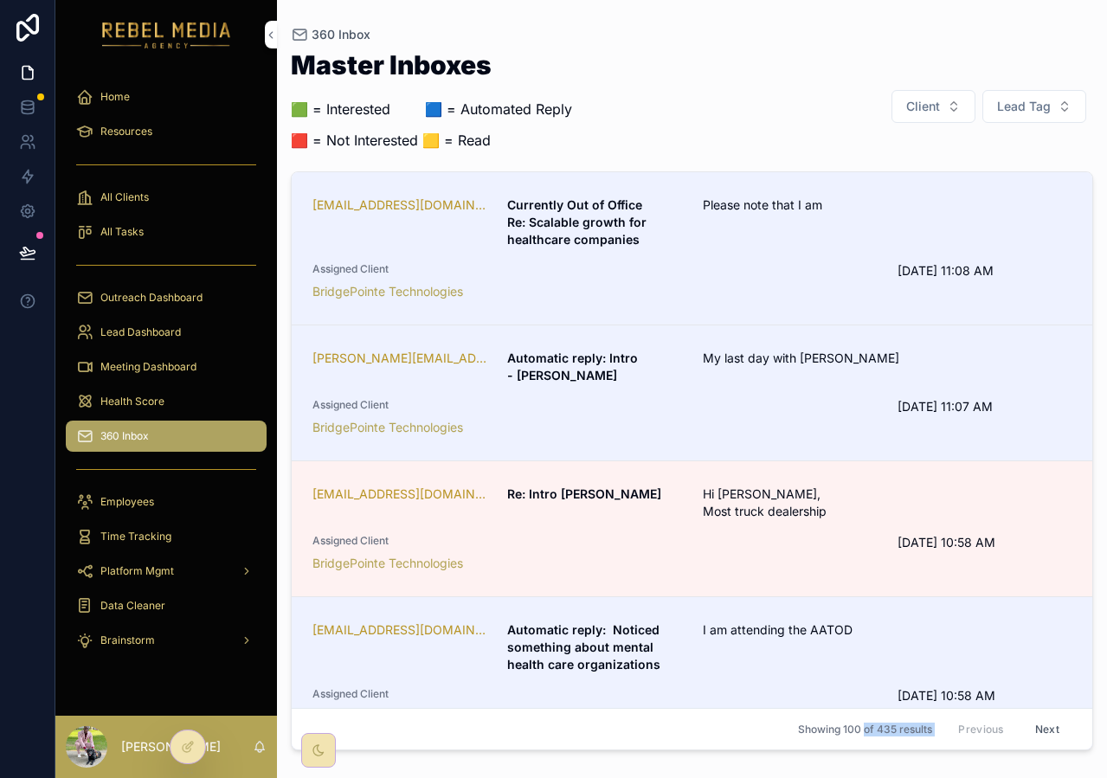
drag, startPoint x: 863, startPoint y: 731, endPoint x: 946, endPoint y: 734, distance: 83.1
click at [946, 734] on div "Showing 100 of 435 results Previous Next" at bounding box center [692, 729] width 800 height 42
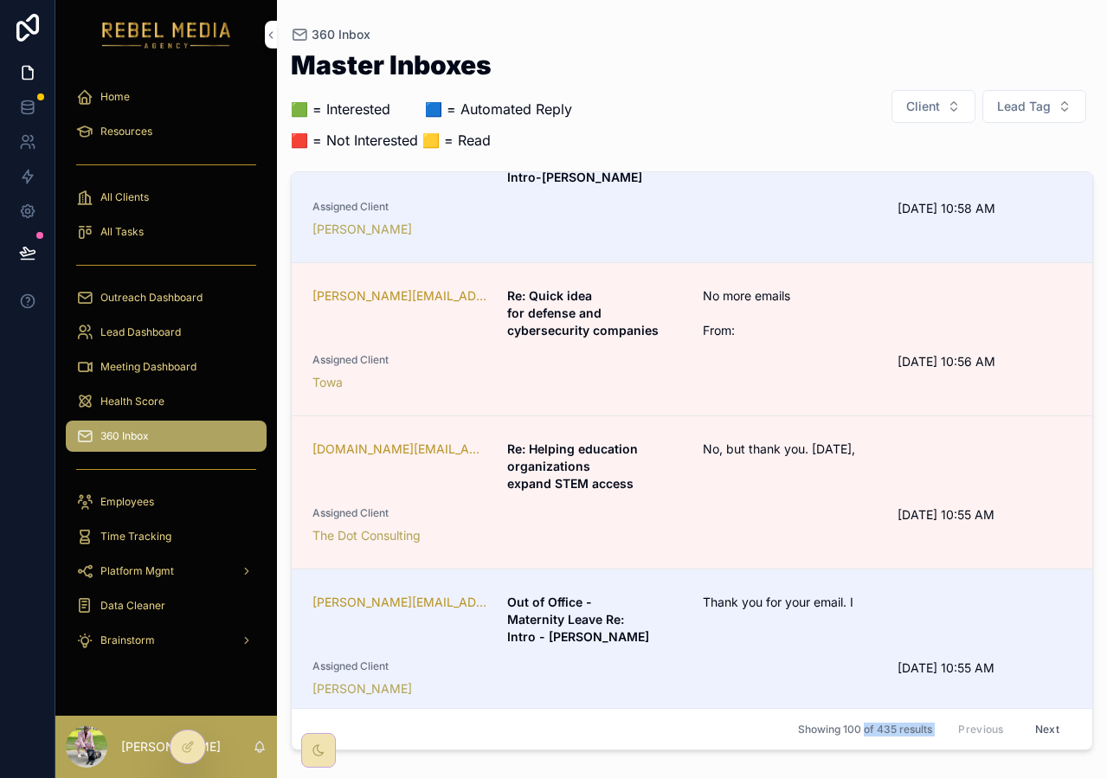
click at [1036, 120] on button "Lead Tag" at bounding box center [1034, 106] width 104 height 33
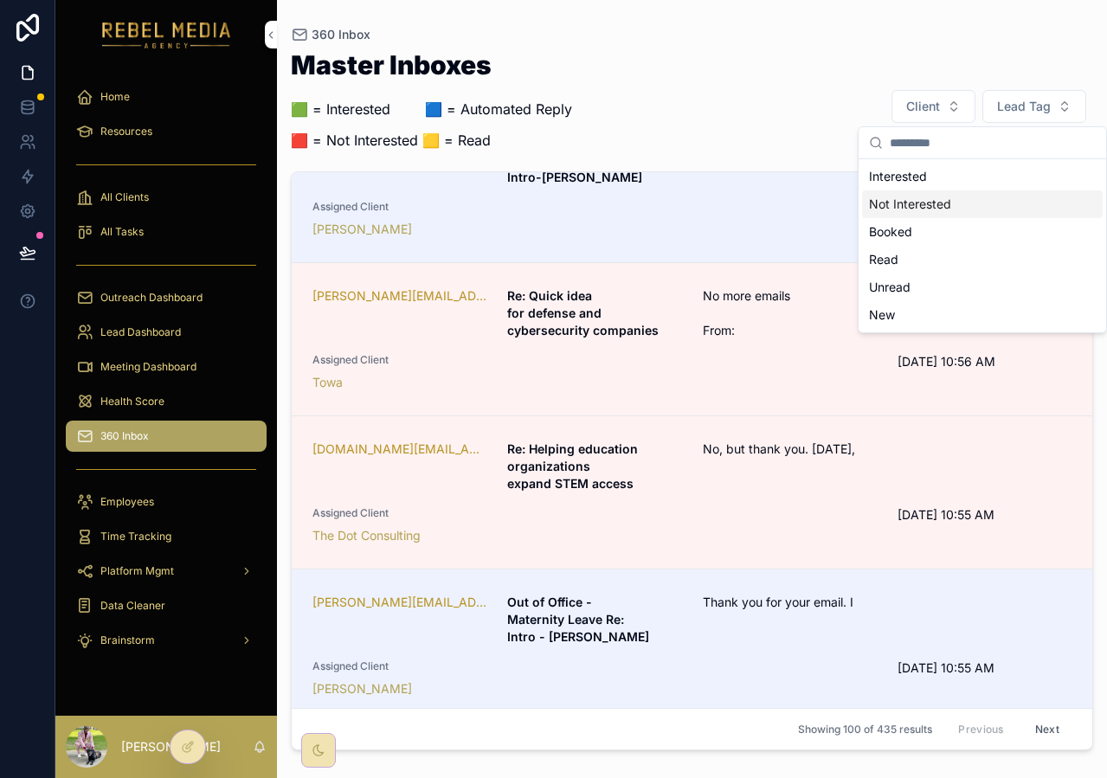
click at [931, 201] on div "Not Interested" at bounding box center [982, 204] width 241 height 28
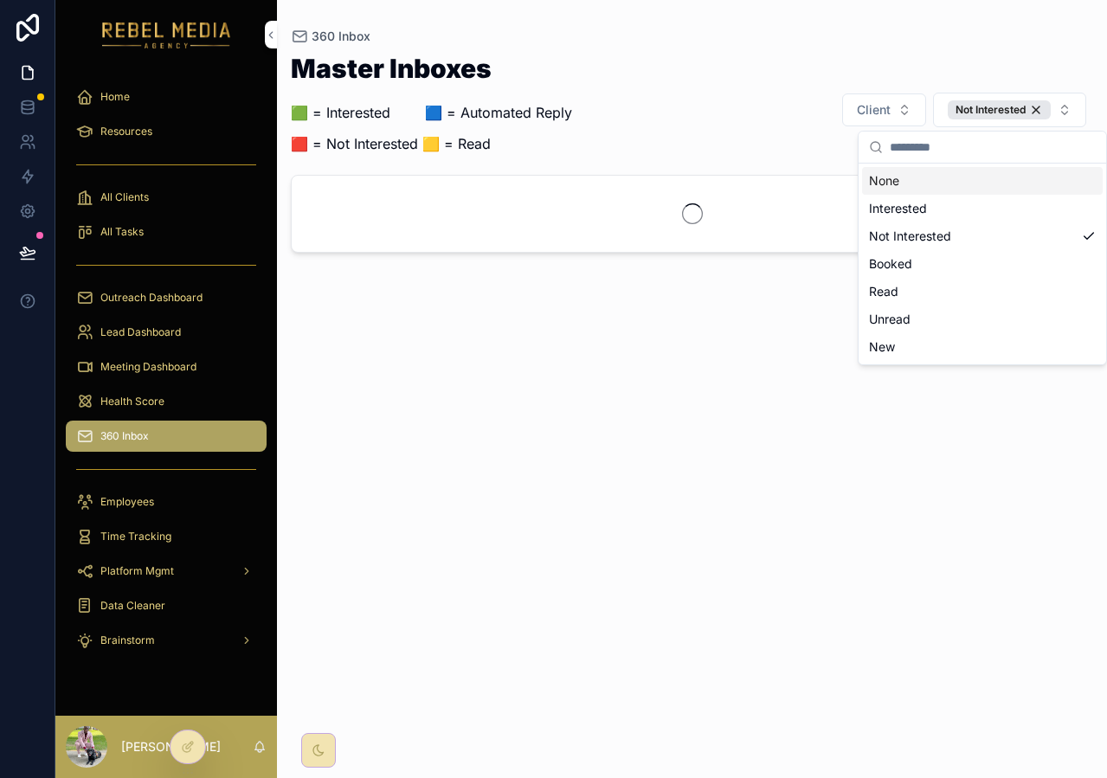
click at [608, 119] on div "Master Inboxes 🟩 = Interested ‎ ‎ ‎ ‎ ‎ ‎‎ ‎ 🟦 = Automated Reply 🟥 = Not Intere…" at bounding box center [692, 109] width 802 height 109
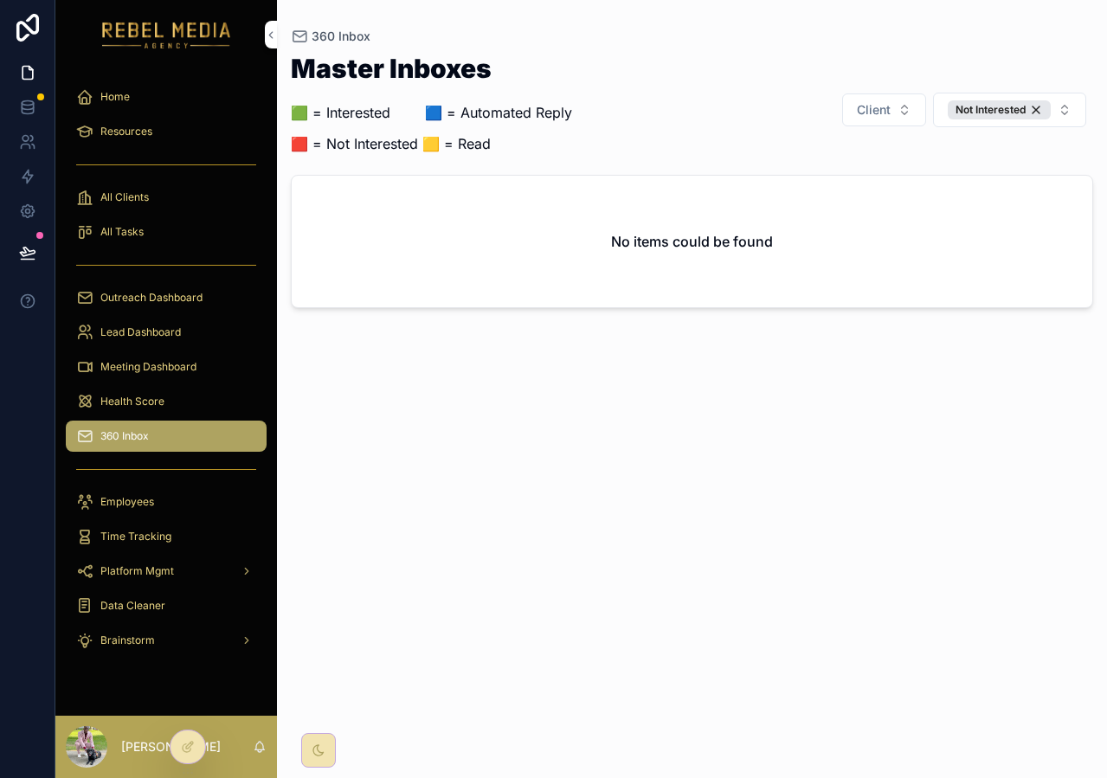
click at [1032, 110] on div "Not Interested" at bounding box center [998, 109] width 103 height 19
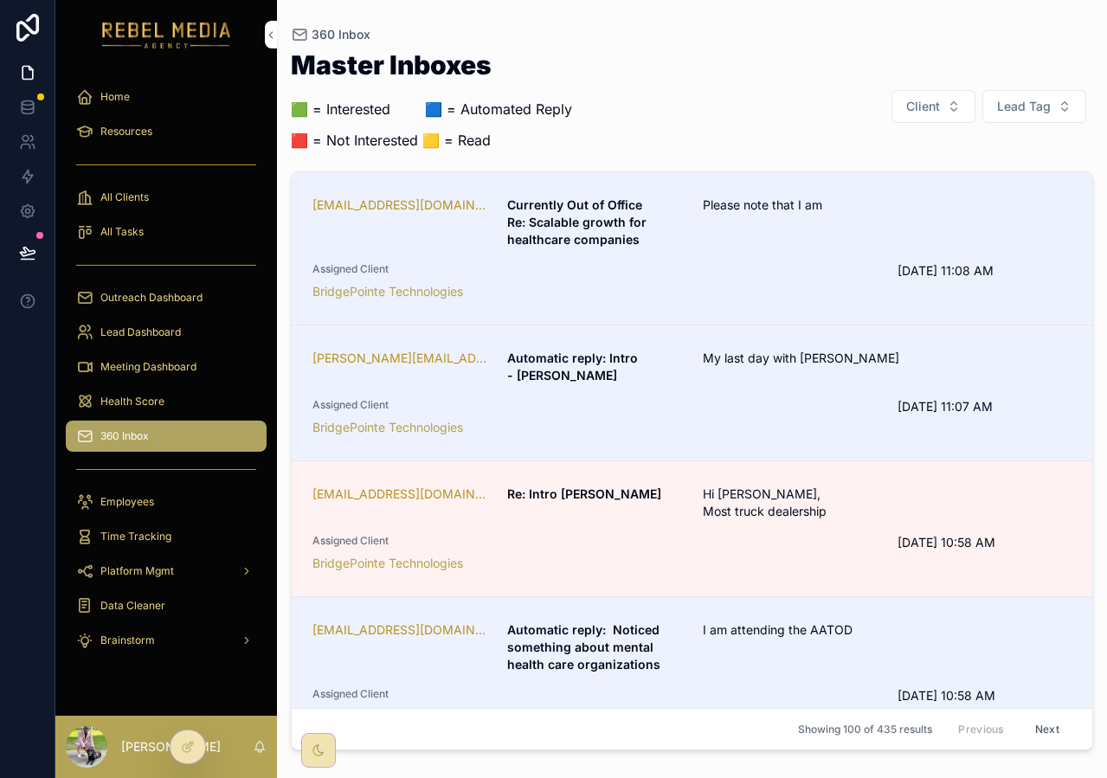
click at [1029, 109] on span "Lead Tag" at bounding box center [1024, 106] width 54 height 17
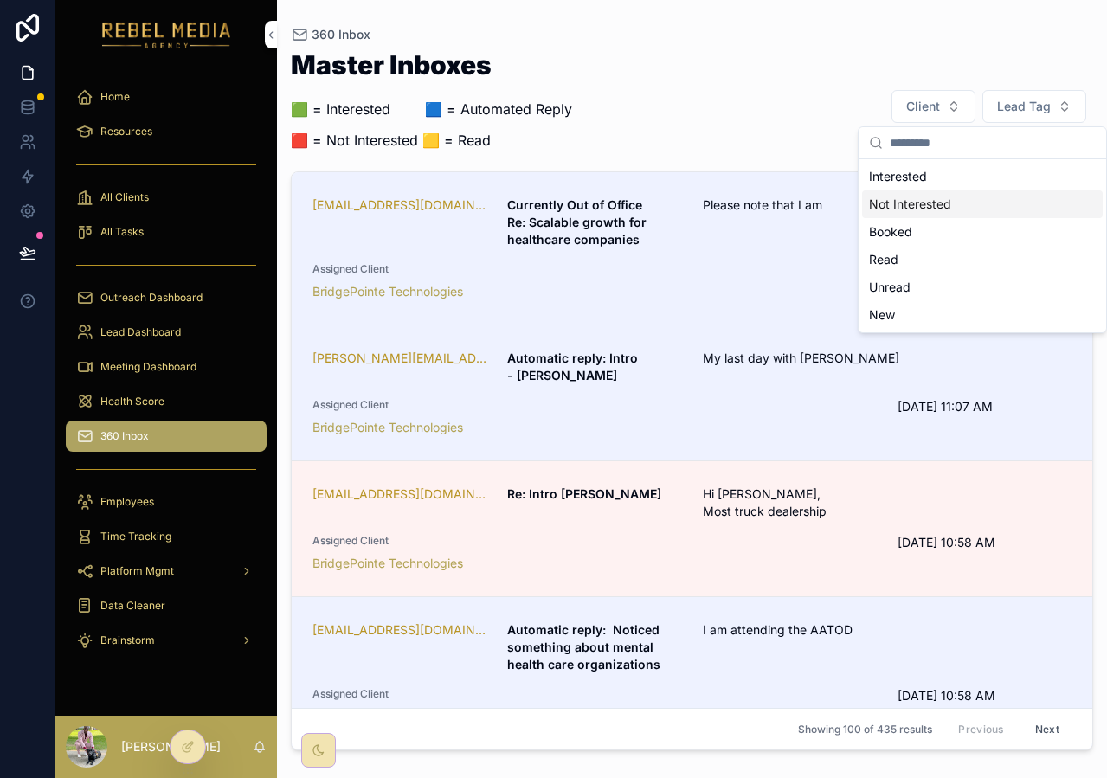
click at [662, 121] on div "Master Inboxes 🟩 = Interested ‎ ‎ ‎ ‎ ‎ ‎‎ ‎ 🟦 = Automated Reply 🟥 = Not Intere…" at bounding box center [692, 106] width 802 height 109
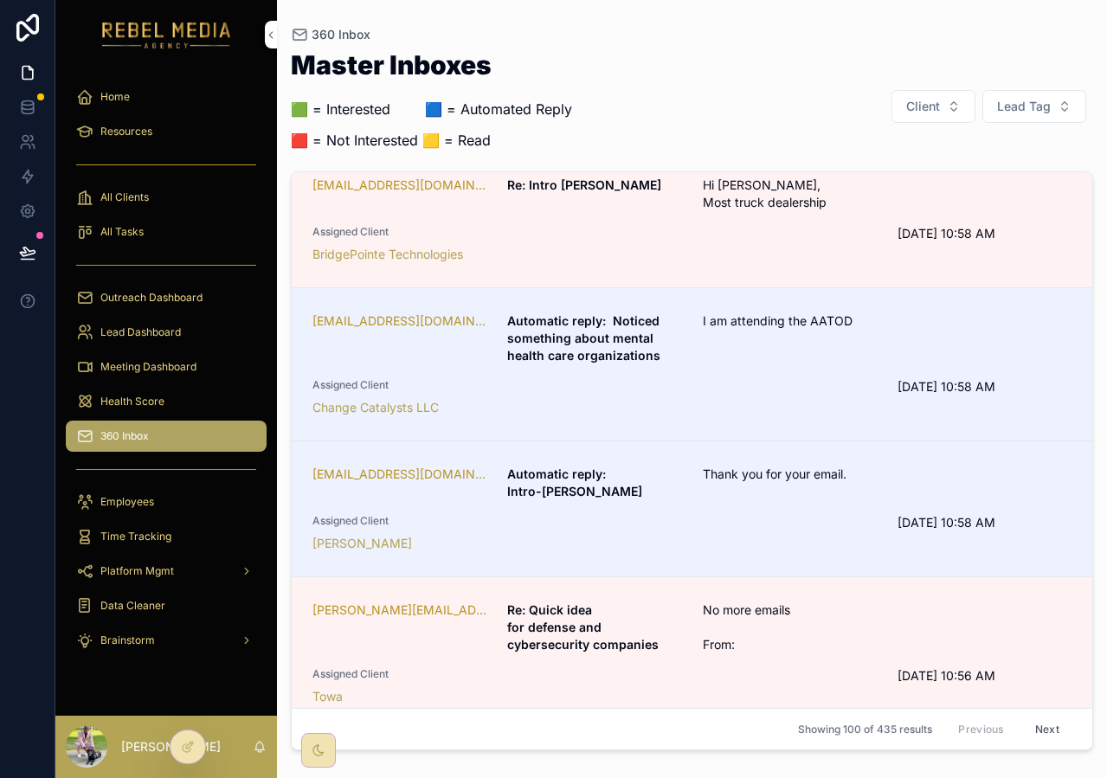
scroll to position [48, 0]
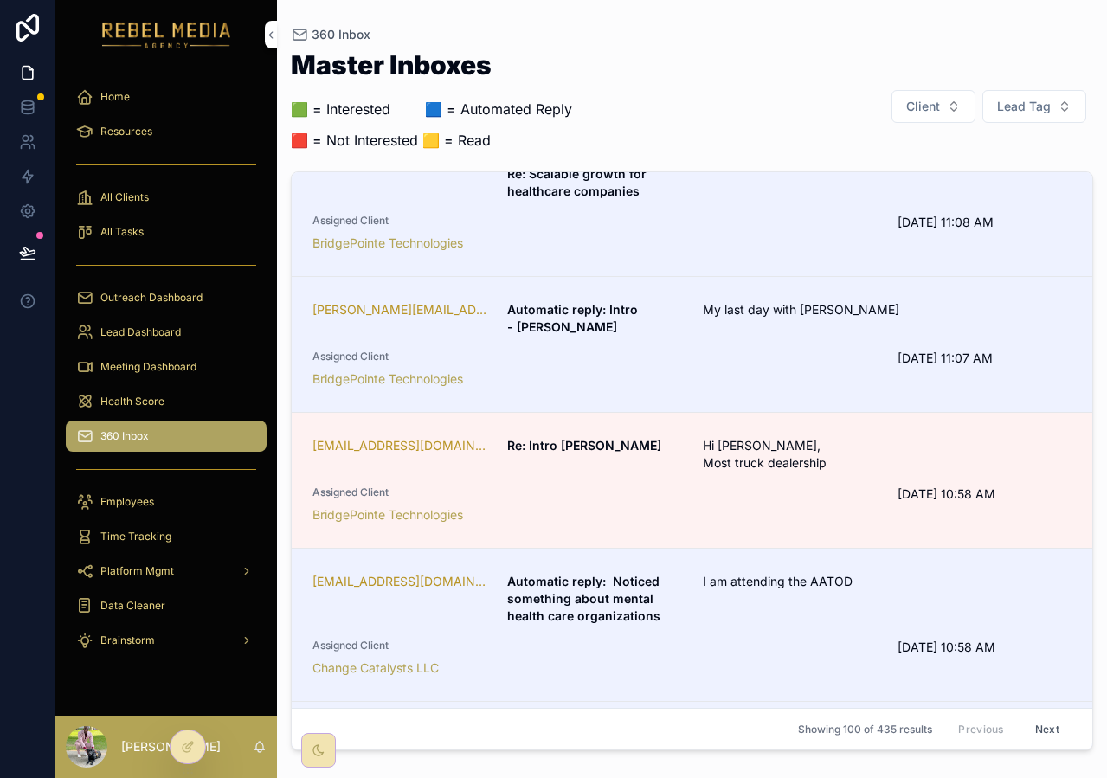
click at [631, 286] on link "[PERSON_NAME][EMAIL_ADDRESS][PERSON_NAME][DOMAIN_NAME] Automatic reply: Intro -…" at bounding box center [692, 345] width 800 height 136
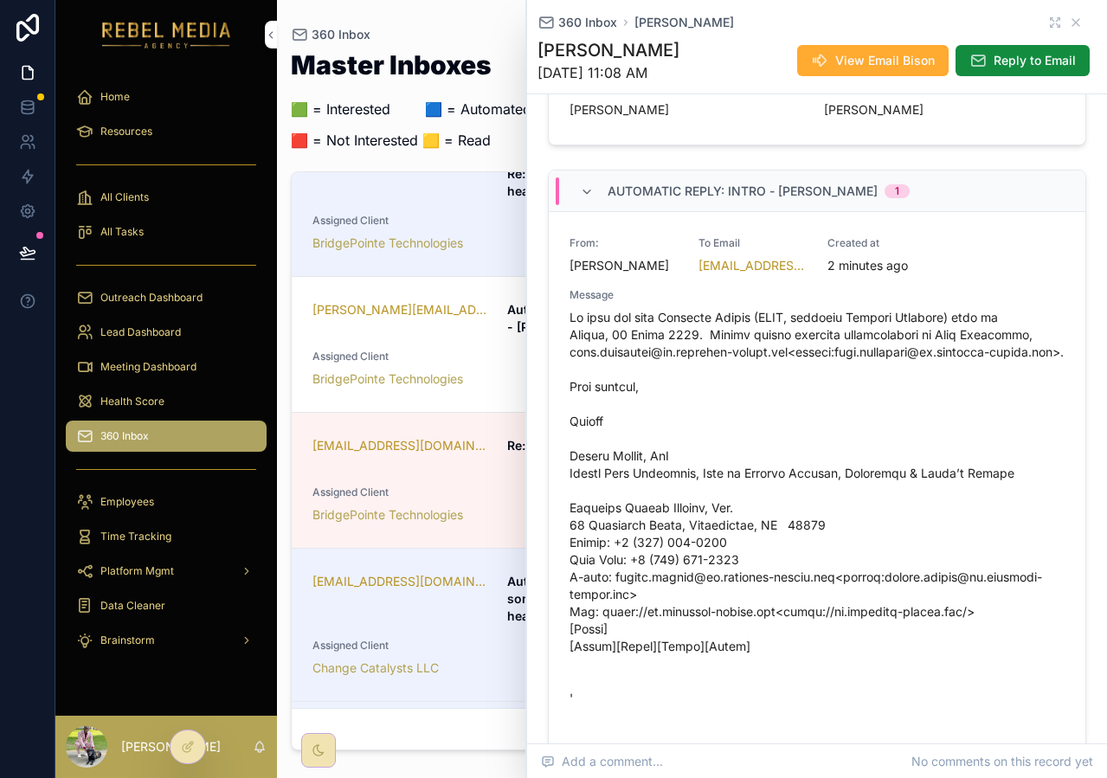
scroll to position [754, 0]
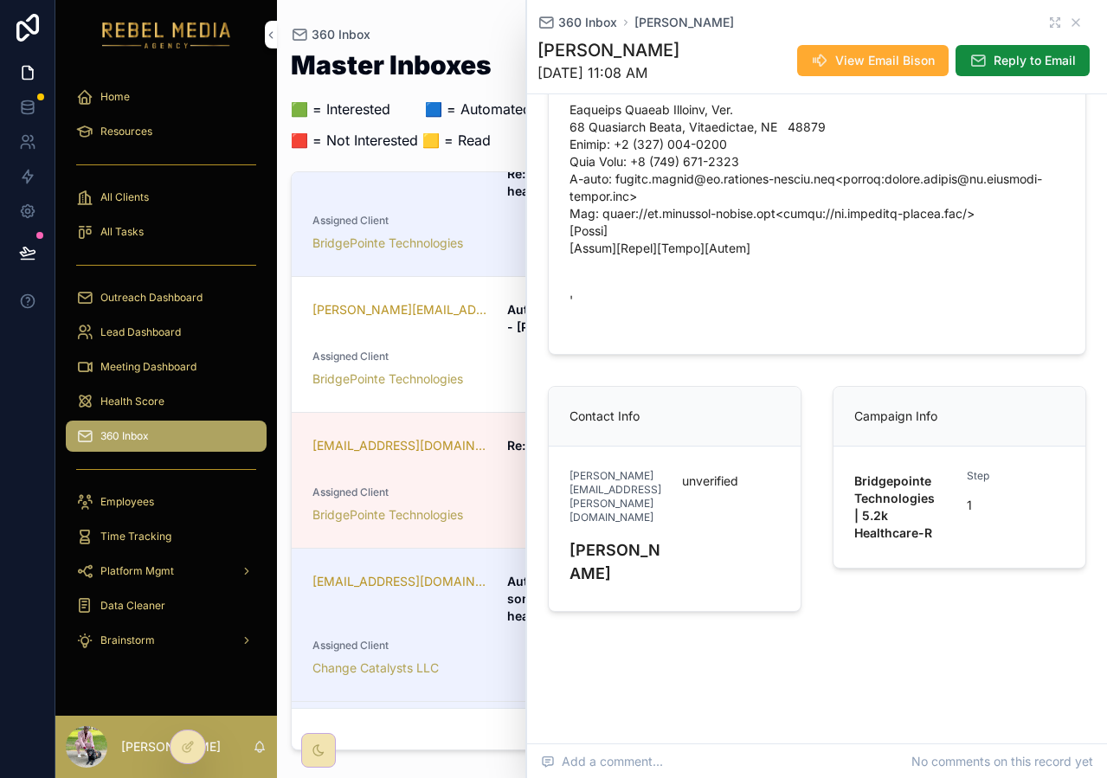
click at [999, 59] on span "Reply to Email" at bounding box center [1034, 60] width 82 height 17
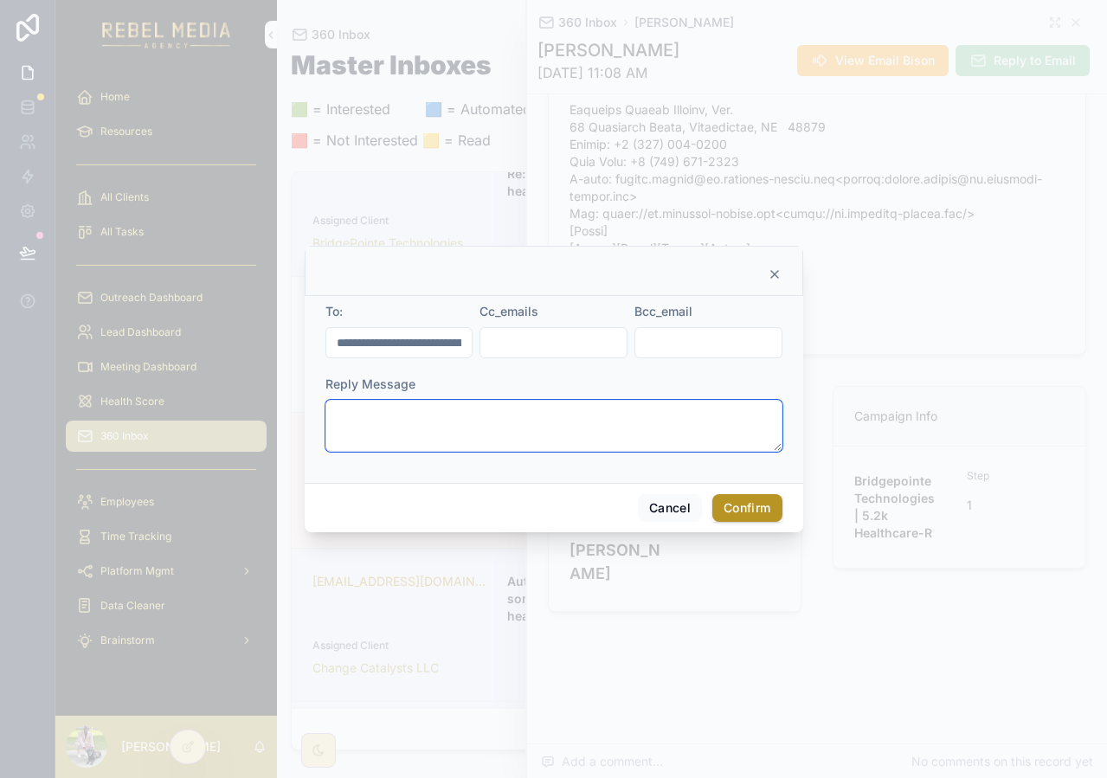
click at [416, 417] on textarea at bounding box center [553, 426] width 457 height 52
click at [680, 504] on button "Cancel" at bounding box center [670, 508] width 64 height 28
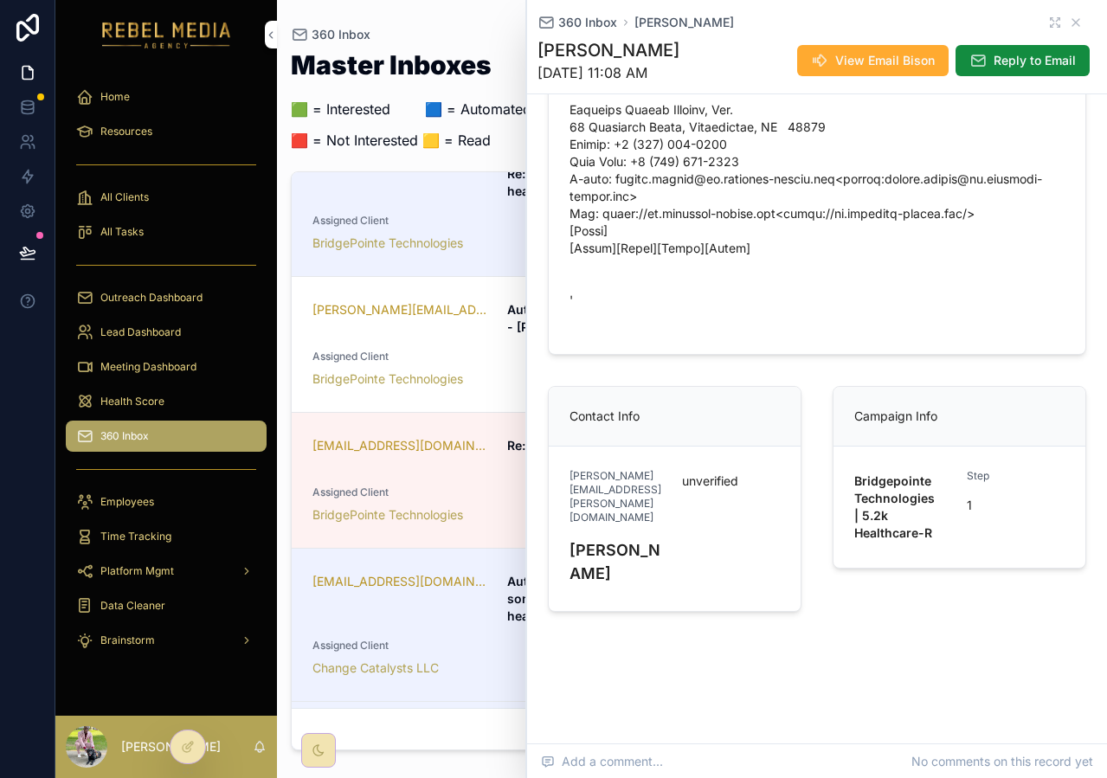
click at [822, 59] on icon "scrollable content" at bounding box center [819, 60] width 17 height 17
click at [1083, 22] on div "360 Inbox [PERSON_NAME]" at bounding box center [816, 22] width 559 height 17
click at [1081, 22] on icon "scrollable content" at bounding box center [1075, 23] width 14 height 14
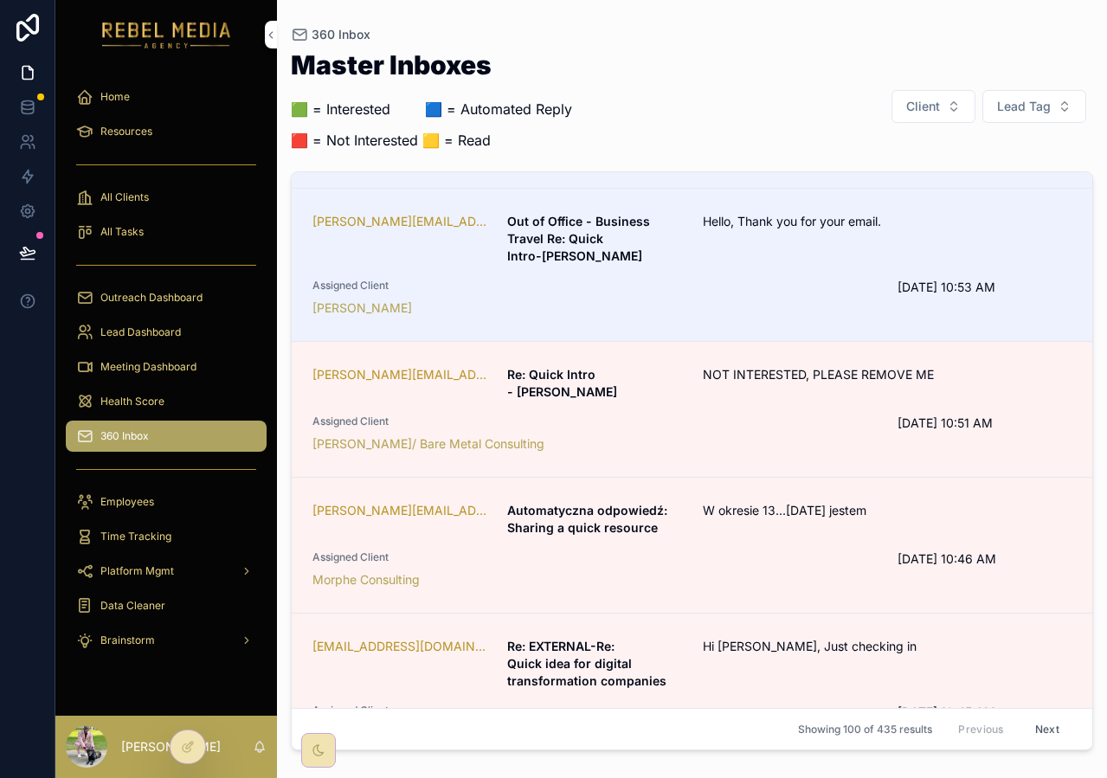
scroll to position [1172, 0]
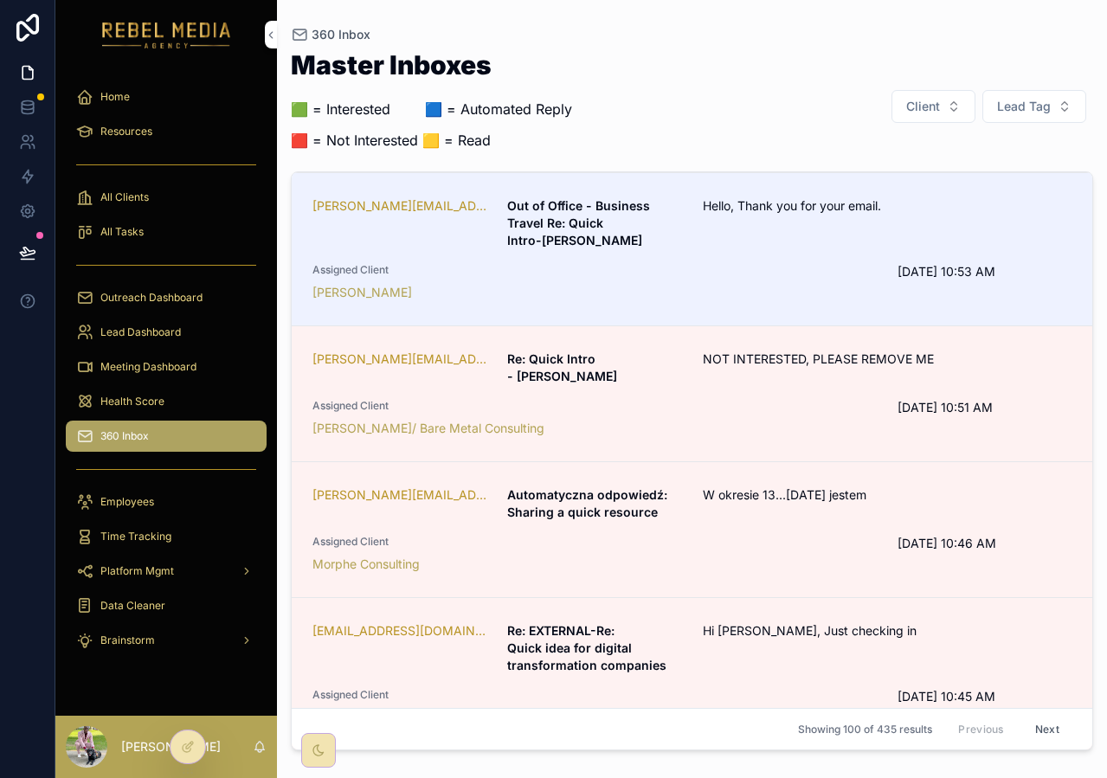
click at [926, 110] on span "Client" at bounding box center [923, 106] width 34 height 17
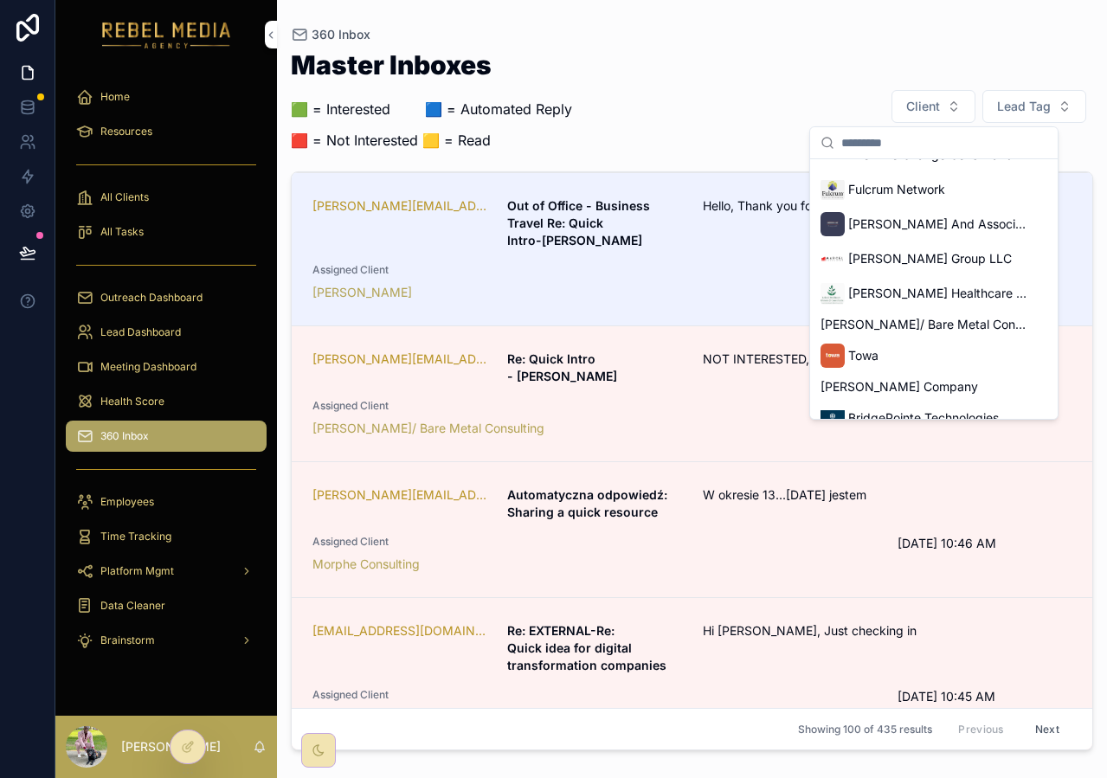
scroll to position [429, 0]
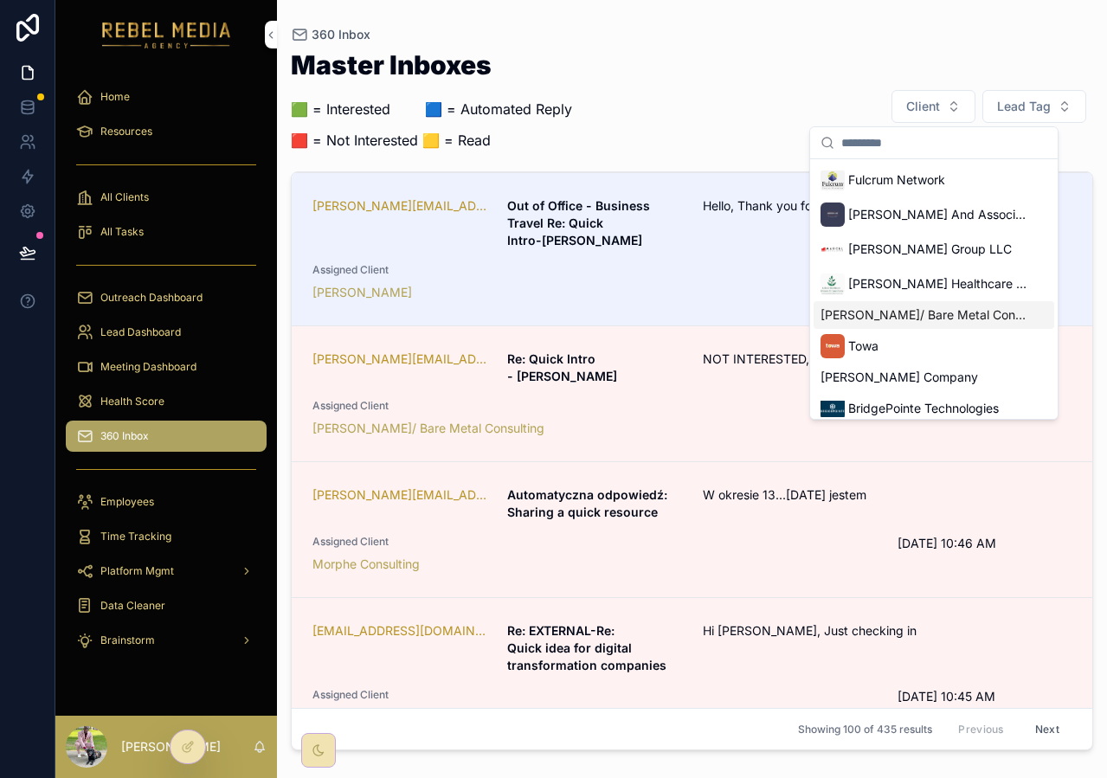
click at [901, 317] on span "[PERSON_NAME]/ Bare Metal Consulting" at bounding box center [923, 314] width 206 height 17
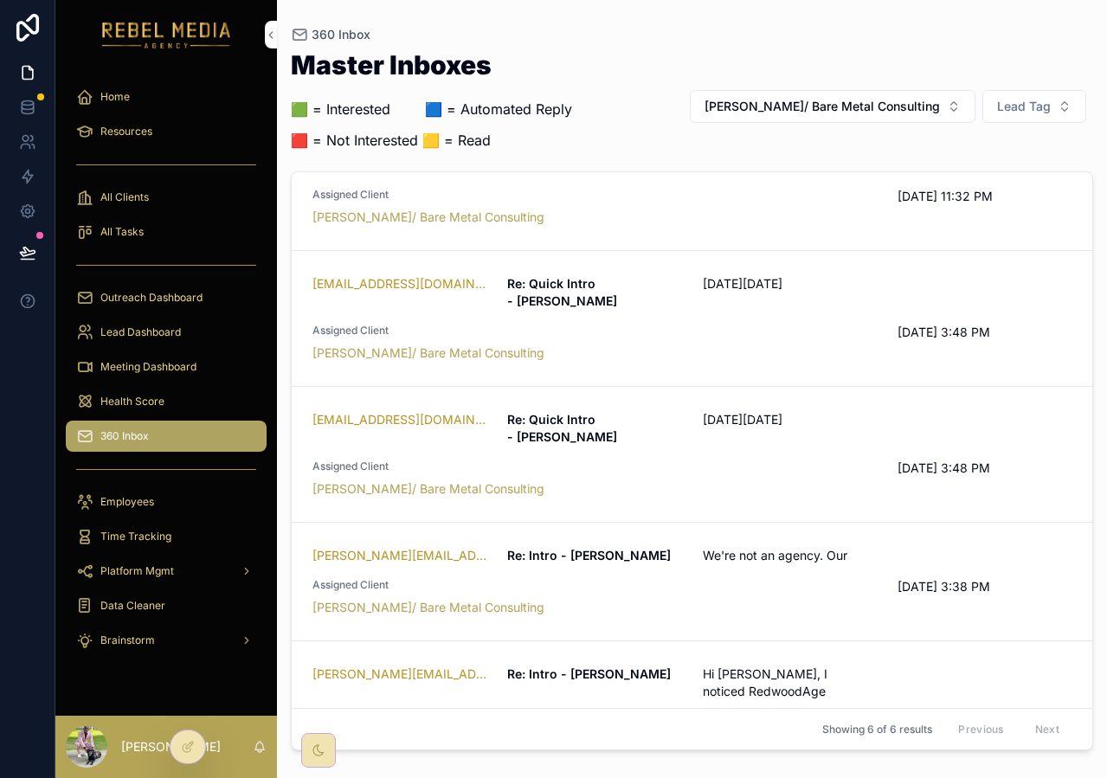
scroll to position [174, 0]
click at [935, 100] on span "[PERSON_NAME]/ Bare Metal Consulting" at bounding box center [821, 106] width 235 height 17
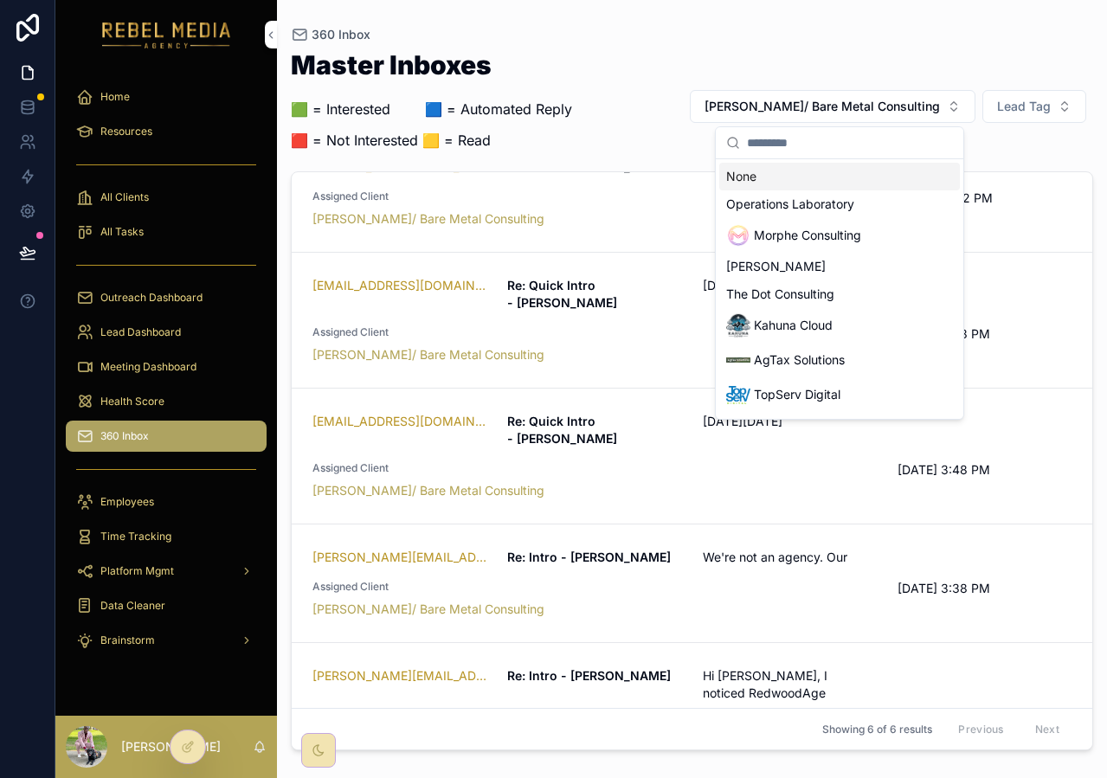
click at [830, 183] on div "None" at bounding box center [839, 177] width 241 height 28
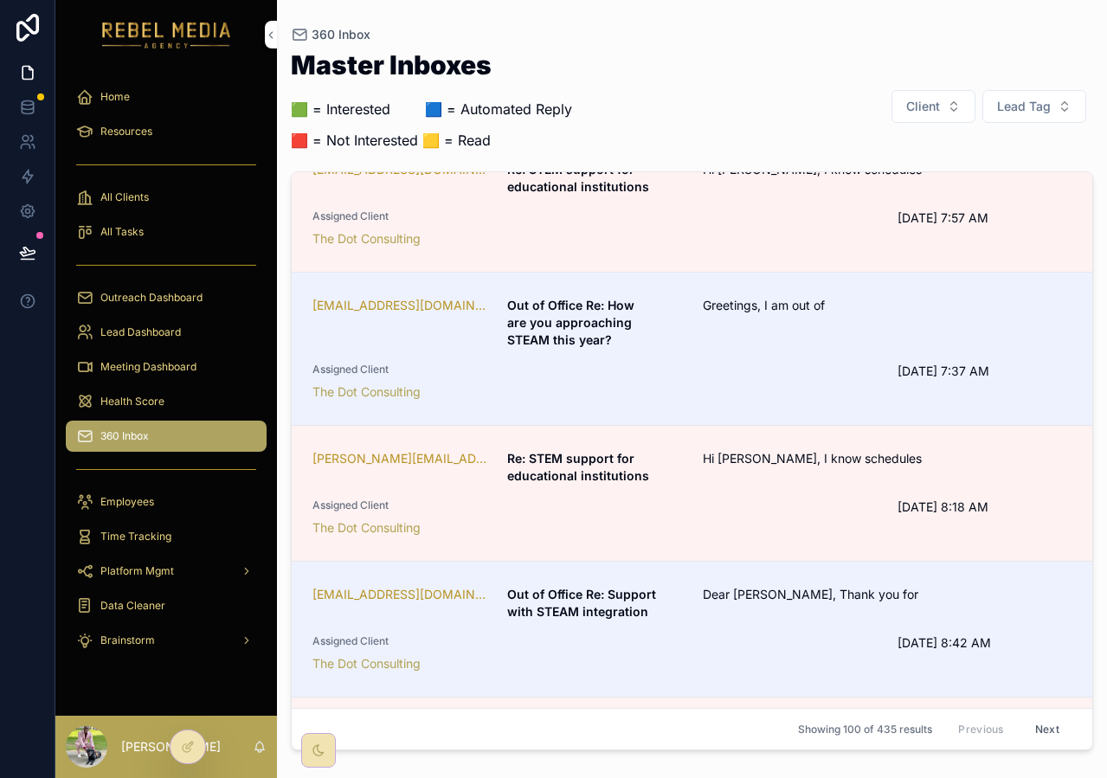
scroll to position [7746, 0]
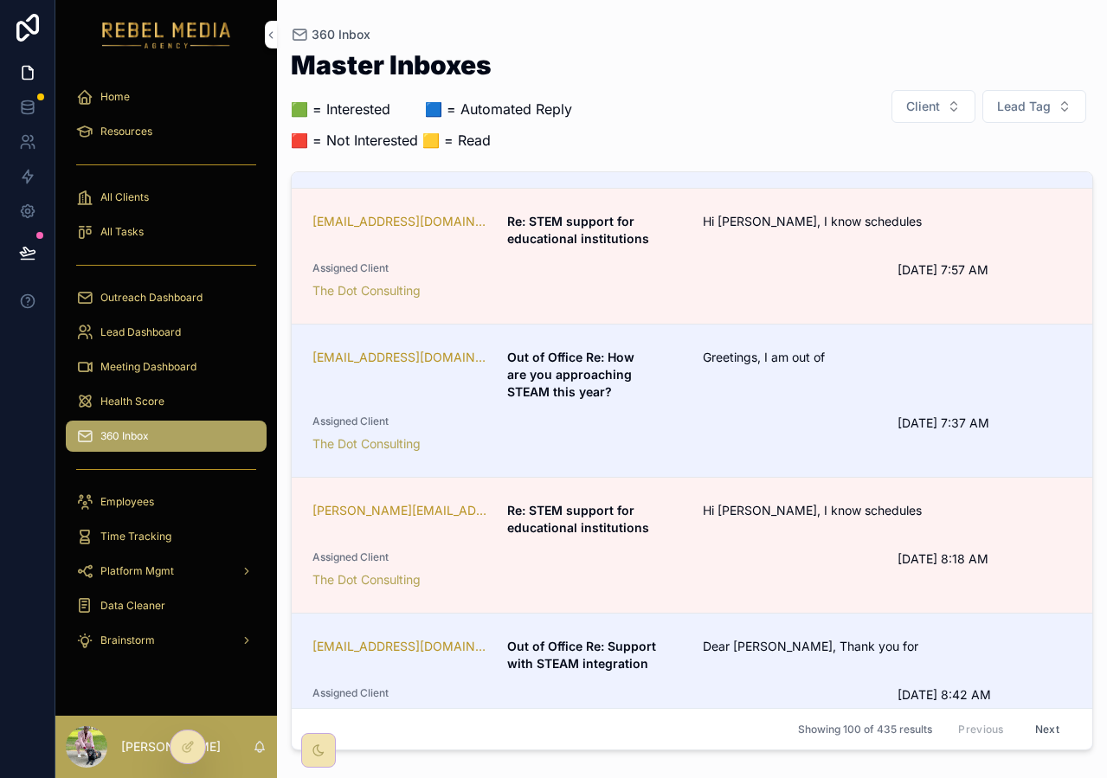
click at [132, 389] on div "Health Score" at bounding box center [166, 402] width 180 height 28
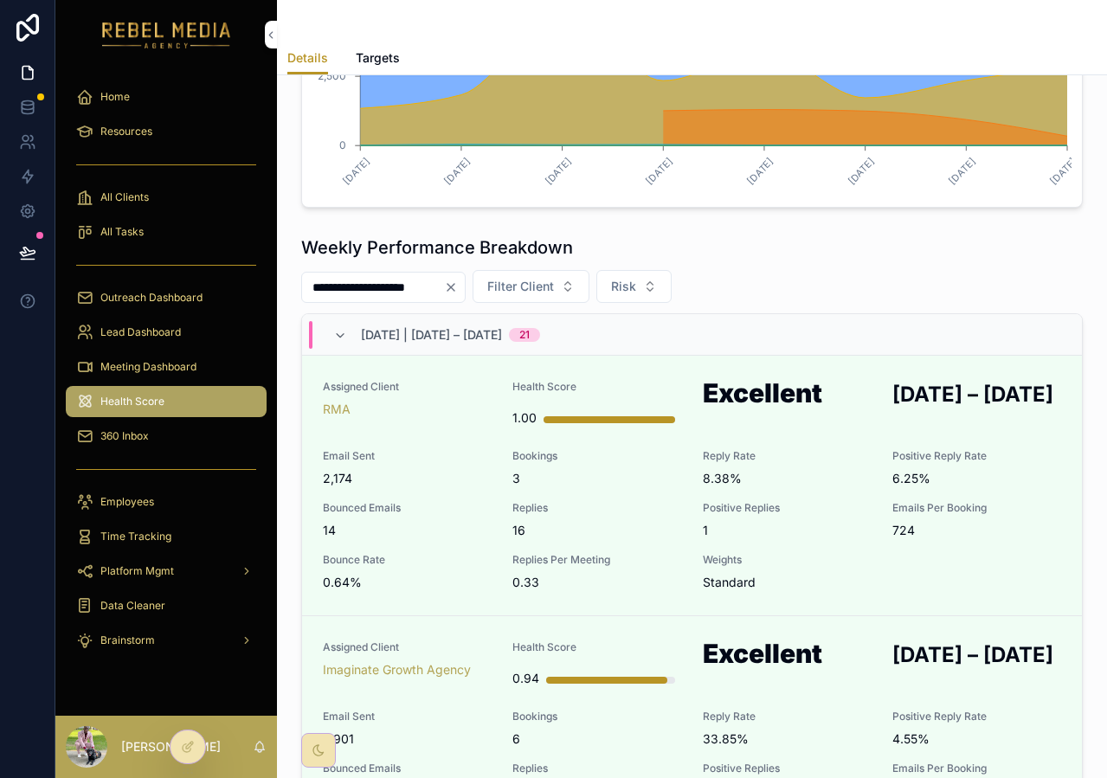
scroll to position [463, 0]
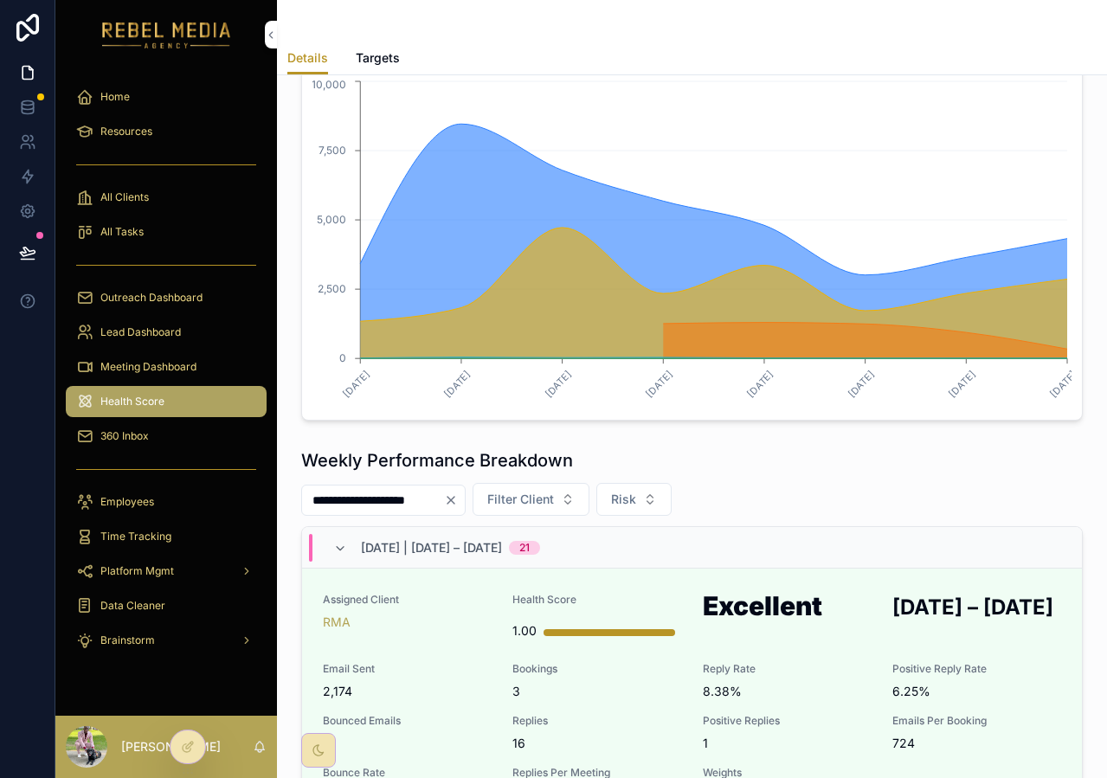
click at [159, 133] on div "Resources" at bounding box center [166, 132] width 180 height 28
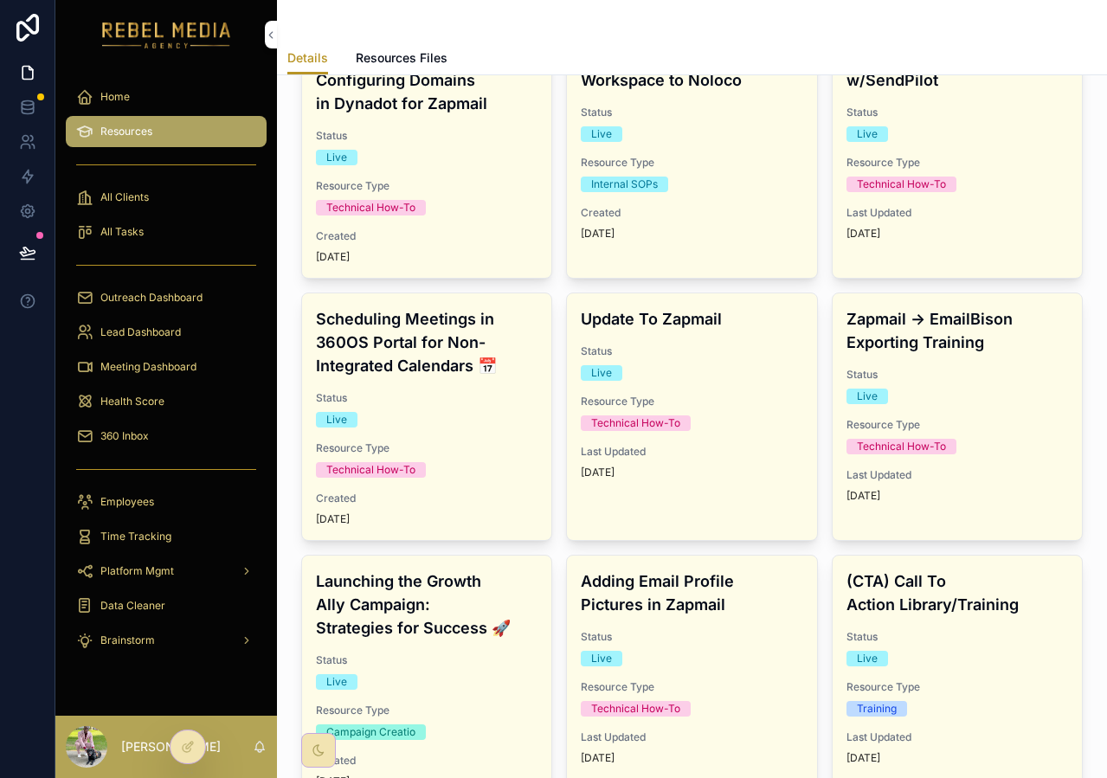
scroll to position [278, 0]
